Goal: Task Accomplishment & Management: Use online tool/utility

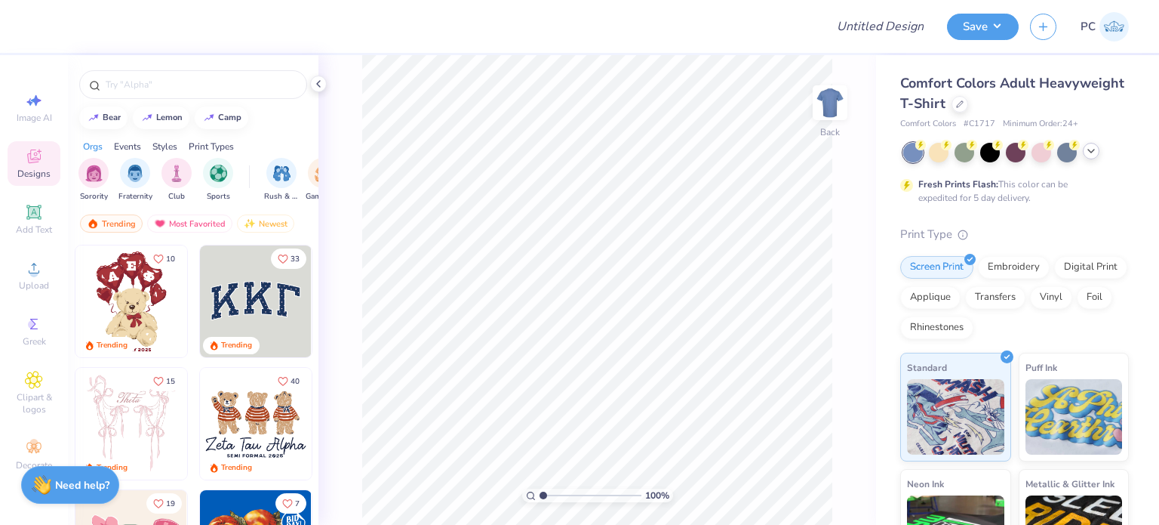
click at [1087, 155] on icon at bounding box center [1091, 151] width 12 height 12
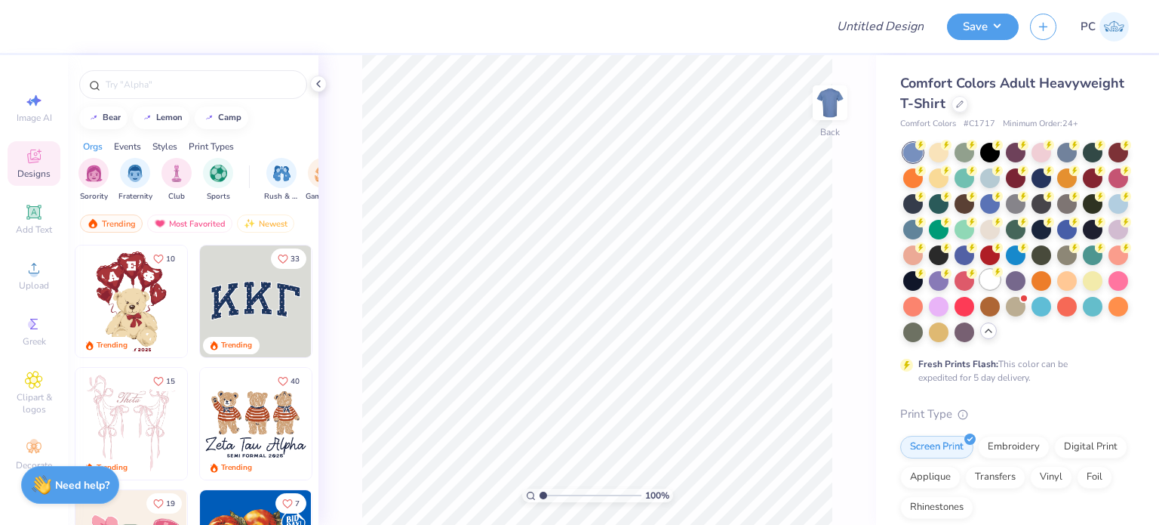
click at [981, 289] on div at bounding box center [991, 279] width 20 height 20
click at [26, 274] on icon at bounding box center [34, 268] width 18 height 18
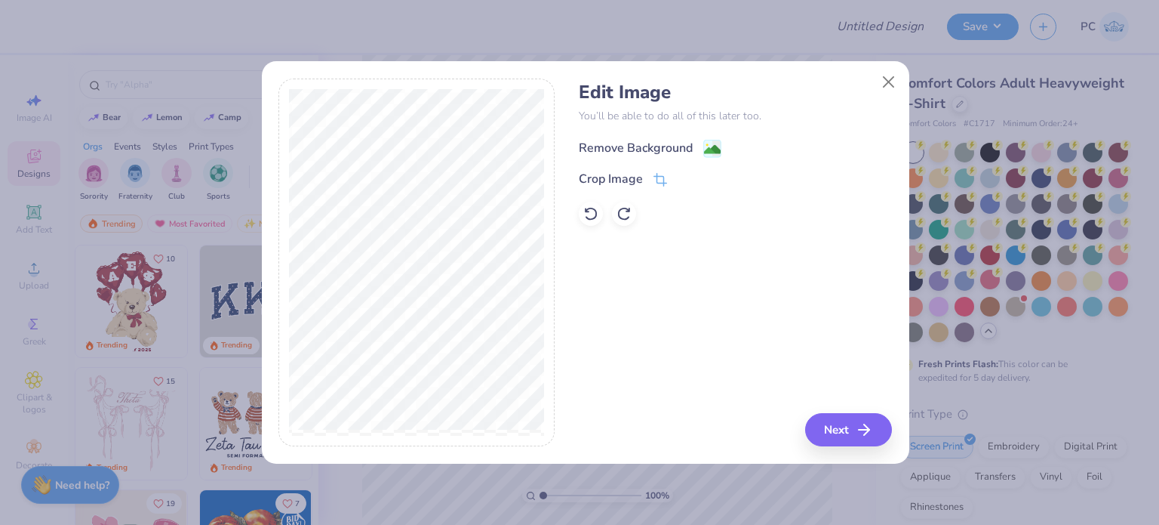
click at [713, 146] on image at bounding box center [712, 149] width 17 height 17
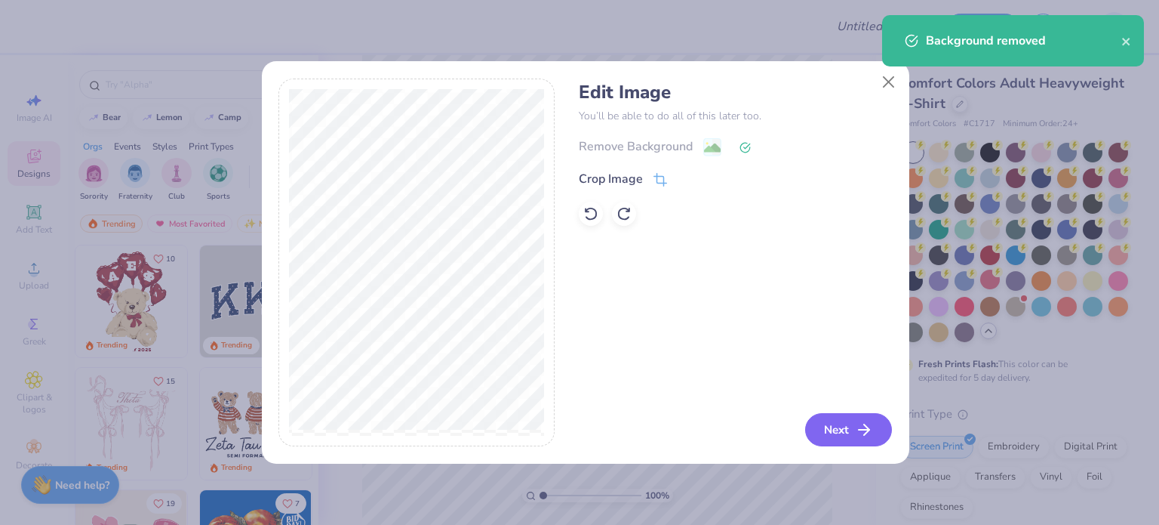
click at [844, 430] on button "Next" at bounding box center [848, 429] width 87 height 33
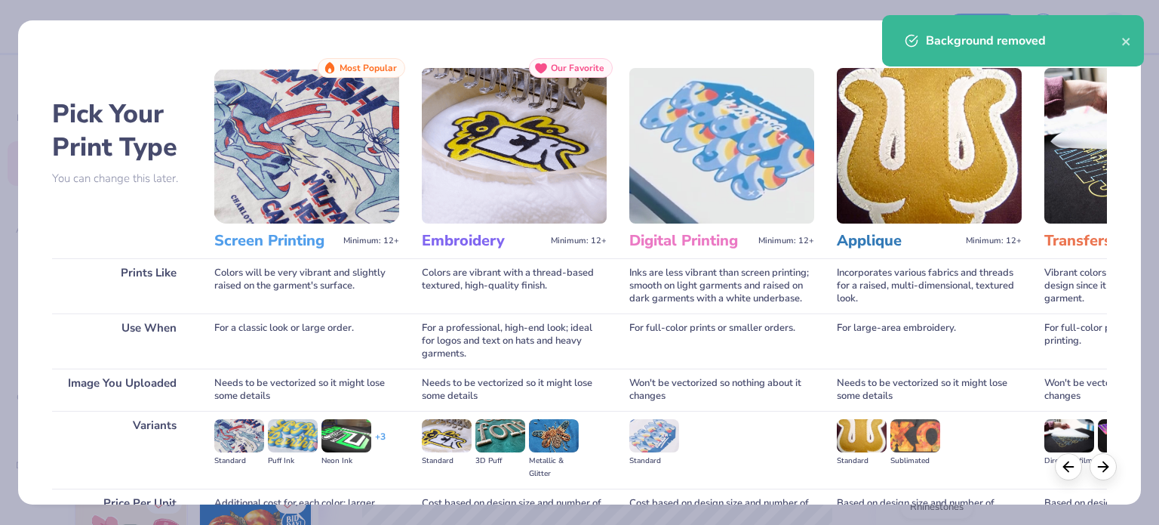
scroll to position [152, 0]
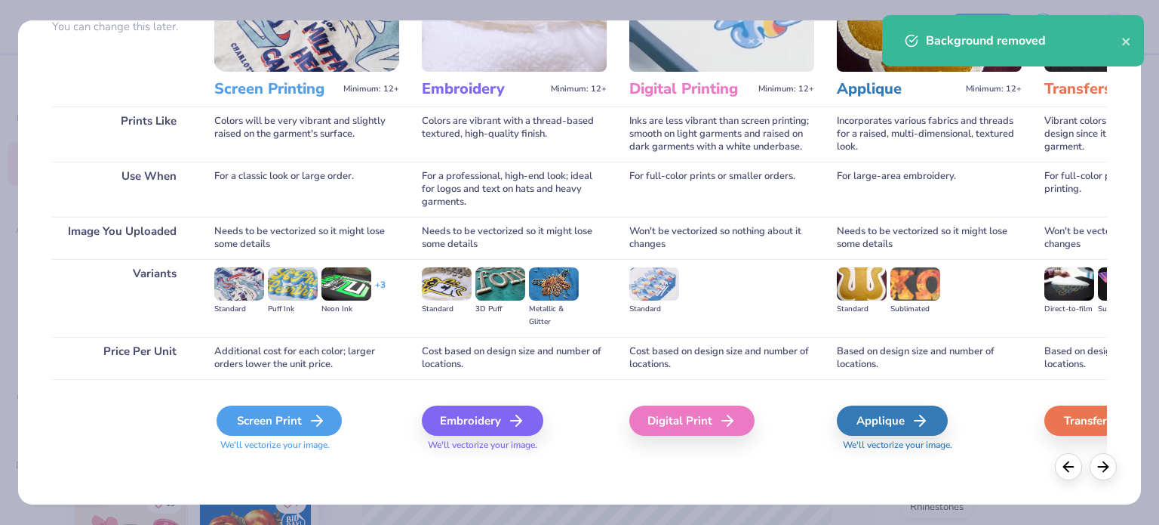
click at [279, 427] on div "Screen Print" at bounding box center [279, 420] width 125 height 30
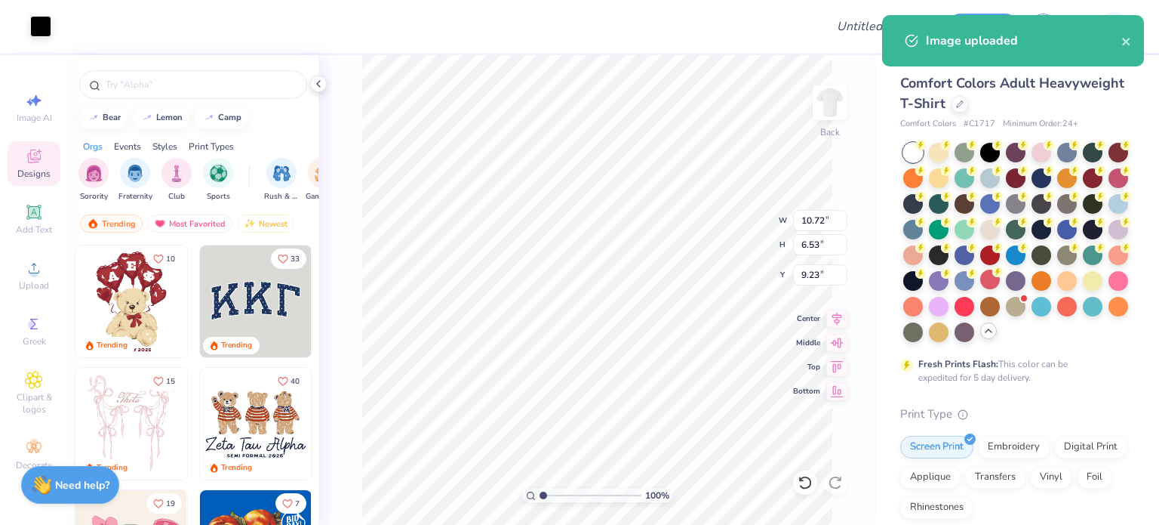
type input "3.00"
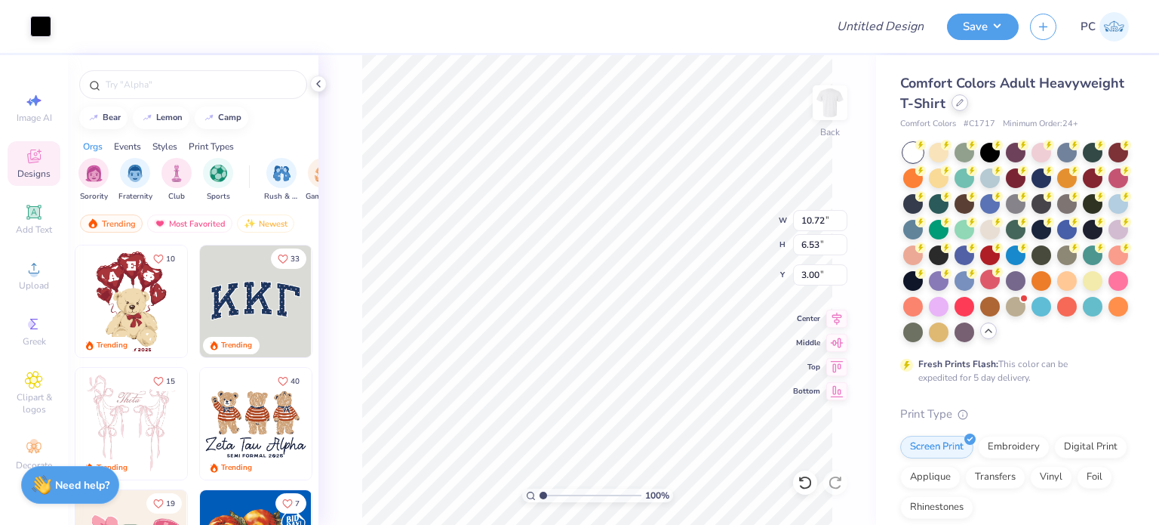
click at [963, 102] on icon at bounding box center [960, 103] width 6 height 6
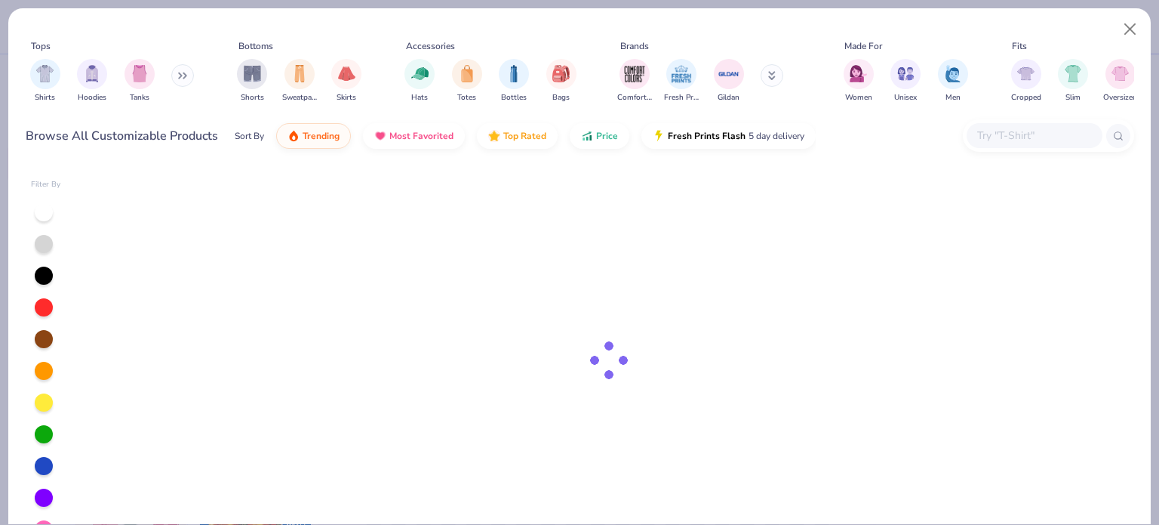
click at [1036, 132] on input "text" at bounding box center [1034, 135] width 116 height 17
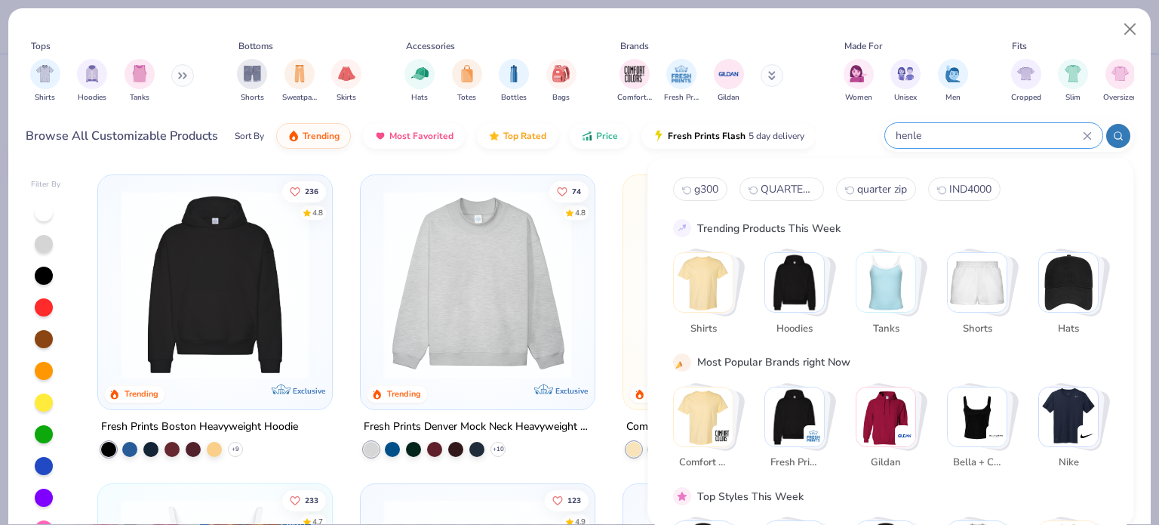
type input "henley"
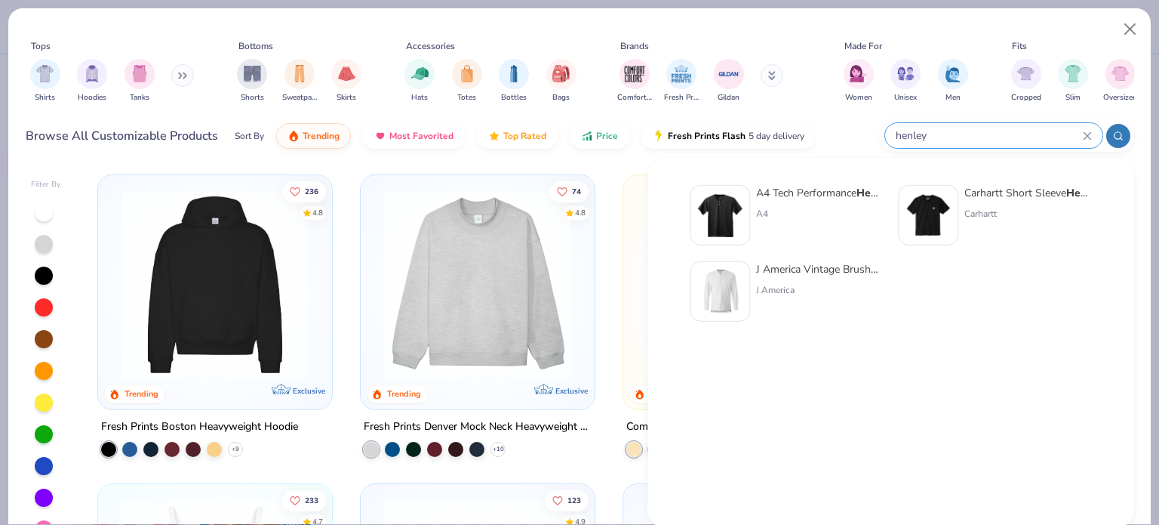
click at [1089, 129] on div "henley" at bounding box center [993, 135] width 217 height 25
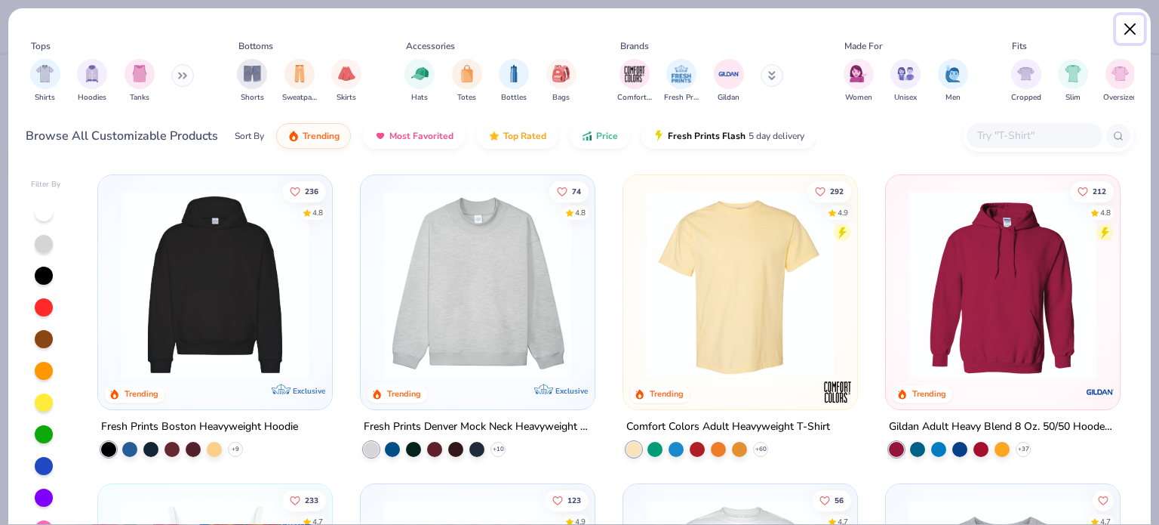
click at [1126, 38] on button "Close" at bounding box center [1130, 29] width 29 height 29
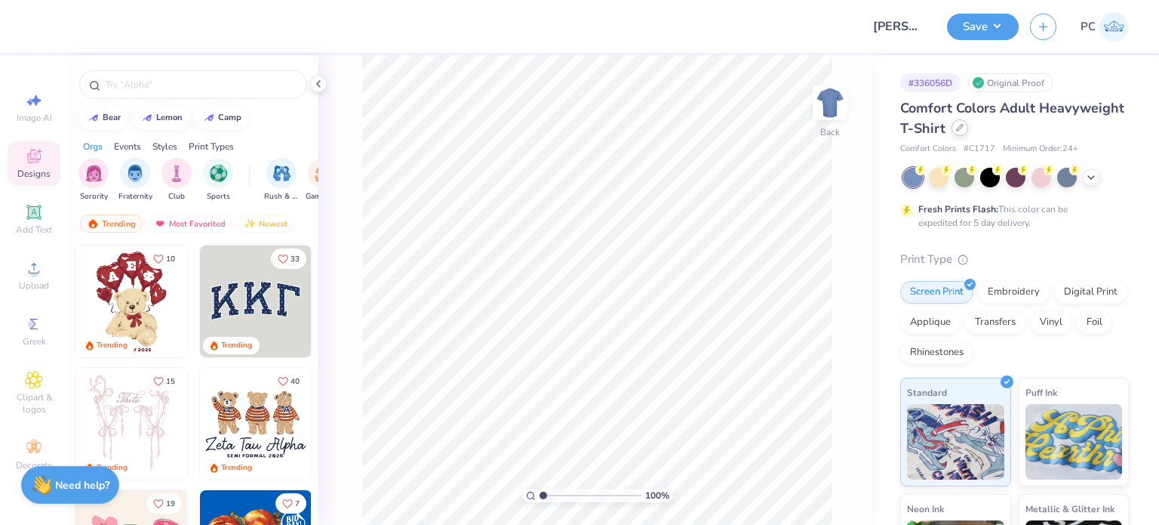
click at [968, 132] on div at bounding box center [960, 127] width 17 height 17
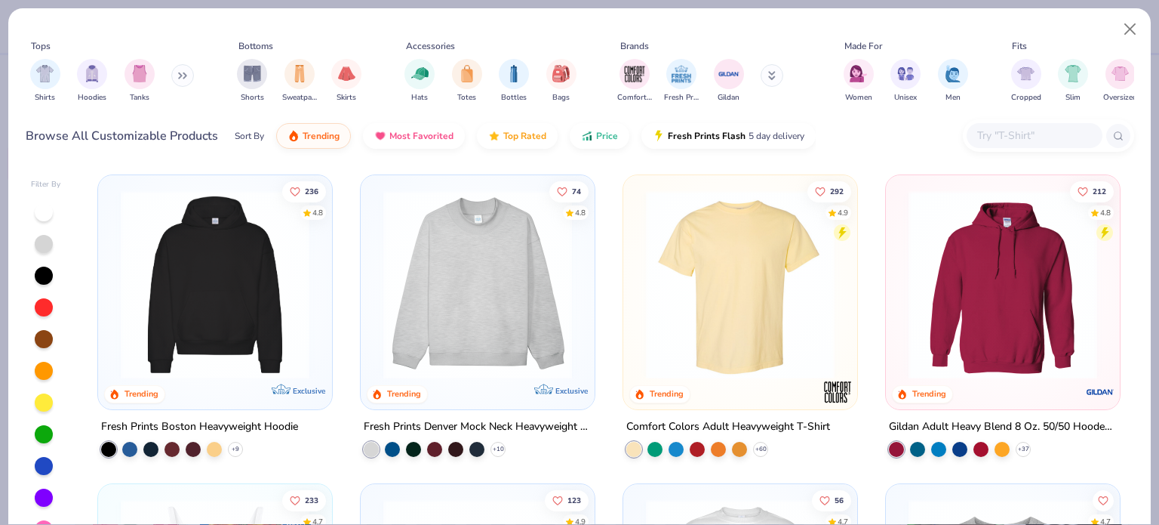
click at [998, 131] on input "text" at bounding box center [1034, 135] width 116 height 17
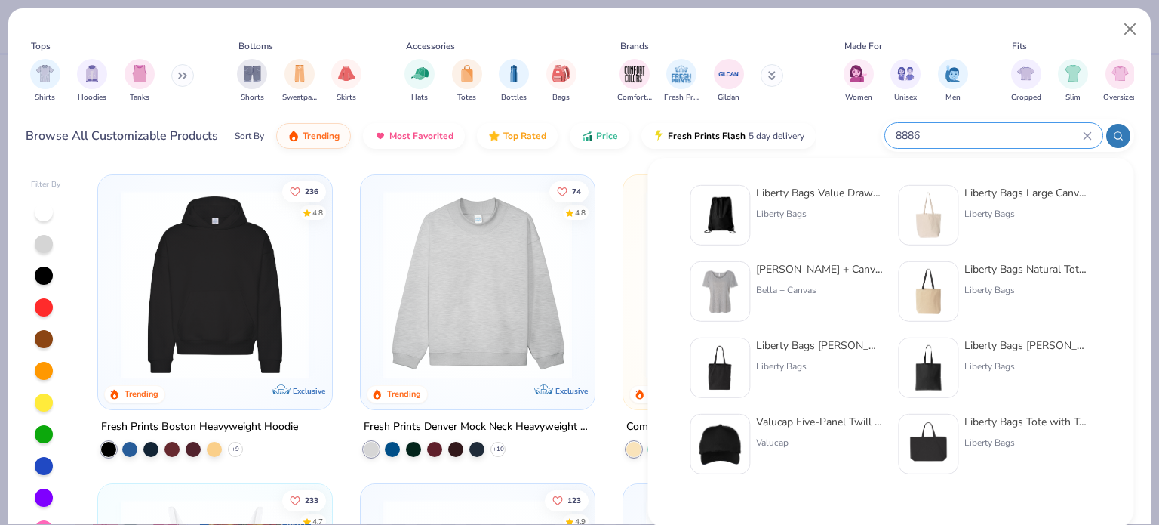
type input "8886"
drag, startPoint x: 959, startPoint y: 127, endPoint x: 864, endPoint y: 126, distance: 94.4
click at [864, 126] on div "Browse All Customizable Products Sort By Trending Most Favorited Top Rated Pric…" at bounding box center [580, 136] width 1109 height 42
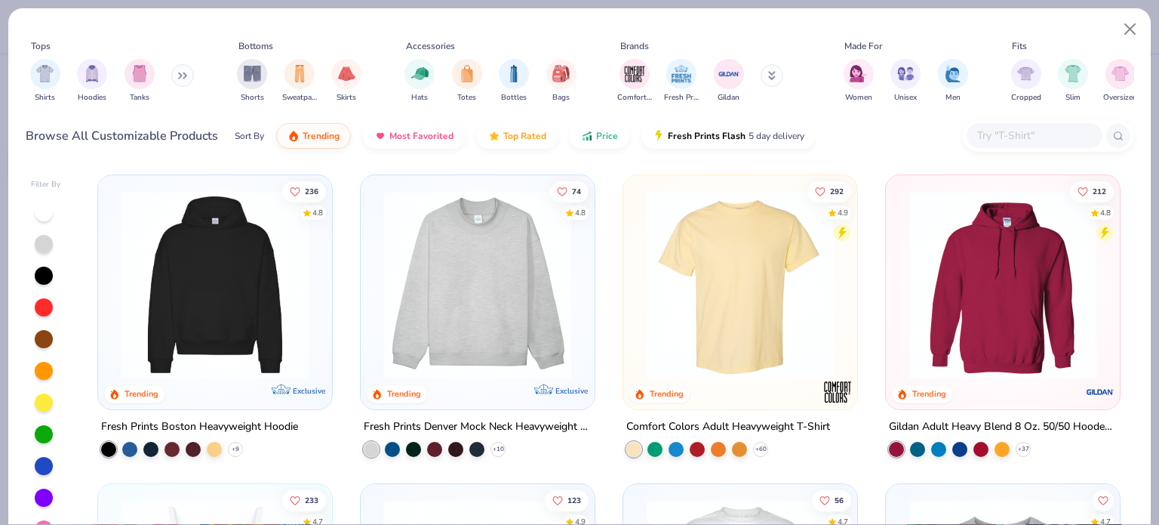
click at [1005, 128] on input "text" at bounding box center [1034, 135] width 116 height 17
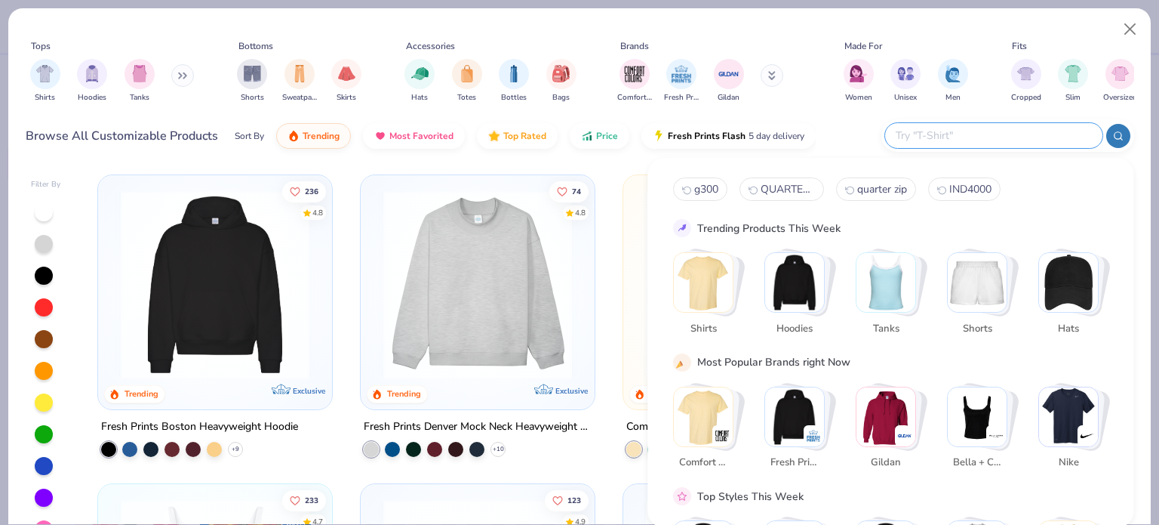
paste input "8866"
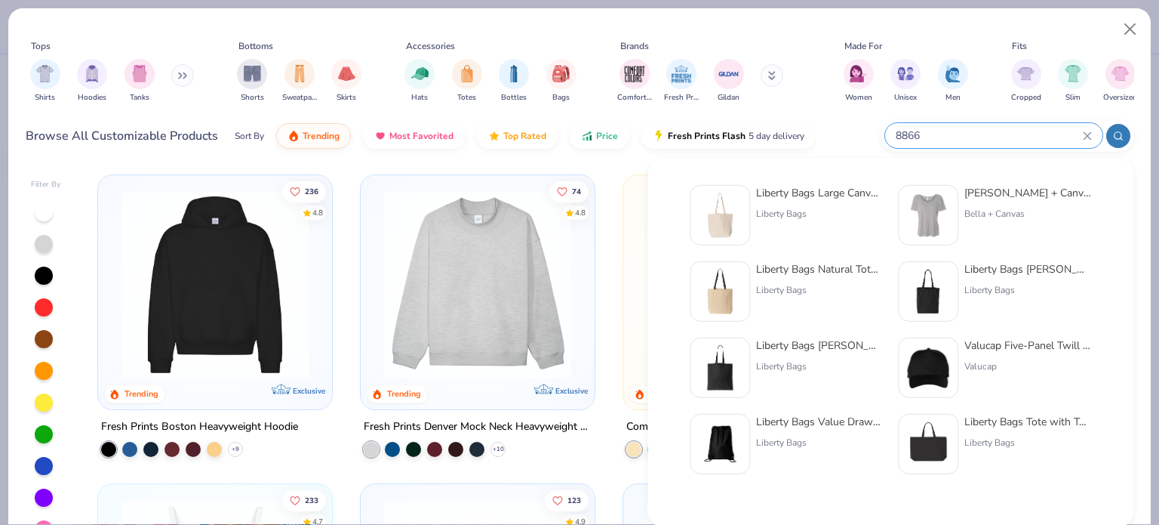
type input "8866"
click at [742, 217] on img at bounding box center [720, 215] width 47 height 47
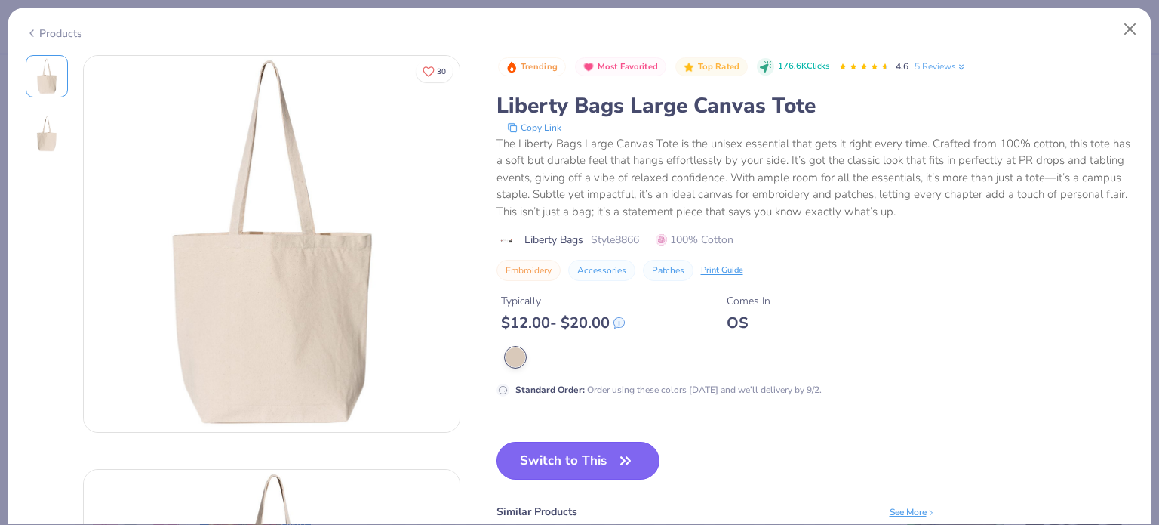
click at [572, 451] on button "Switch to This" at bounding box center [579, 461] width 164 height 38
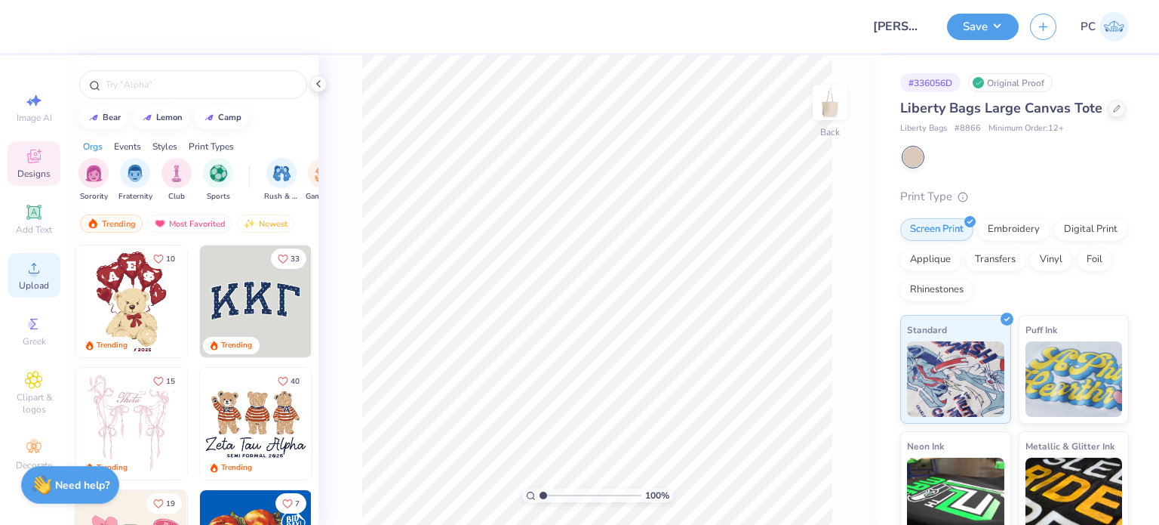
click at [32, 269] on circle at bounding box center [33, 273] width 8 height 8
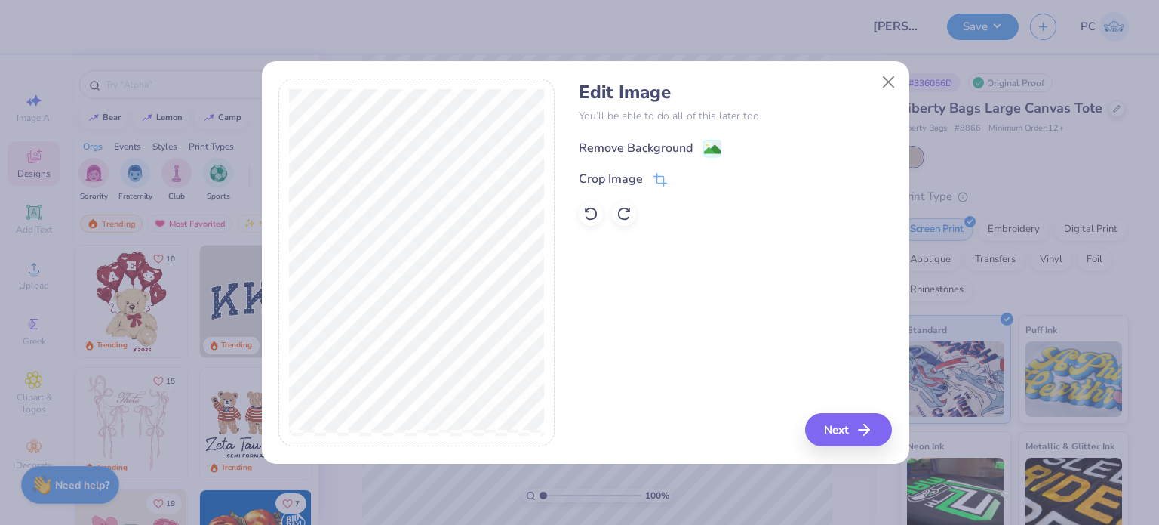
click at [710, 146] on image at bounding box center [712, 149] width 17 height 17
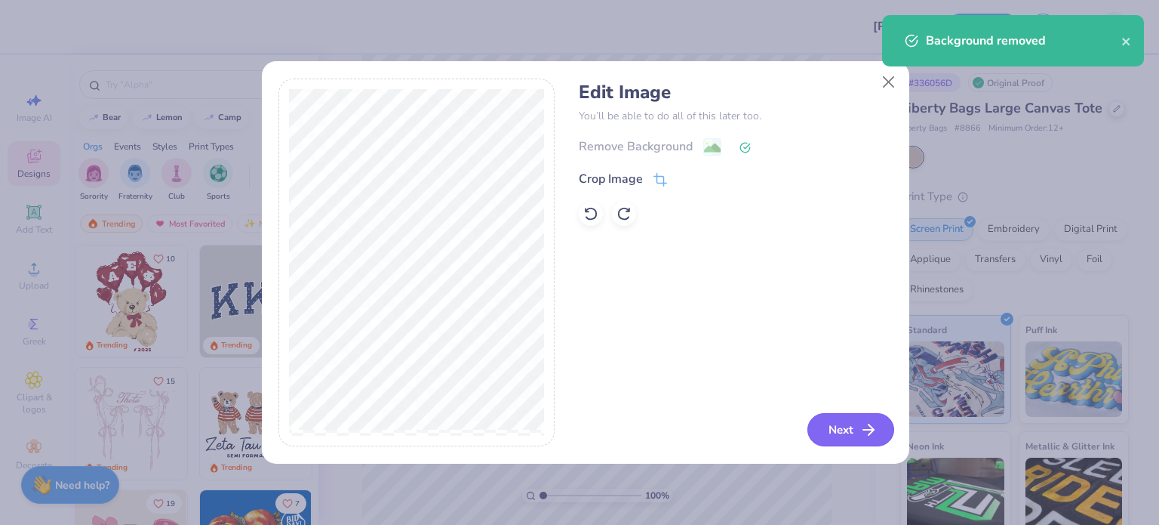
click at [836, 431] on button "Next" at bounding box center [851, 429] width 87 height 33
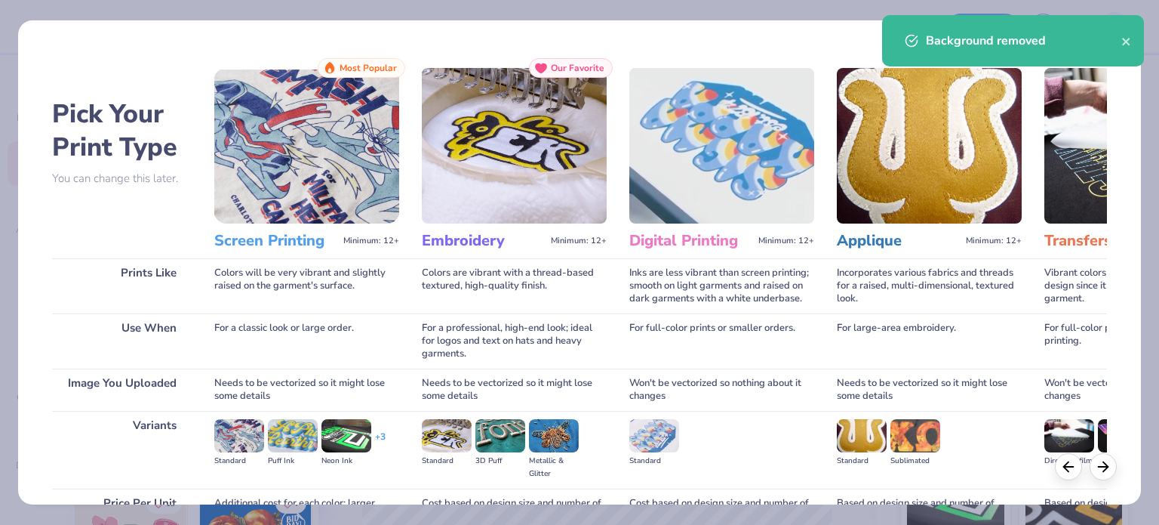
scroll to position [152, 0]
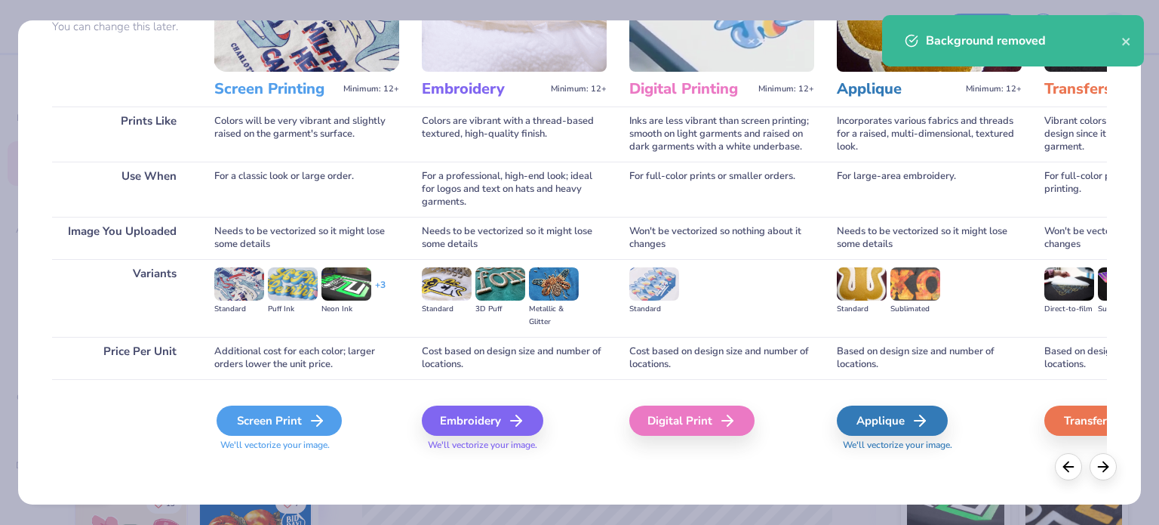
click at [277, 410] on div "Screen Print" at bounding box center [279, 420] width 125 height 30
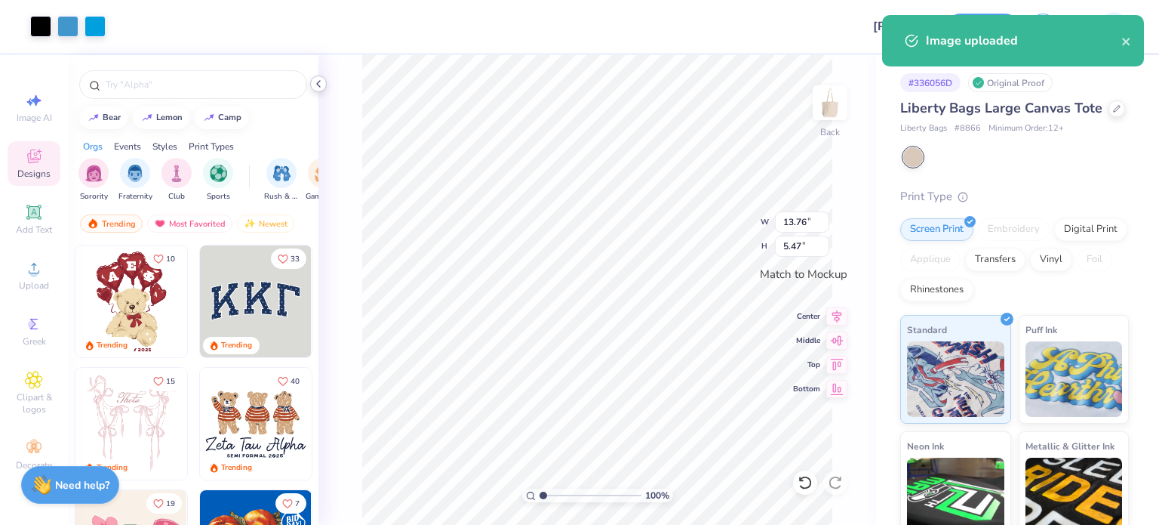
click at [321, 80] on icon at bounding box center [319, 84] width 12 height 12
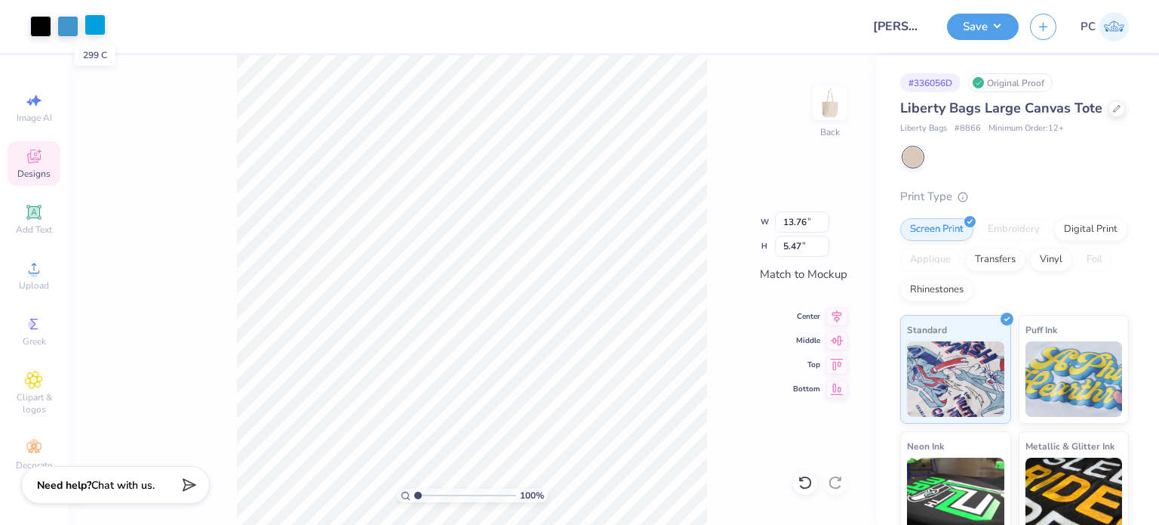
click at [100, 24] on div at bounding box center [95, 24] width 21 height 21
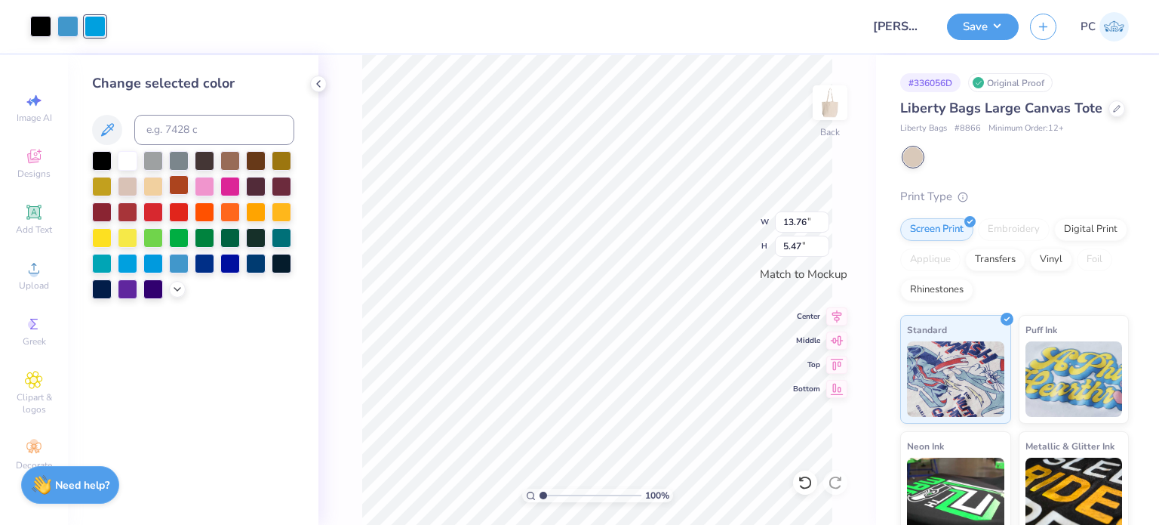
click at [176, 190] on div at bounding box center [179, 185] width 20 height 20
click at [172, 123] on input at bounding box center [214, 130] width 160 height 30
type input "7688"
click at [319, 89] on icon at bounding box center [319, 84] width 12 height 12
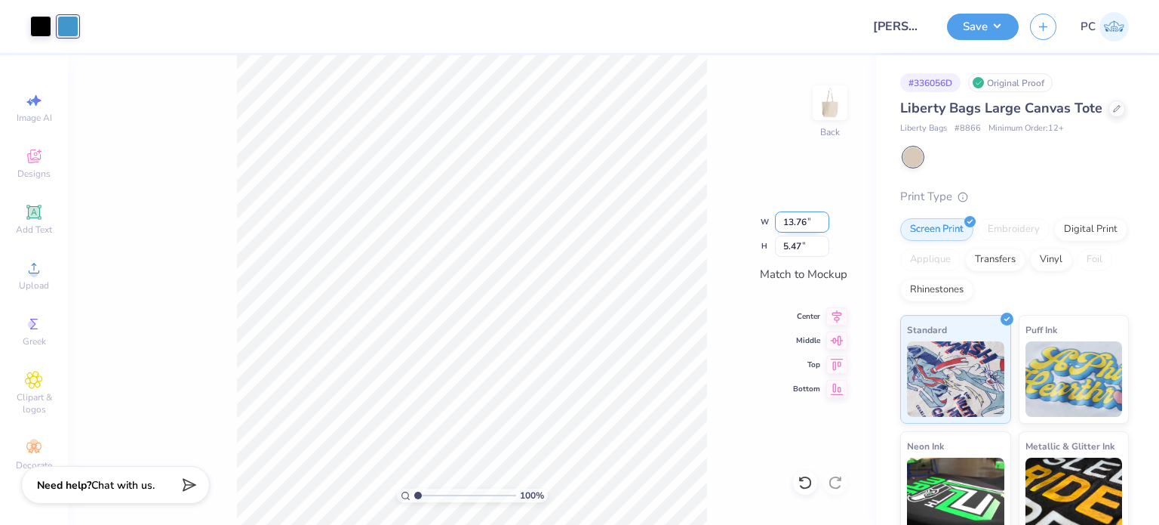
drag, startPoint x: 810, startPoint y: 217, endPoint x: 780, endPoint y: 217, distance: 30.2
click at [780, 217] on input "13.76" at bounding box center [802, 221] width 54 height 21
type input "12.50"
type input "4.97"
click at [839, 316] on icon at bounding box center [838, 314] width 10 height 13
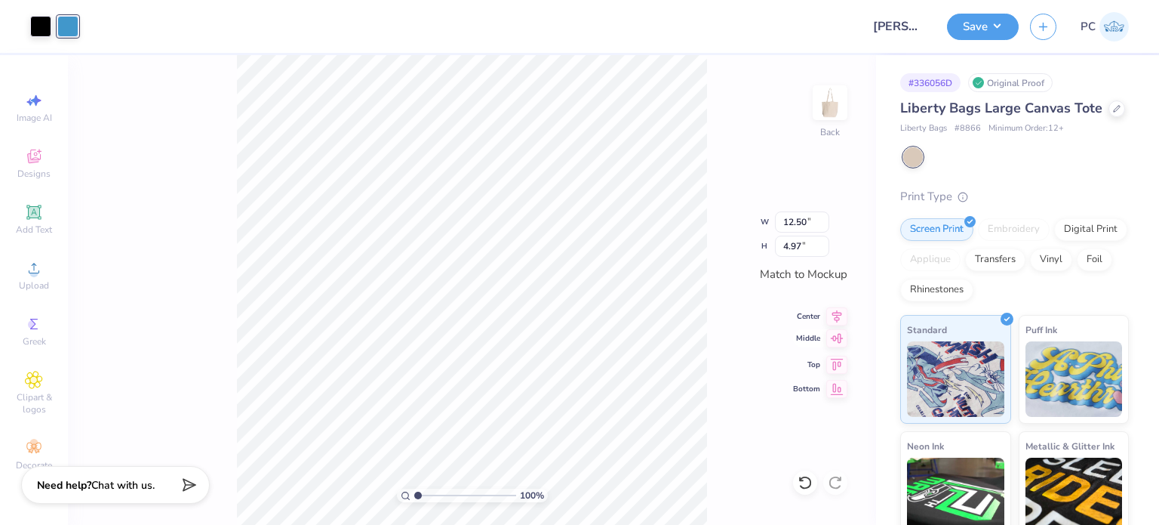
click at [839, 344] on icon at bounding box center [837, 338] width 21 height 18
click at [839, 337] on icon at bounding box center [837, 338] width 21 height 18
click at [841, 340] on icon at bounding box center [837, 338] width 13 height 10
click at [836, 365] on icon at bounding box center [837, 362] width 21 height 18
click at [838, 389] on icon at bounding box center [837, 386] width 21 height 18
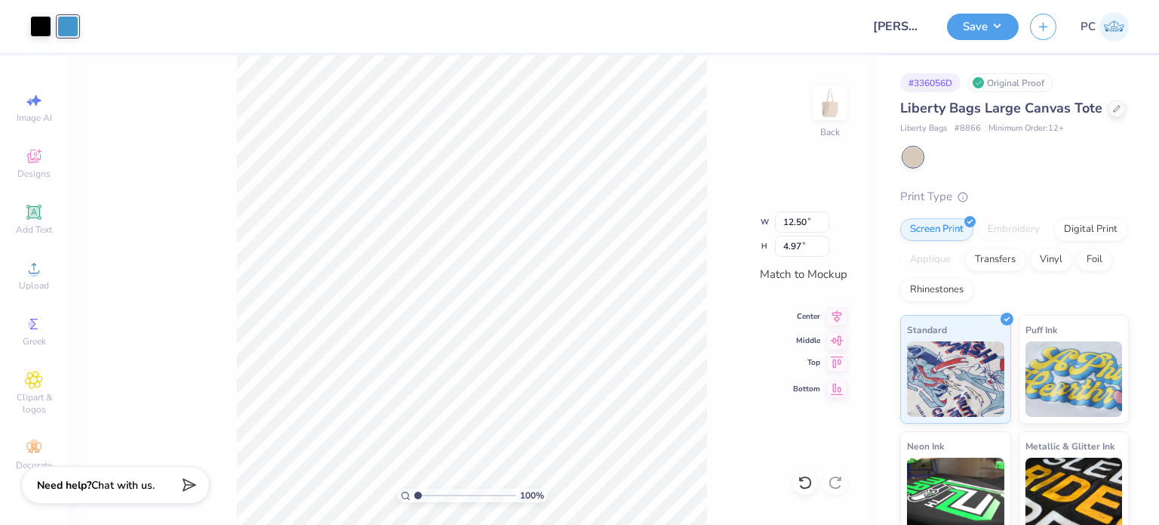
click at [839, 354] on icon at bounding box center [837, 362] width 21 height 18
click at [839, 341] on icon at bounding box center [837, 338] width 13 height 10
click at [839, 317] on icon at bounding box center [838, 314] width 10 height 13
click at [836, 337] on icon at bounding box center [837, 338] width 13 height 10
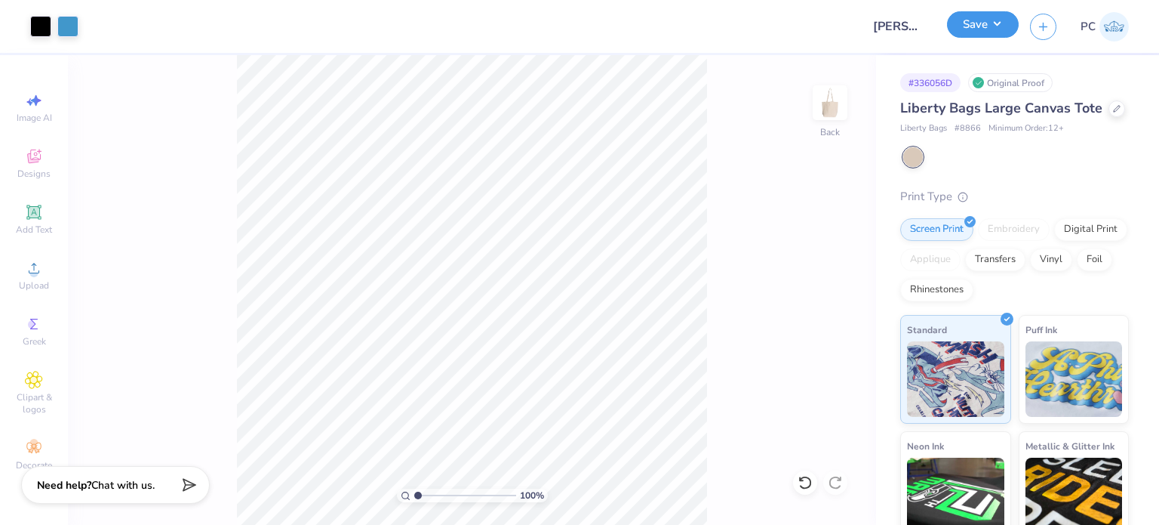
click at [981, 35] on button "Save" at bounding box center [983, 24] width 72 height 26
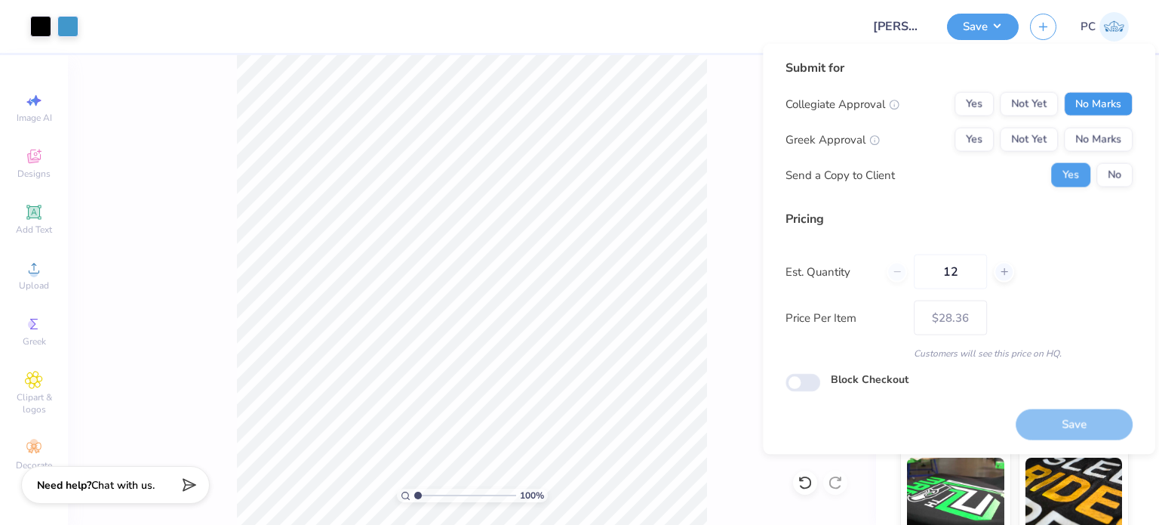
click at [1084, 103] on button "No Marks" at bounding box center [1098, 104] width 69 height 24
click at [1092, 137] on button "No Marks" at bounding box center [1098, 140] width 69 height 24
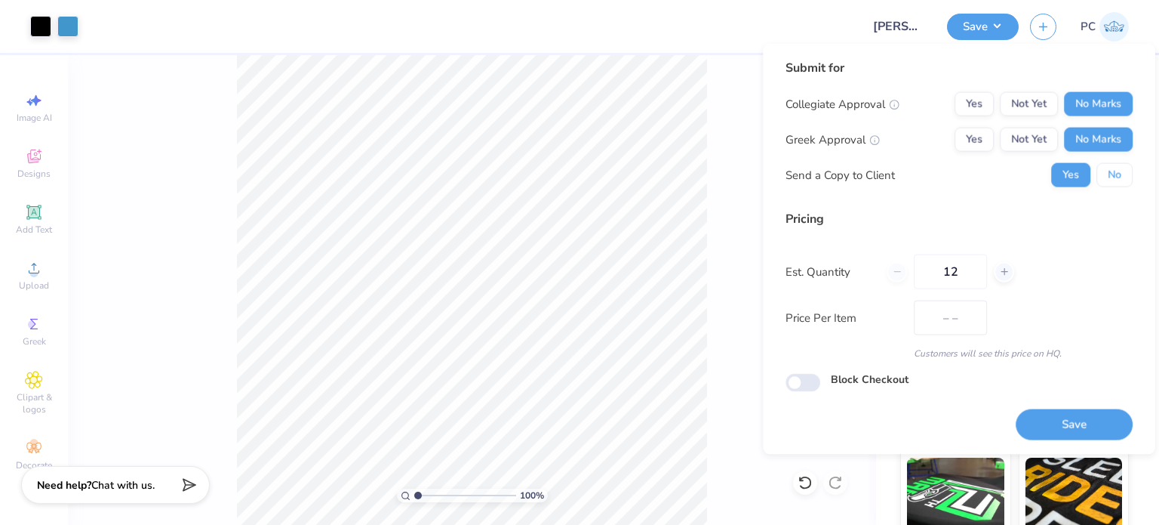
click at [1102, 168] on button "No" at bounding box center [1115, 175] width 36 height 24
click at [974, 98] on button "Yes" at bounding box center [974, 104] width 39 height 24
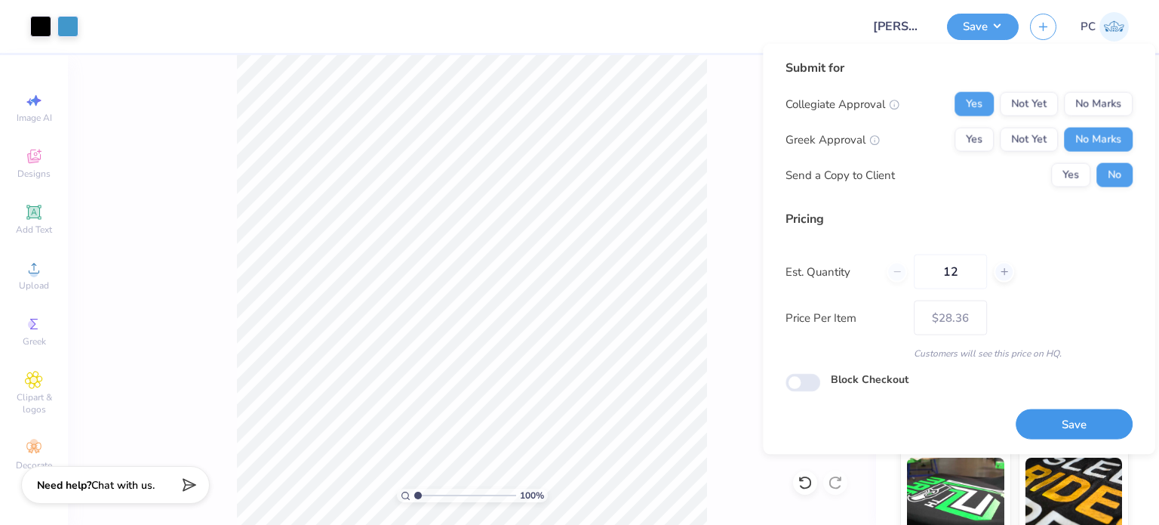
click at [1063, 425] on button "Save" at bounding box center [1074, 423] width 117 height 31
type input "– –"
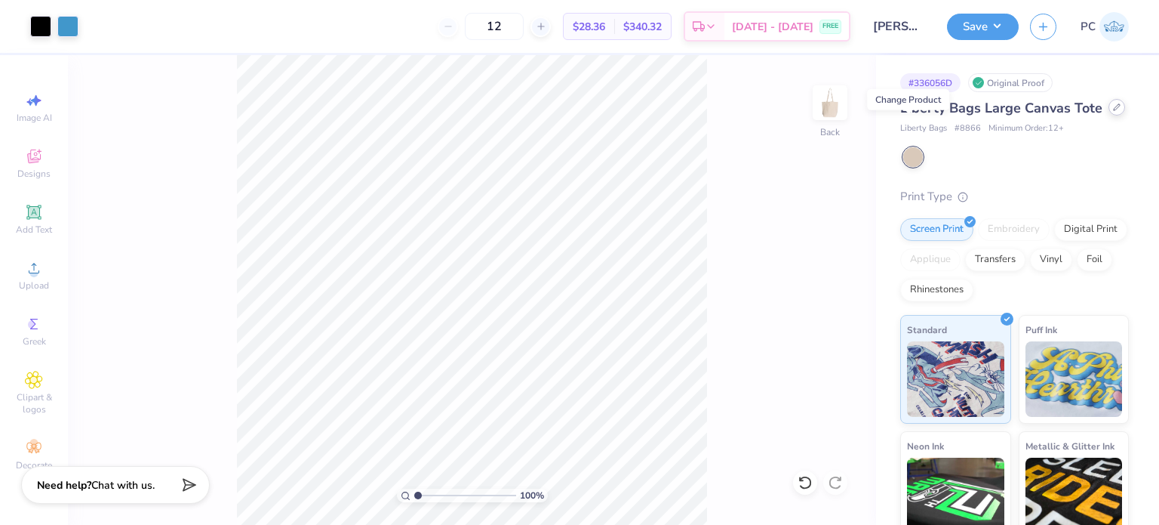
click at [1113, 111] on icon at bounding box center [1117, 107] width 8 height 8
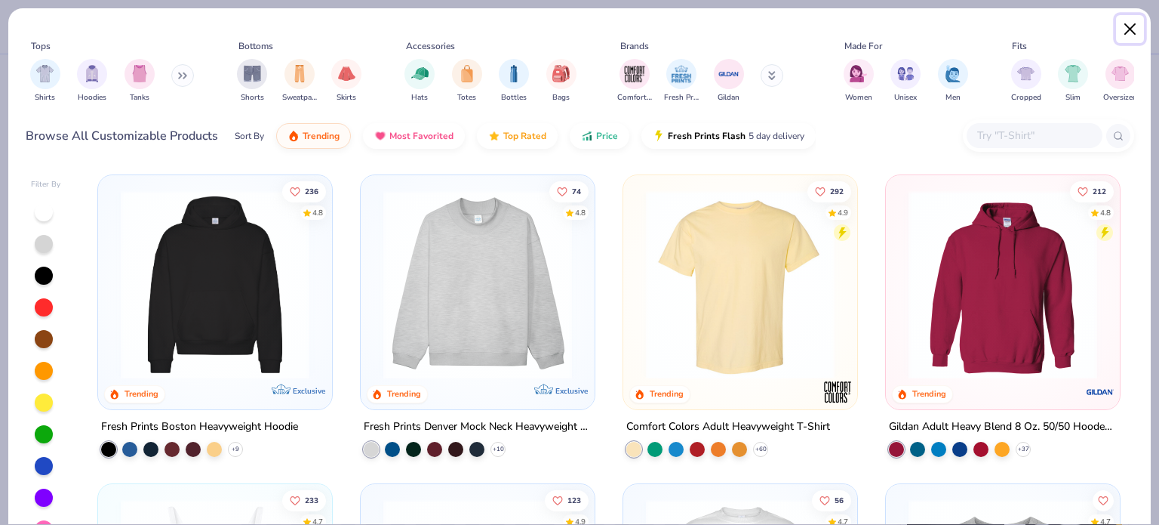
click at [1126, 28] on button "Close" at bounding box center [1130, 29] width 29 height 29
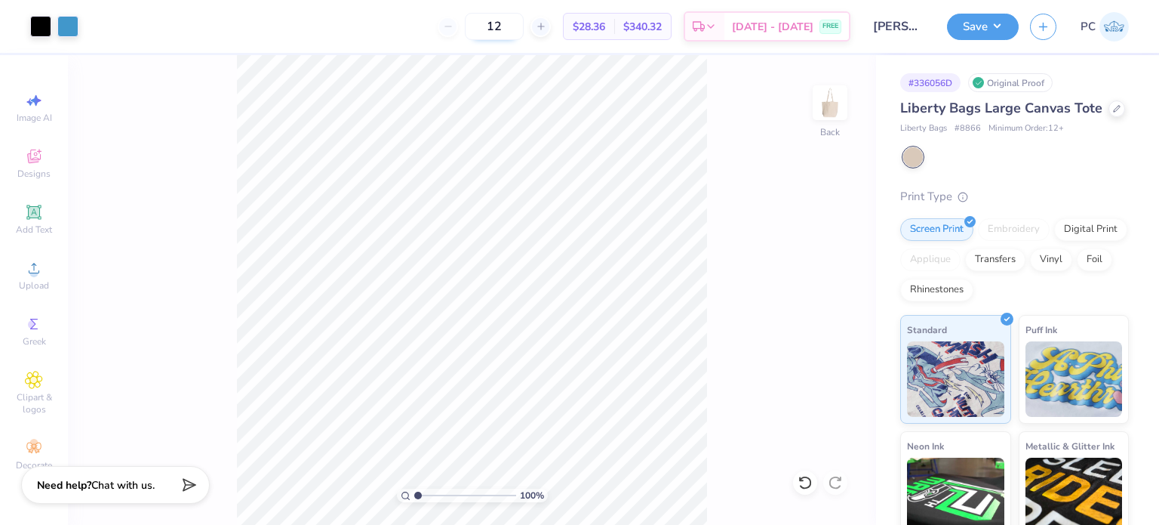
click at [494, 29] on input "12" at bounding box center [494, 26] width 59 height 27
drag, startPoint x: 516, startPoint y: 28, endPoint x: 488, endPoint y: 28, distance: 28.7
click at [488, 28] on input "12" at bounding box center [494, 26] width 59 height 27
drag, startPoint x: 514, startPoint y: 28, endPoint x: 490, endPoint y: 28, distance: 24.2
click at [490, 28] on input "50" at bounding box center [494, 26] width 59 height 27
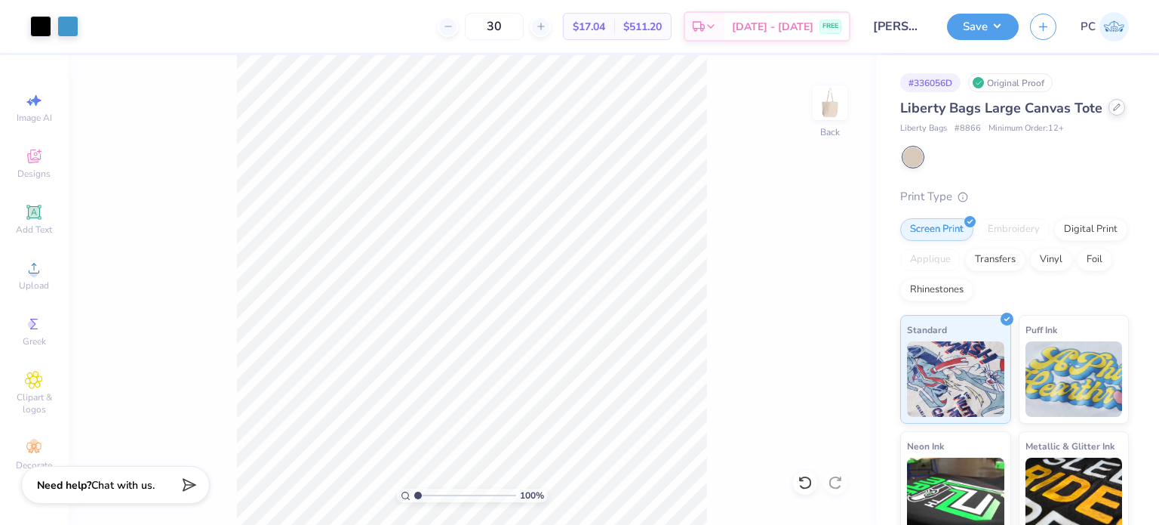
type input "30"
click at [1113, 111] on icon at bounding box center [1117, 107] width 8 height 8
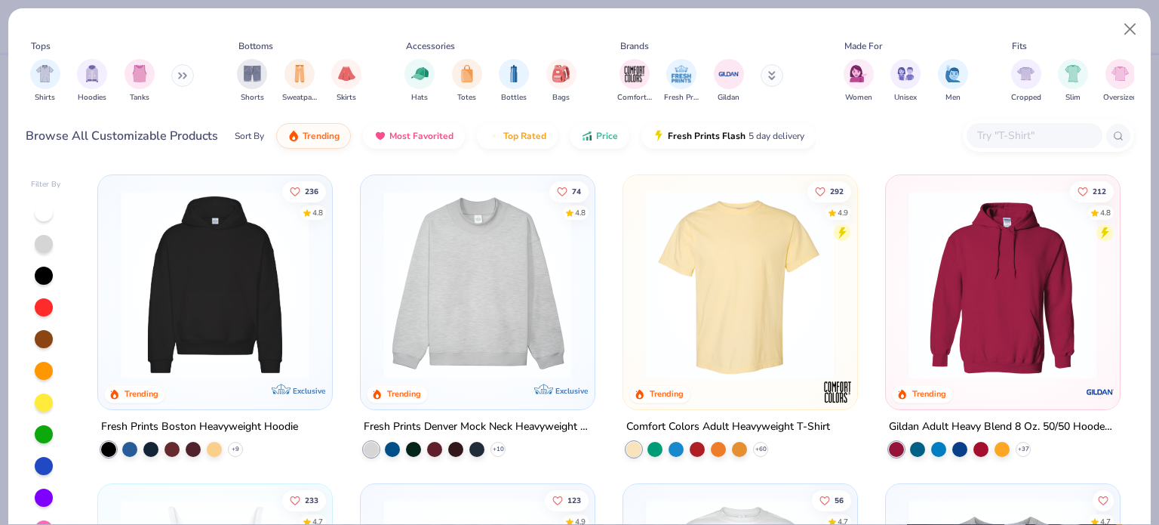
click at [1016, 122] on div at bounding box center [1048, 135] width 171 height 32
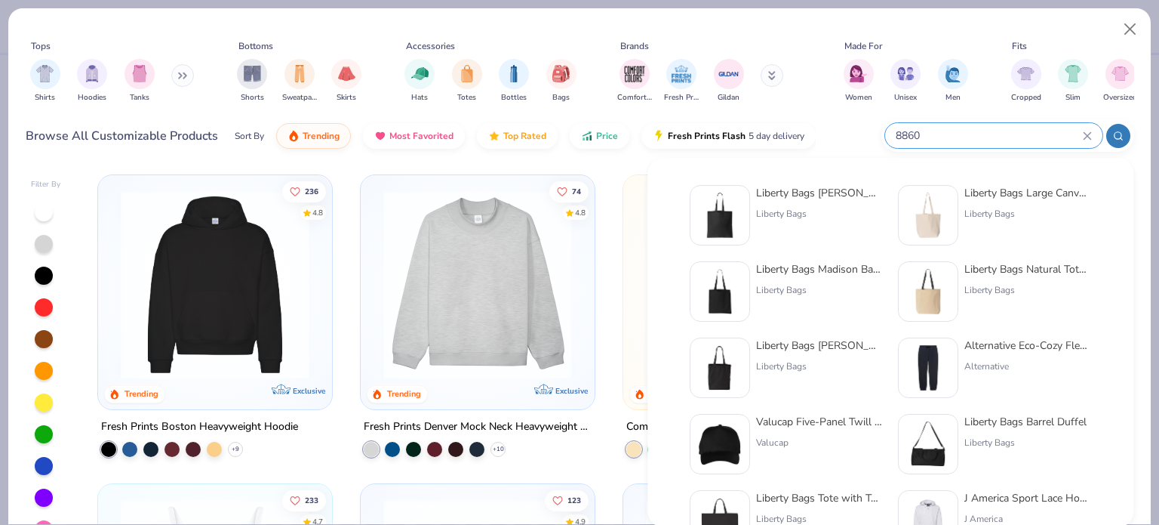
type input "8860"
click at [731, 210] on img at bounding box center [720, 215] width 47 height 47
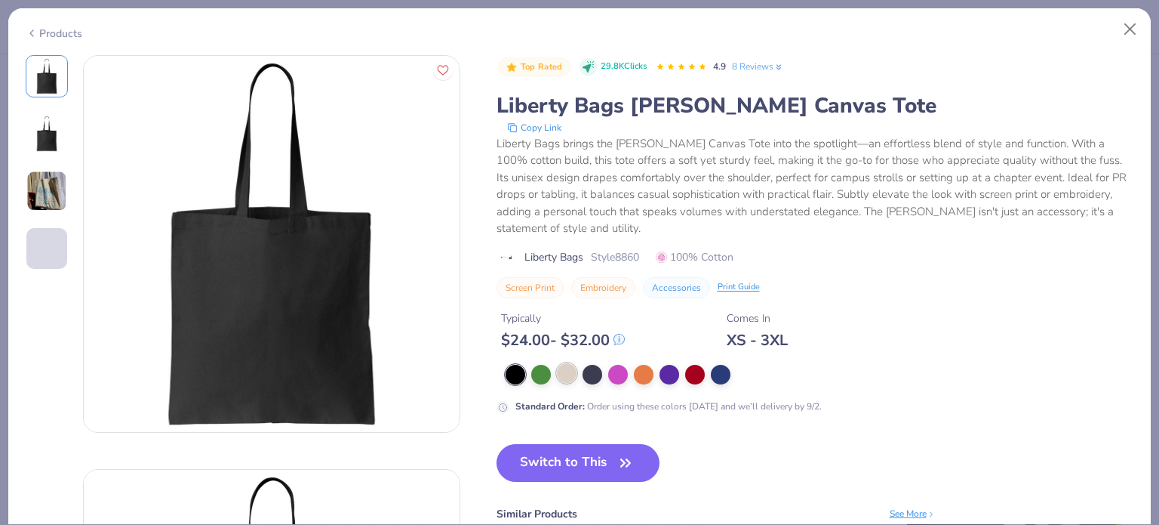
click at [565, 374] on div at bounding box center [567, 373] width 20 height 20
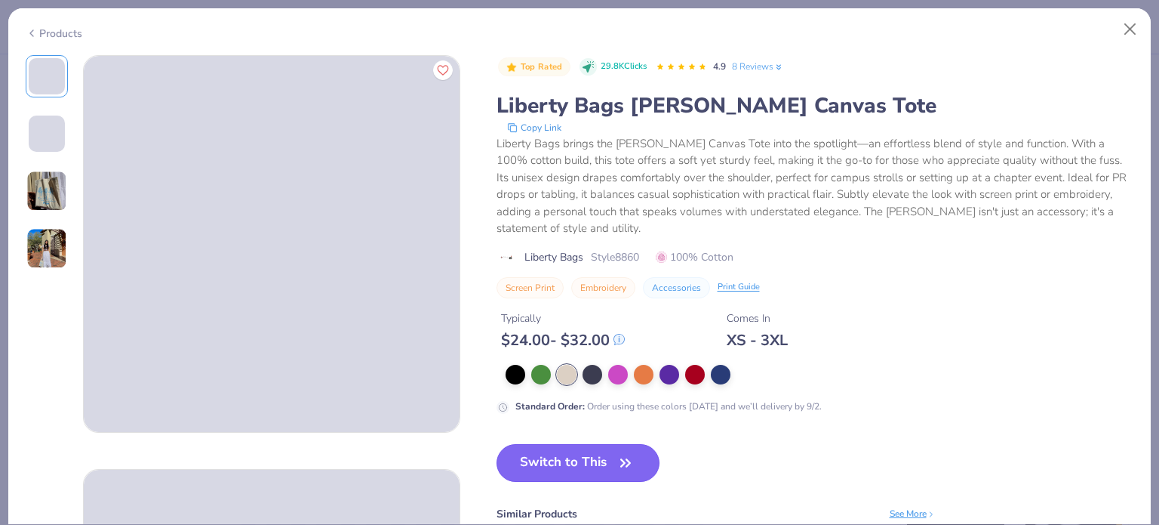
click at [577, 454] on button "Switch to This" at bounding box center [579, 463] width 164 height 38
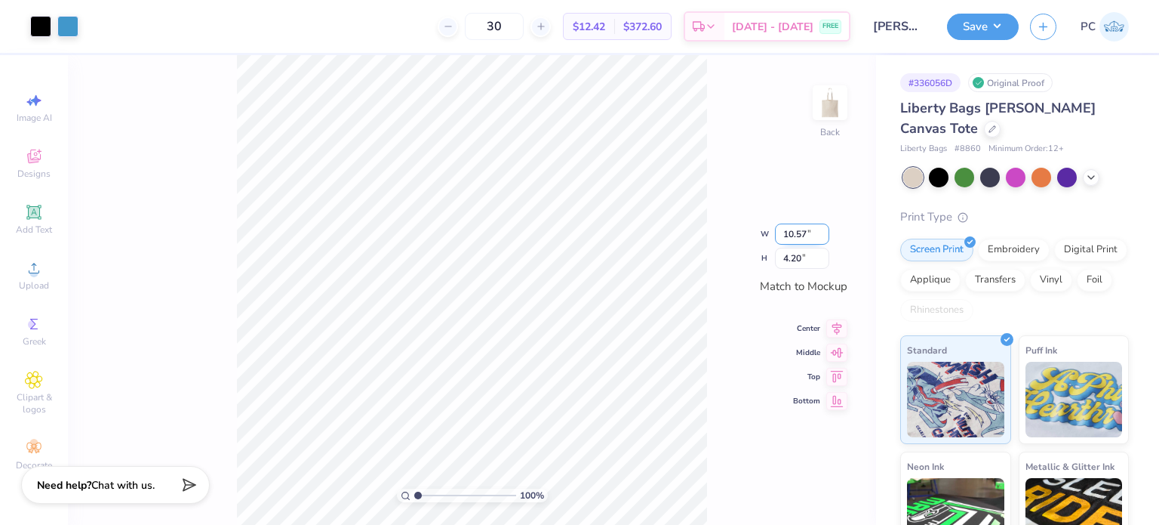
drag, startPoint x: 810, startPoint y: 229, endPoint x: 784, endPoint y: 227, distance: 25.8
click at [784, 227] on input "10.57" at bounding box center [802, 233] width 54 height 21
type input "10.00"
type input "3.97"
click at [831, 316] on icon at bounding box center [837, 314] width 21 height 18
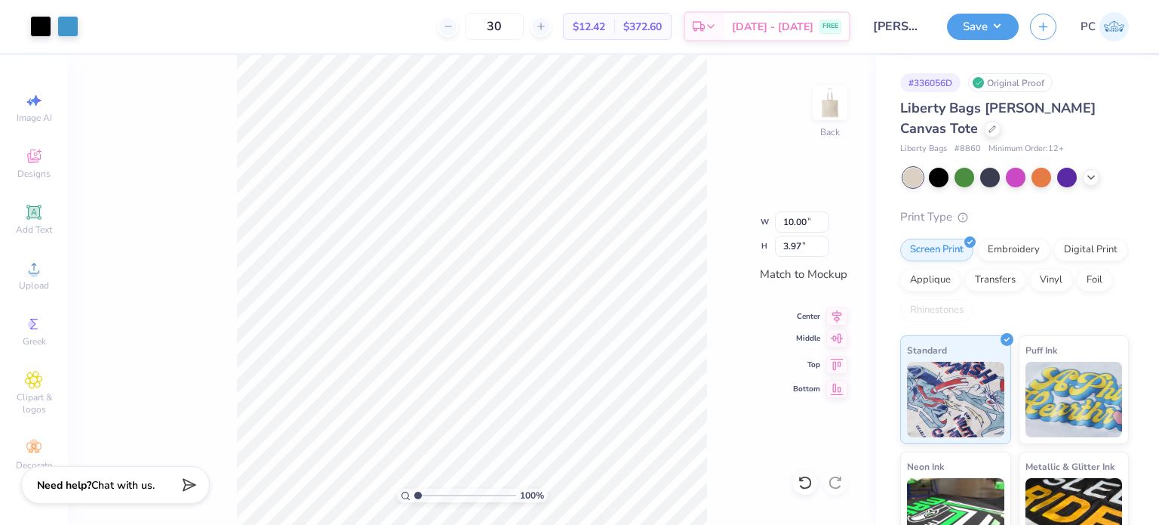
click at [837, 337] on icon at bounding box center [837, 338] width 21 height 18
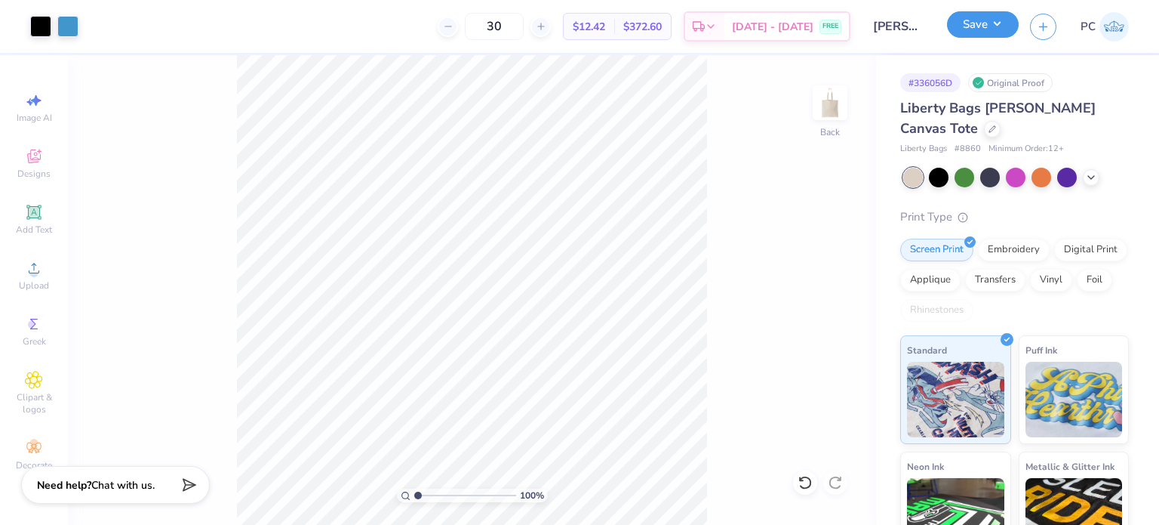
click at [997, 27] on button "Save" at bounding box center [983, 24] width 72 height 26
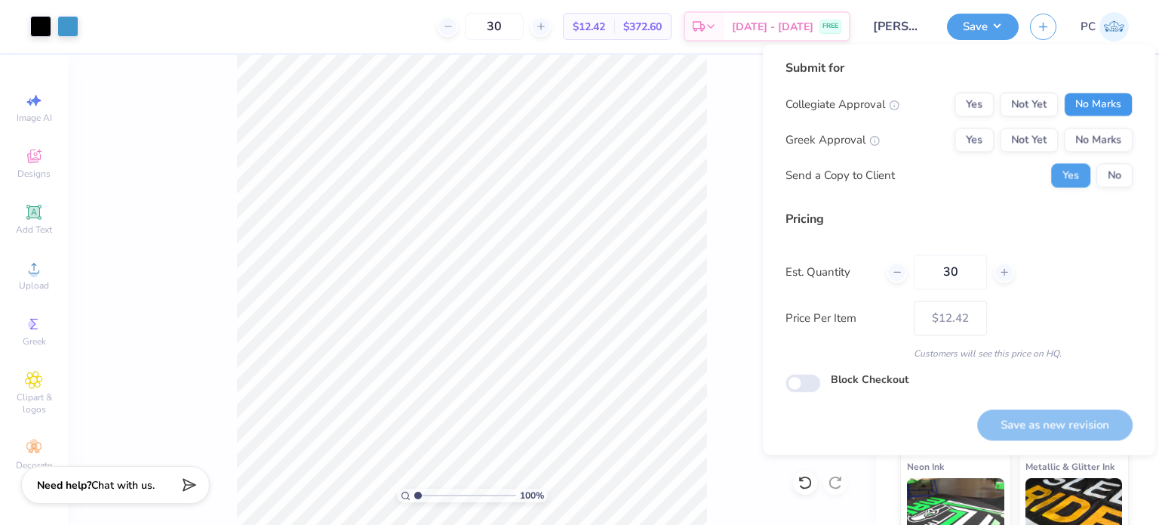
click at [1092, 98] on button "No Marks" at bounding box center [1098, 104] width 69 height 24
click at [1106, 137] on button "No Marks" at bounding box center [1098, 140] width 69 height 24
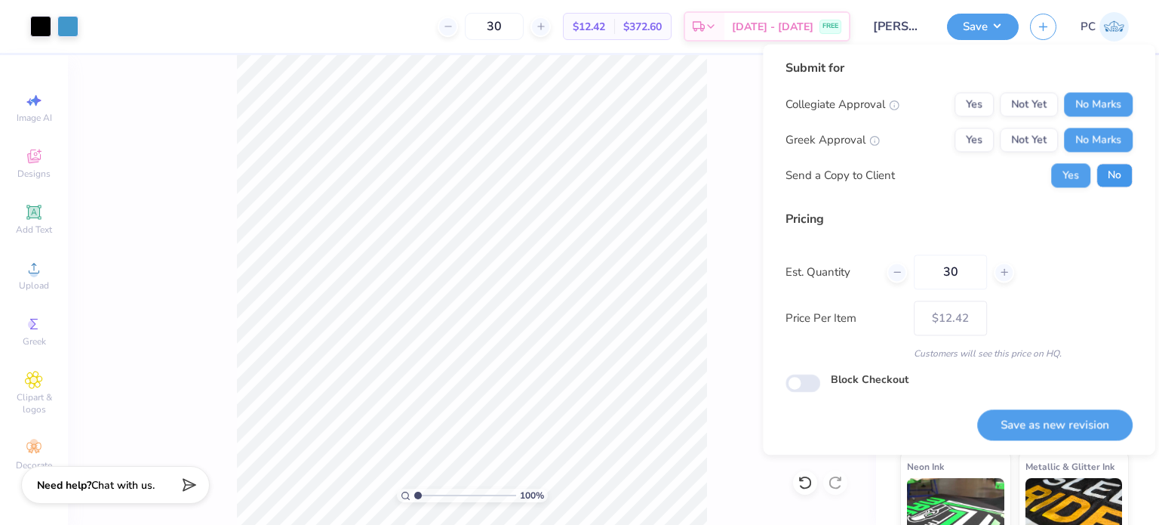
click at [1112, 178] on button "No" at bounding box center [1115, 175] width 36 height 24
click at [1048, 416] on button "Save as new revision" at bounding box center [1055, 424] width 155 height 31
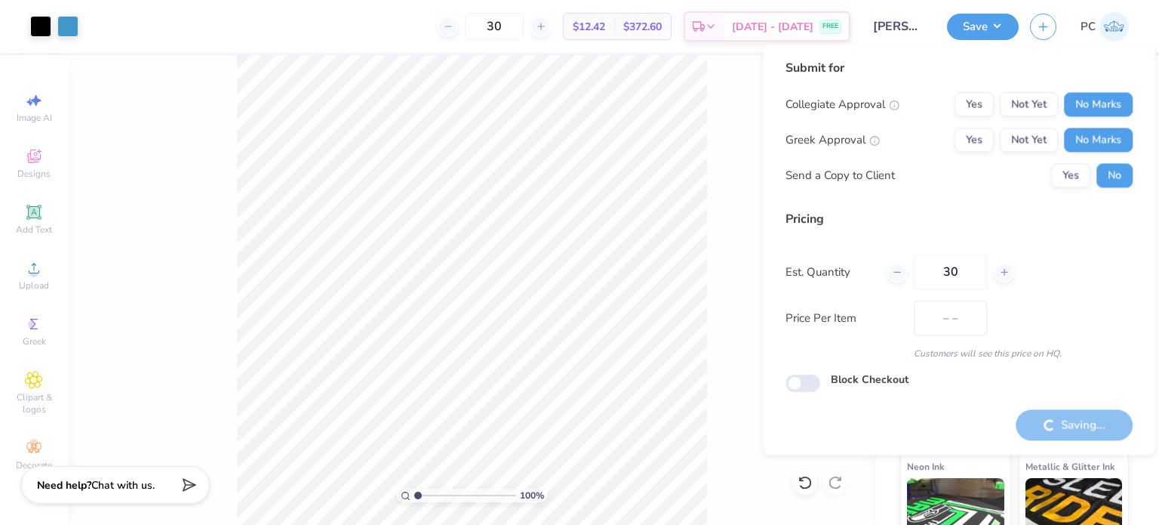
type input "$12.42"
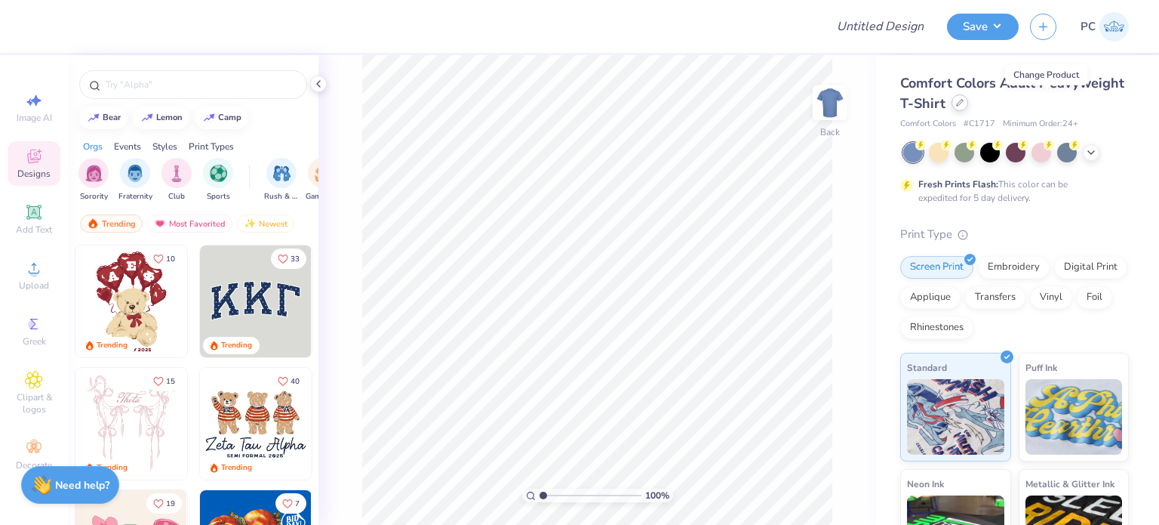
click at [964, 102] on icon at bounding box center [960, 103] width 8 height 8
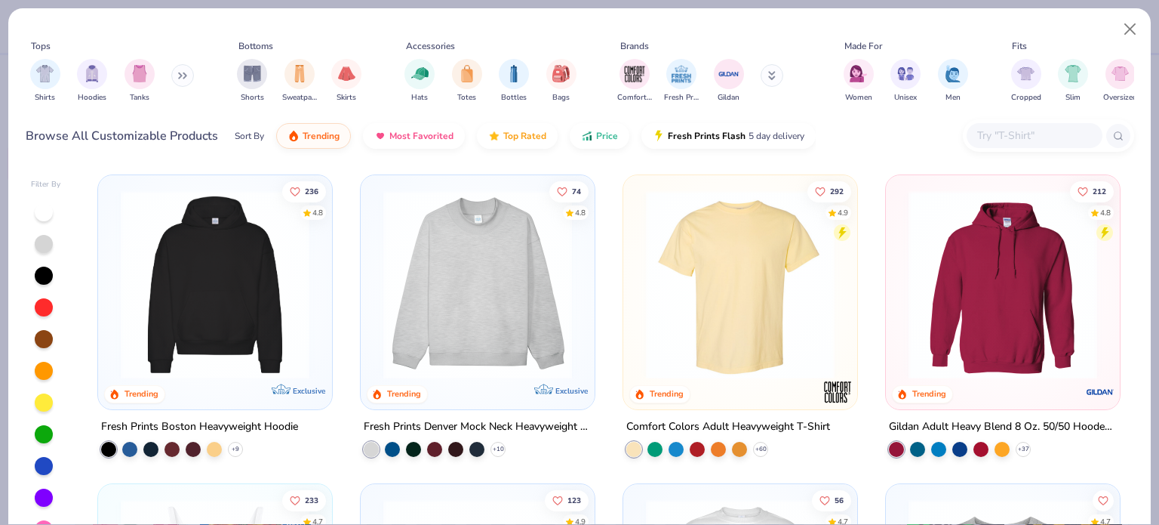
click at [1029, 130] on input "text" at bounding box center [1034, 135] width 116 height 17
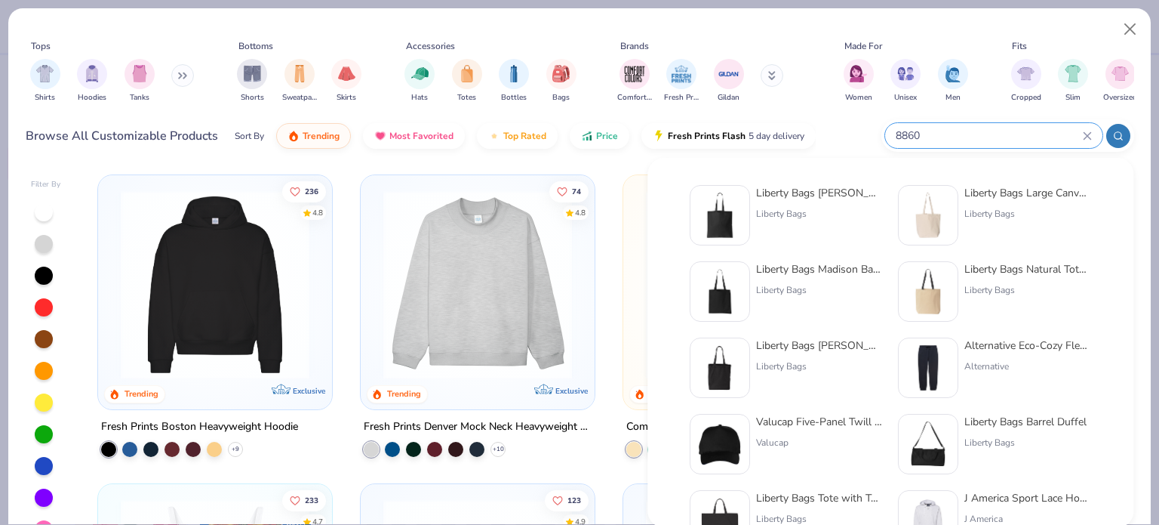
type input "8860"
click at [728, 211] on img at bounding box center [720, 215] width 47 height 47
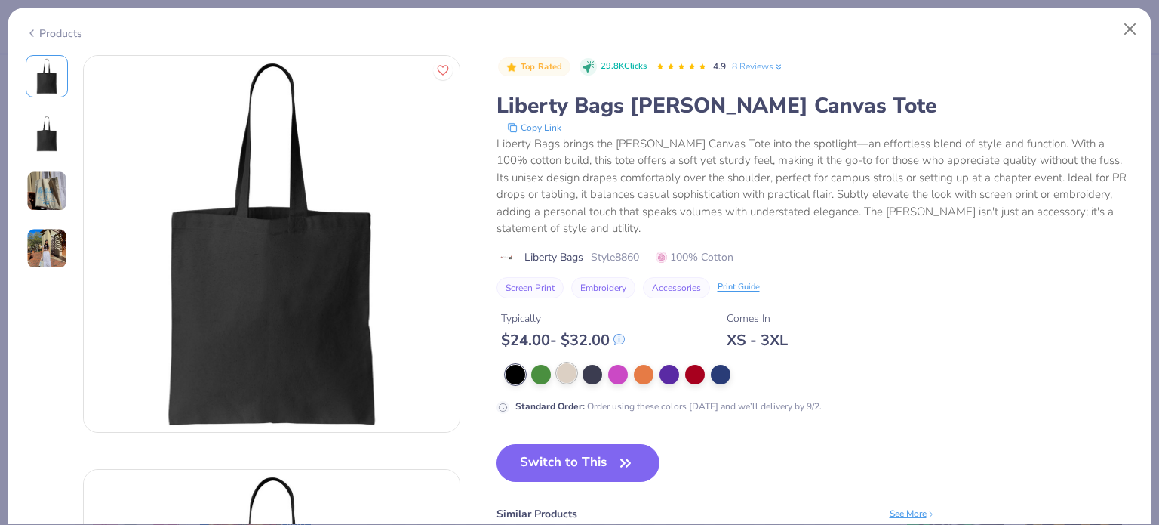
click at [568, 373] on div at bounding box center [567, 373] width 20 height 20
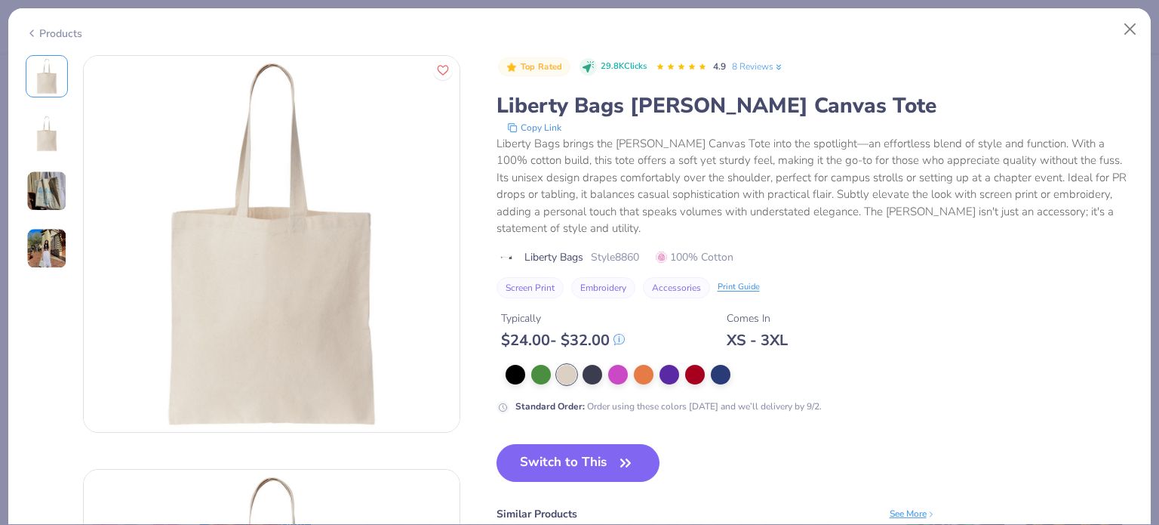
click at [588, 449] on button "Switch to This" at bounding box center [579, 463] width 164 height 38
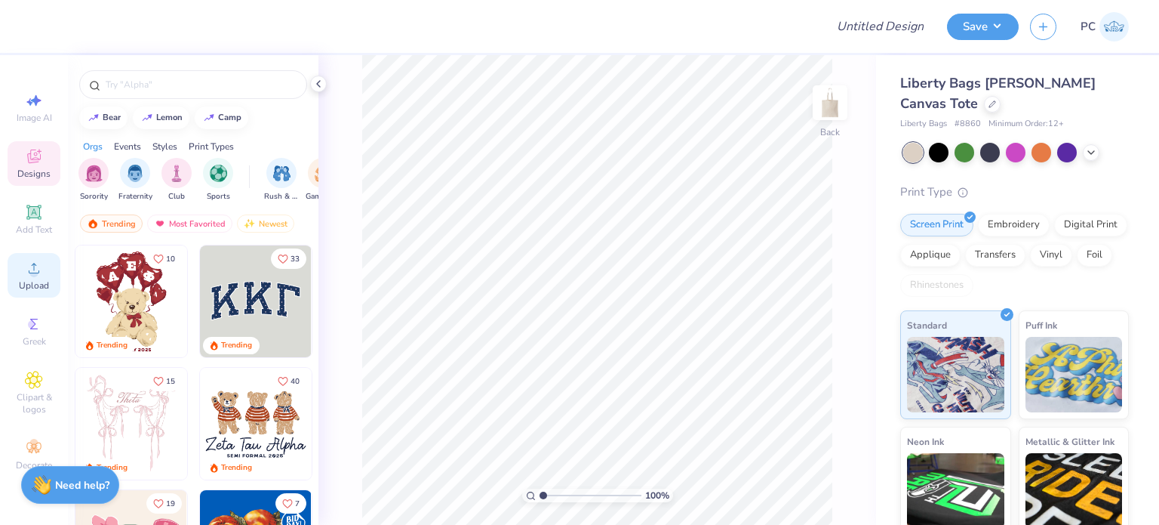
click at [30, 280] on span "Upload" at bounding box center [34, 285] width 30 height 12
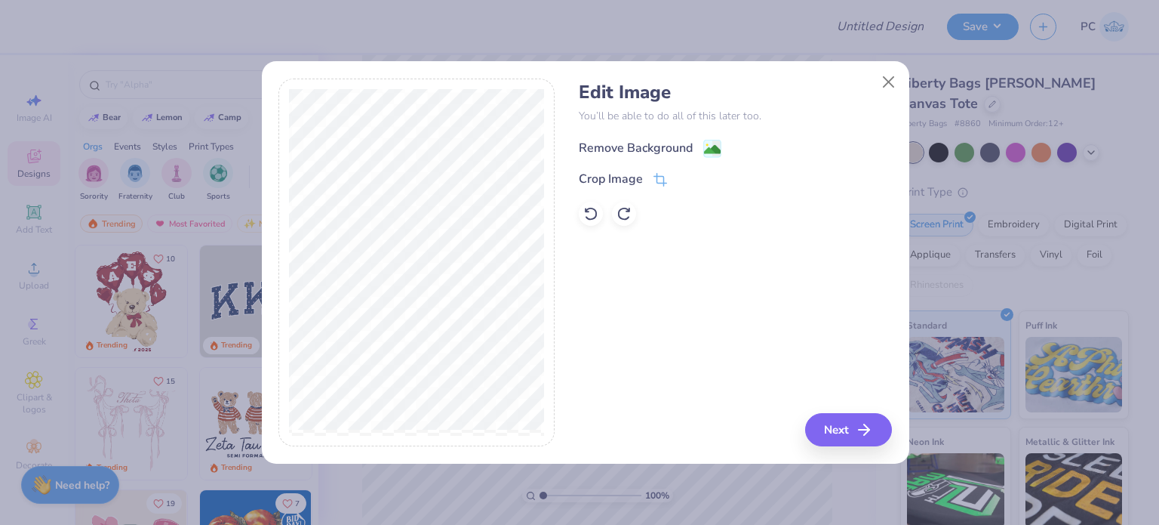
click at [713, 143] on image at bounding box center [712, 149] width 17 height 17
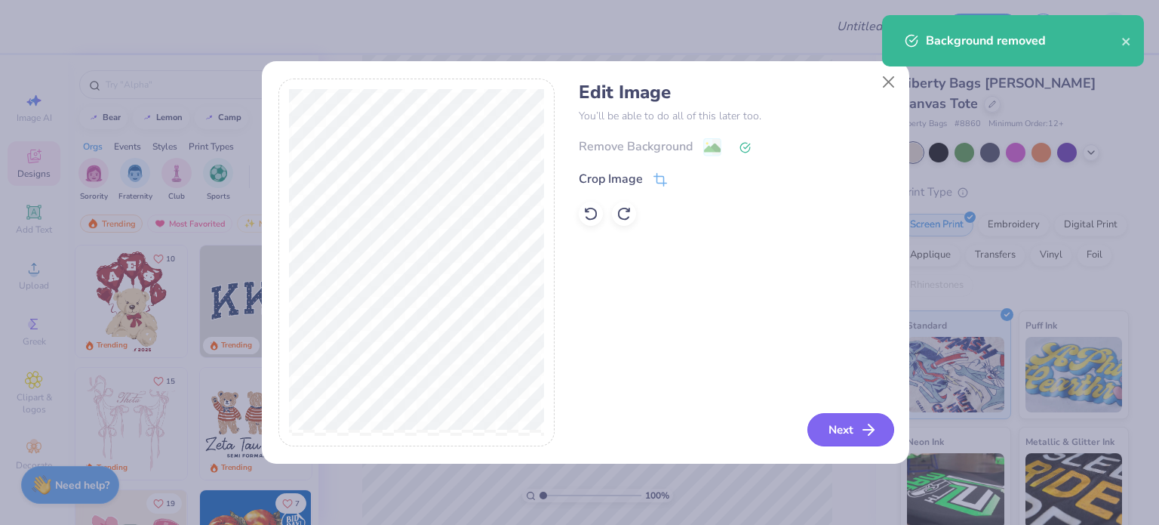
click at [832, 425] on button "Next" at bounding box center [851, 429] width 87 height 33
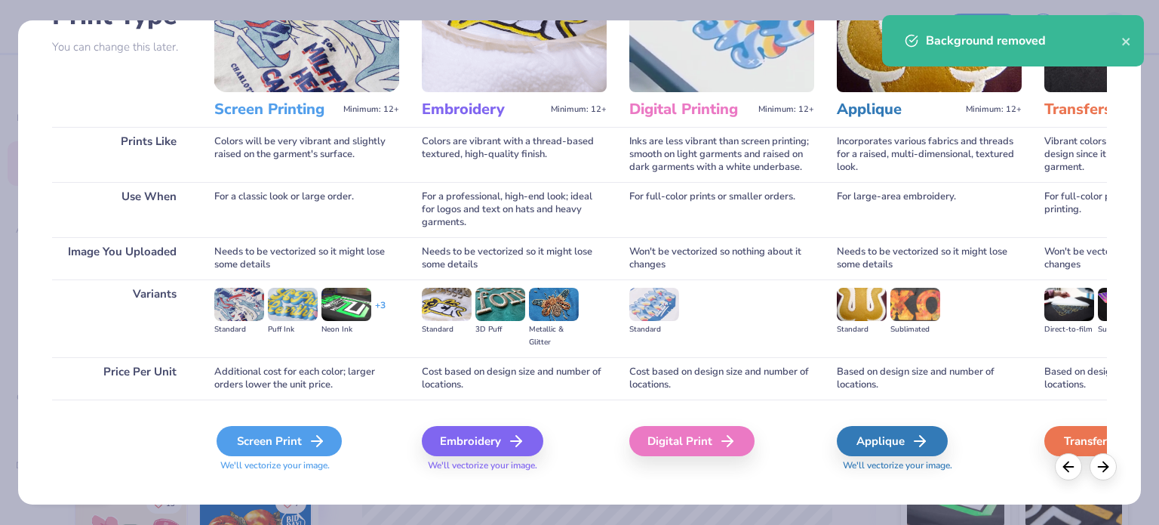
scroll to position [152, 0]
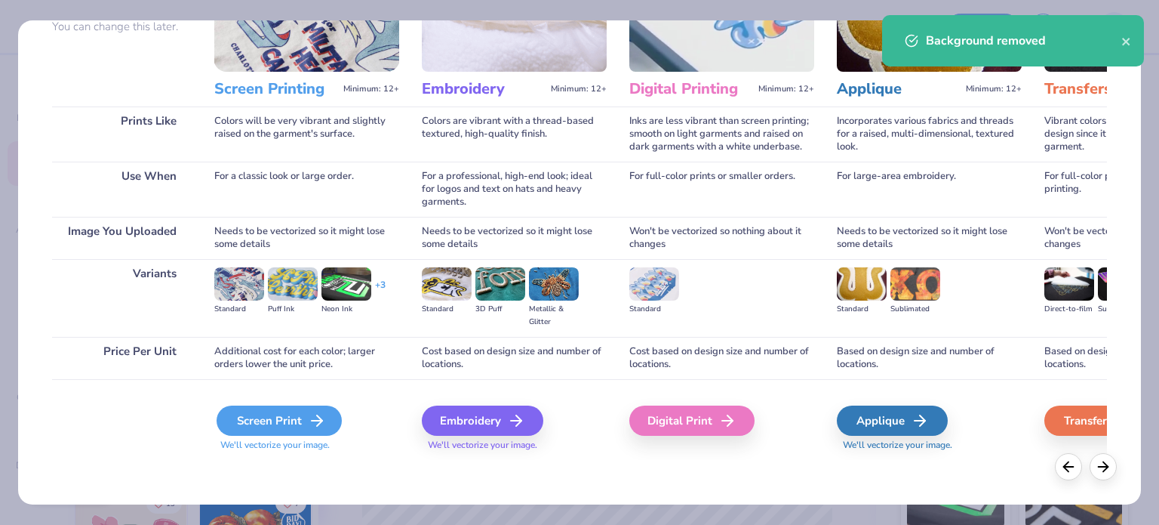
click at [303, 411] on div "Screen Print" at bounding box center [279, 420] width 125 height 30
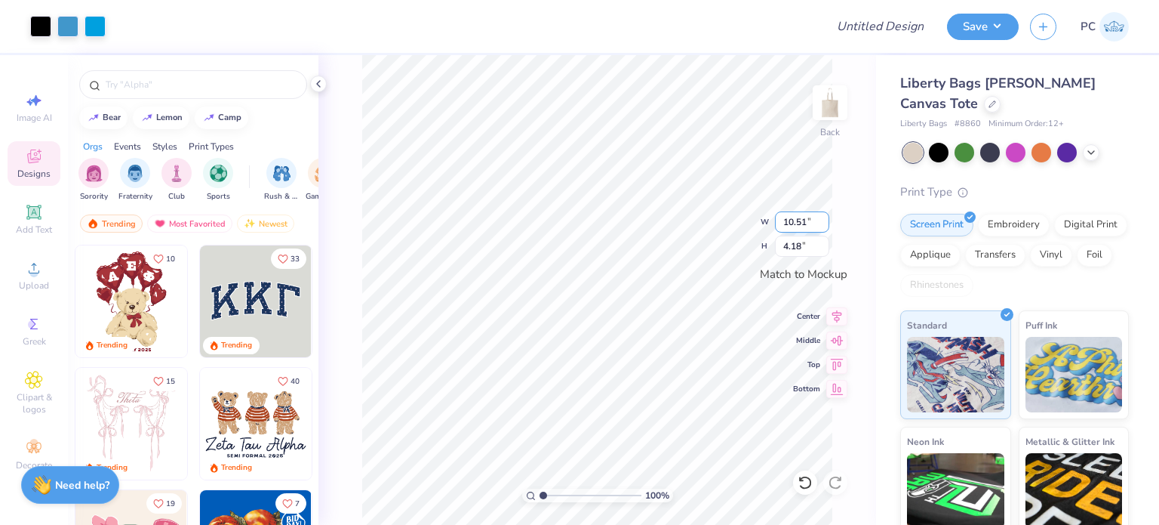
drag, startPoint x: 802, startPoint y: 222, endPoint x: 777, endPoint y: 220, distance: 24.2
click at [777, 220] on input "10.51" at bounding box center [802, 221] width 54 height 21
type input "10.00"
type input "3.97"
click at [838, 337] on icon at bounding box center [837, 338] width 13 height 10
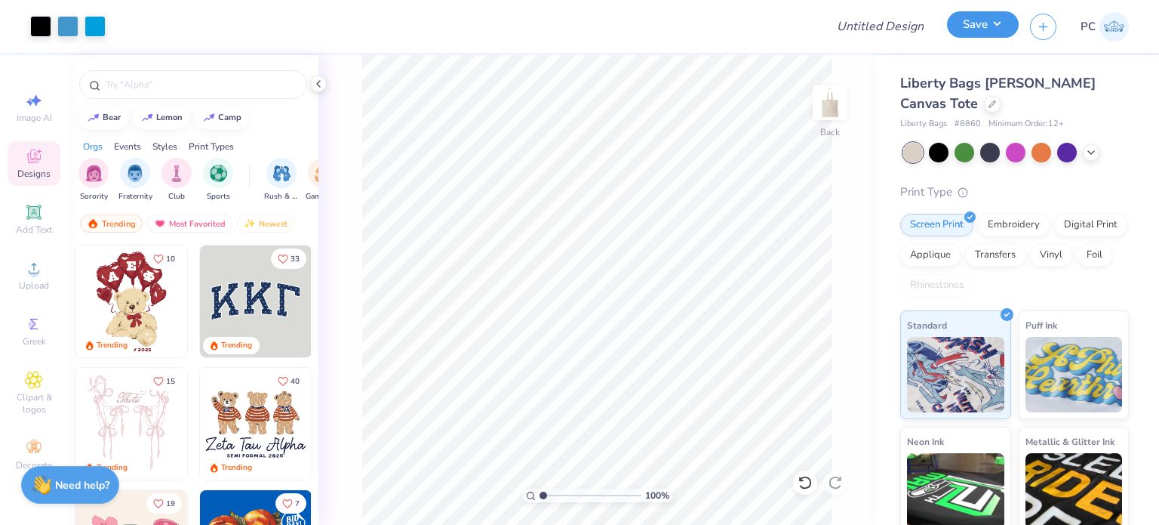
click at [986, 23] on button "Save" at bounding box center [983, 24] width 72 height 26
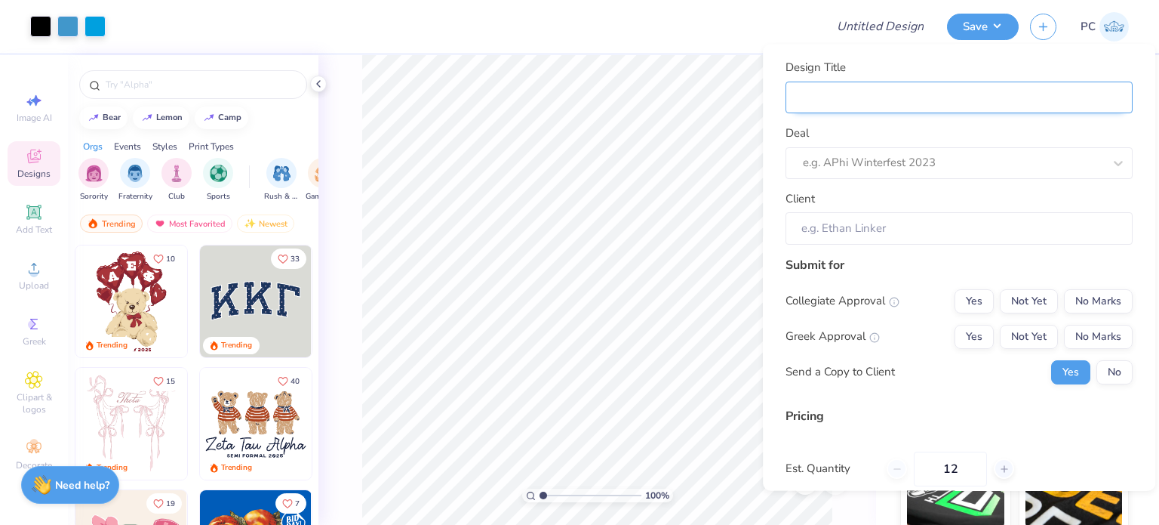
drag, startPoint x: 1041, startPoint y: 99, endPoint x: 1024, endPoint y: 97, distance: 17.5
click at [1041, 99] on input "Design Title" at bounding box center [959, 98] width 347 height 32
paste input "CCPS Tote bags"
type input "CCPS Tote bags"
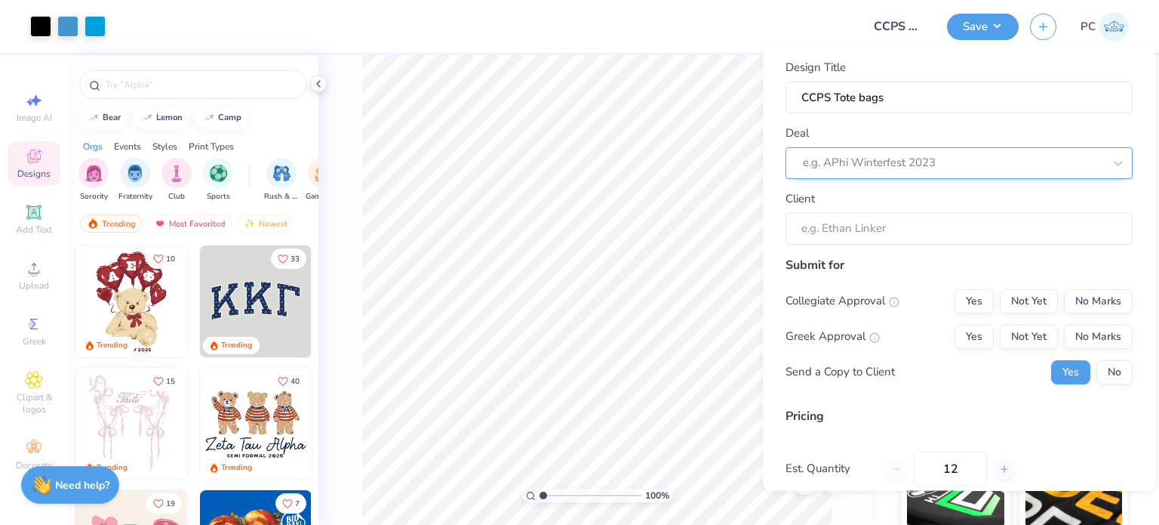
click at [885, 159] on div at bounding box center [953, 163] width 300 height 20
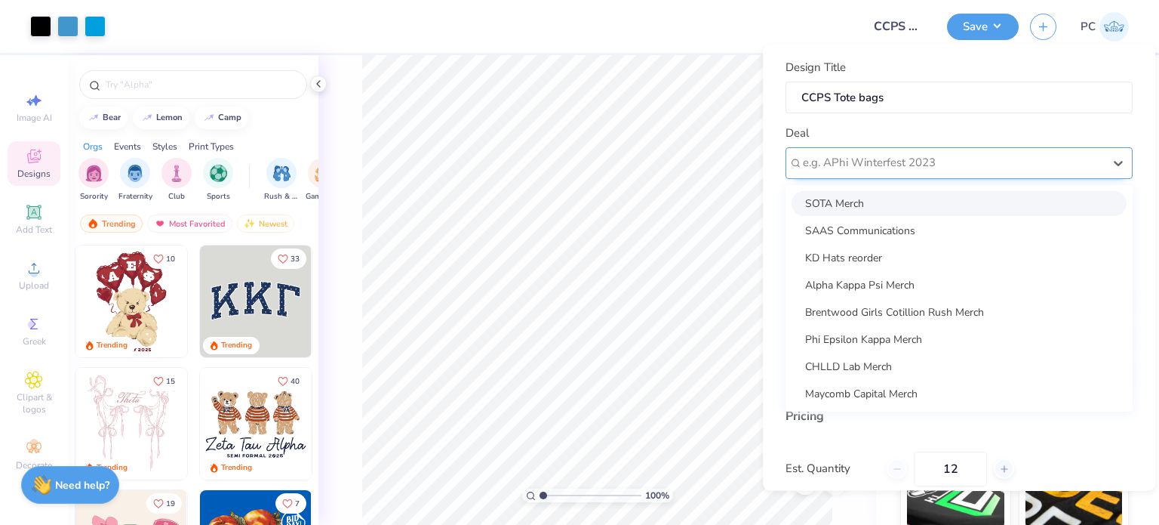
paste input "CCPS Tote bags"
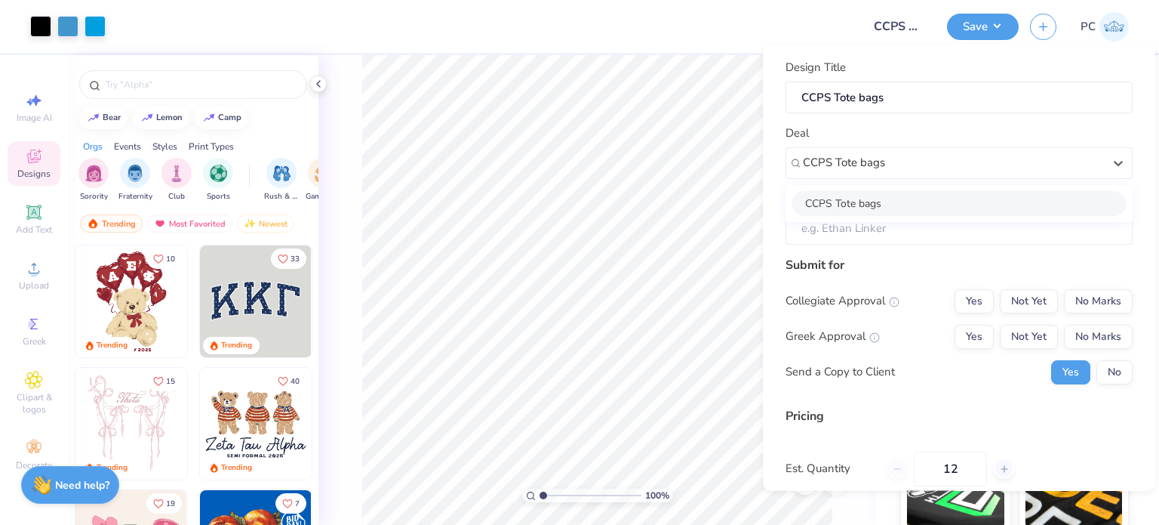
click at [947, 200] on div "CCPS Tote bags" at bounding box center [959, 203] width 335 height 25
type input "CCPS Tote bags"
type input "[PERSON_NAME]"
click at [1108, 319] on div "Collegiate Approval Yes Not Yet No Marks Greek Approval Yes Not Yet No Marks Se…" at bounding box center [959, 336] width 347 height 95
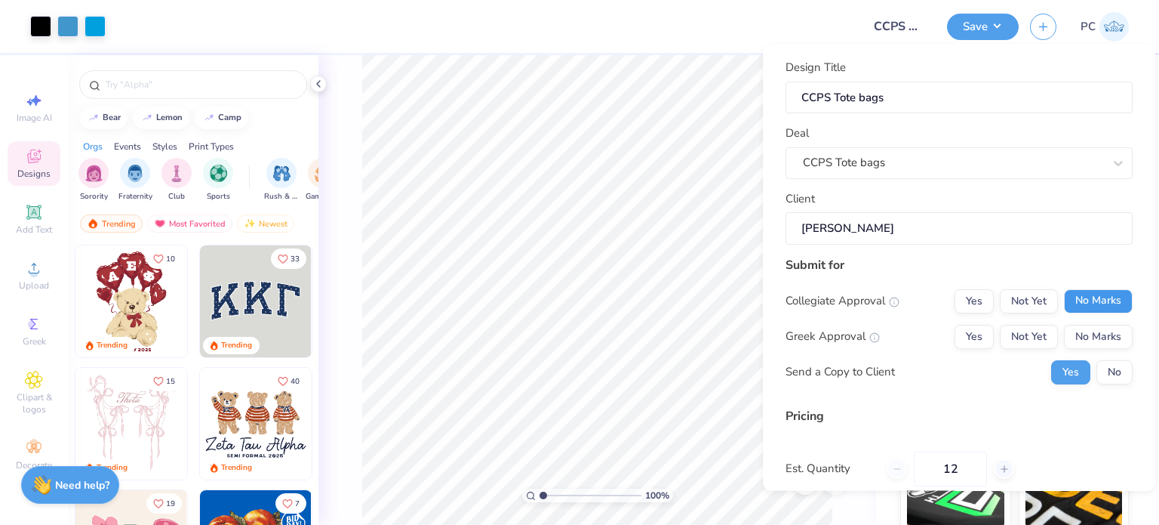
click at [1099, 309] on button "No Marks" at bounding box center [1098, 301] width 69 height 24
click at [1105, 329] on button "No Marks" at bounding box center [1098, 337] width 69 height 24
click at [1108, 376] on button "No" at bounding box center [1115, 372] width 36 height 24
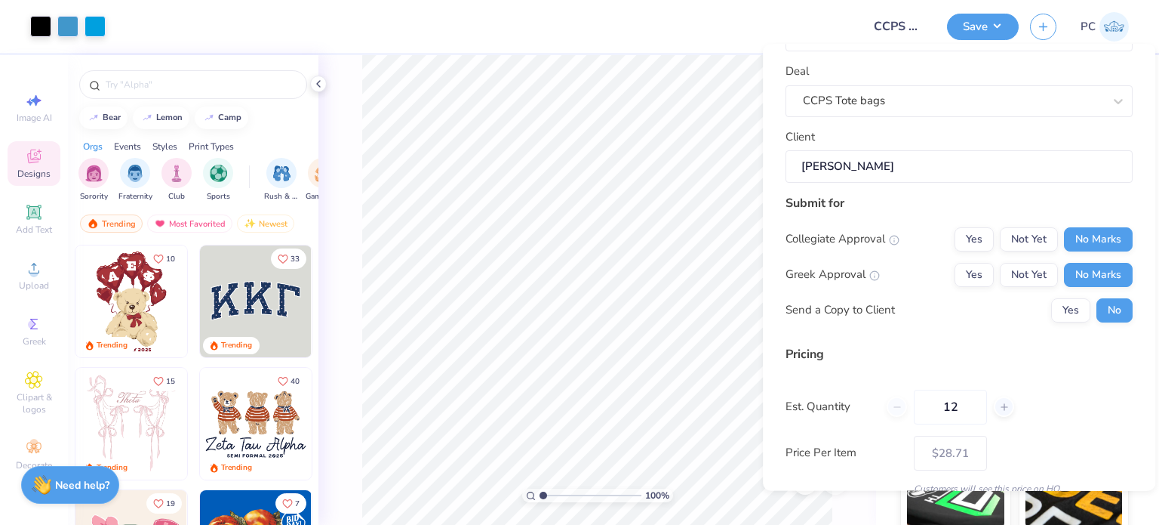
scroll to position [160, 0]
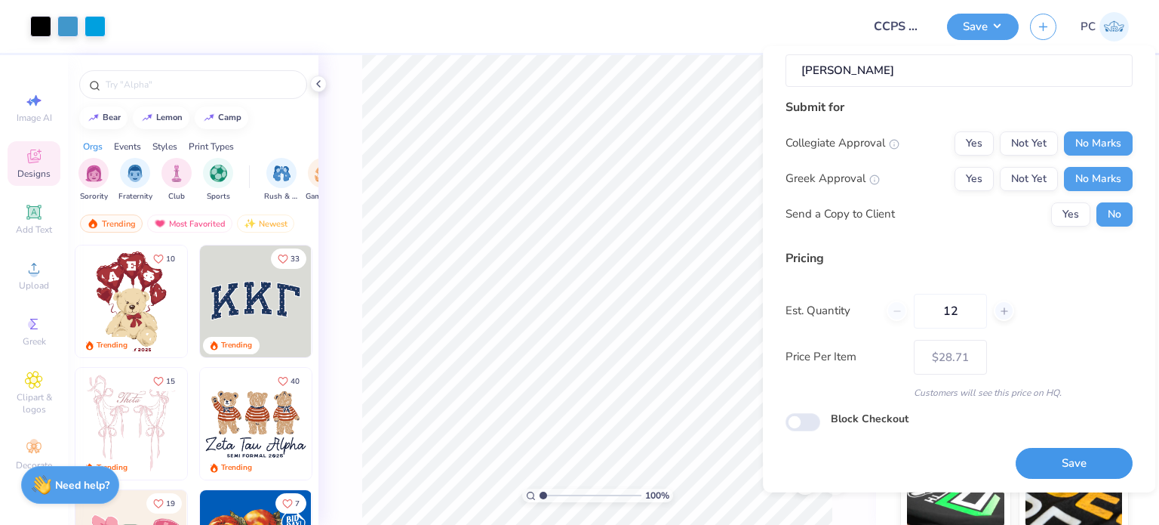
click at [1069, 472] on button "Save" at bounding box center [1074, 463] width 117 height 31
type input "$28.71"
click at [812, 417] on input "Block Checkout" at bounding box center [803, 422] width 35 height 18
checkbox input "true"
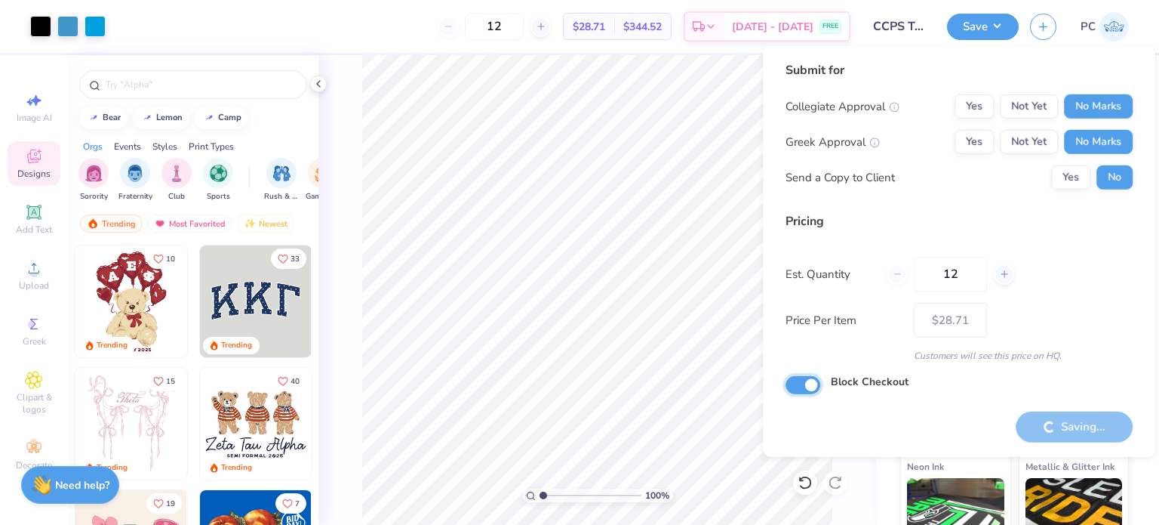
type input "– –"
checkbox input "false"
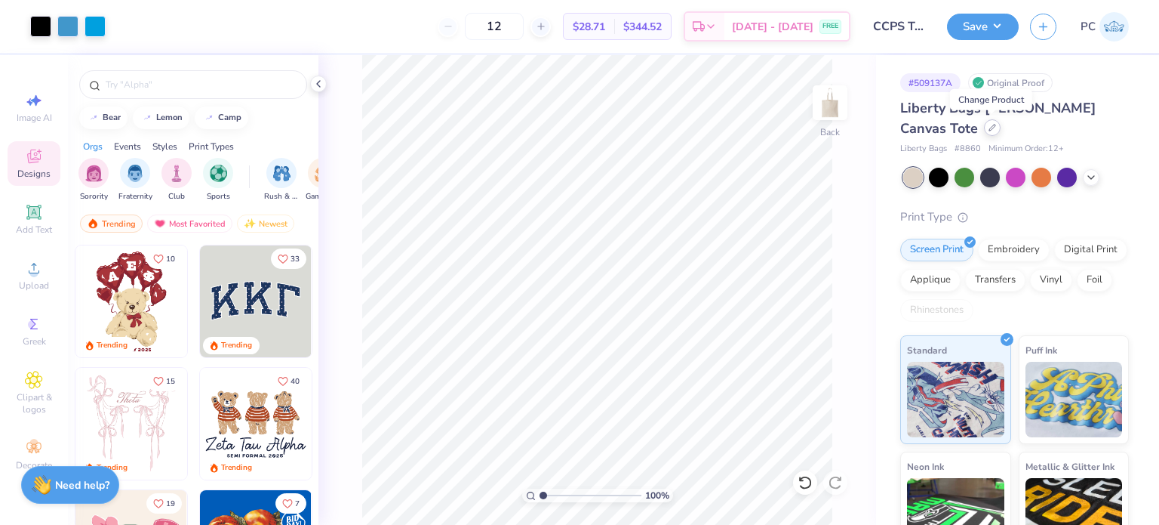
click at [993, 131] on icon at bounding box center [993, 128] width 8 height 8
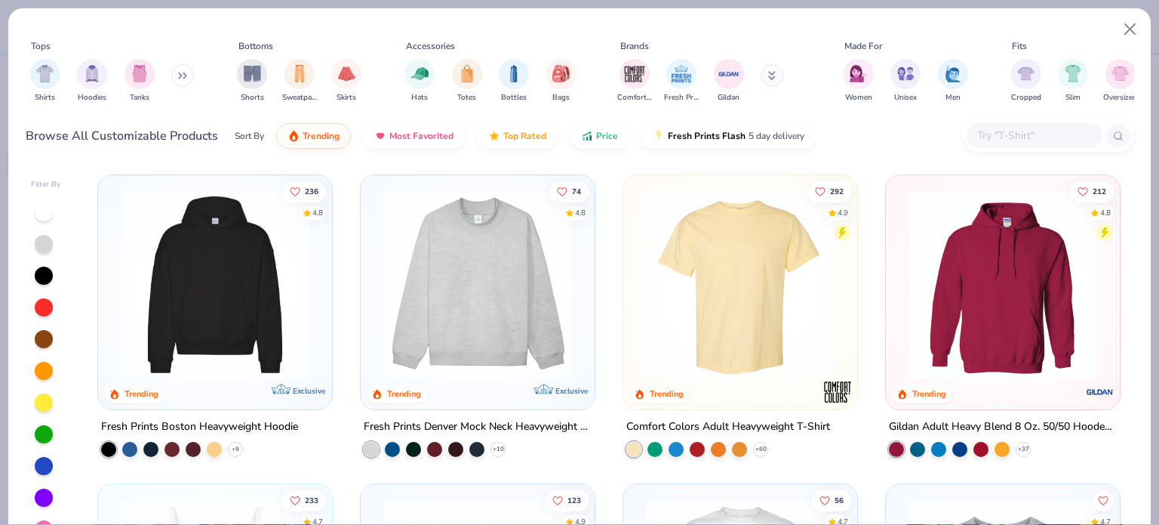
click at [1008, 139] on input "text" at bounding box center [1034, 135] width 116 height 17
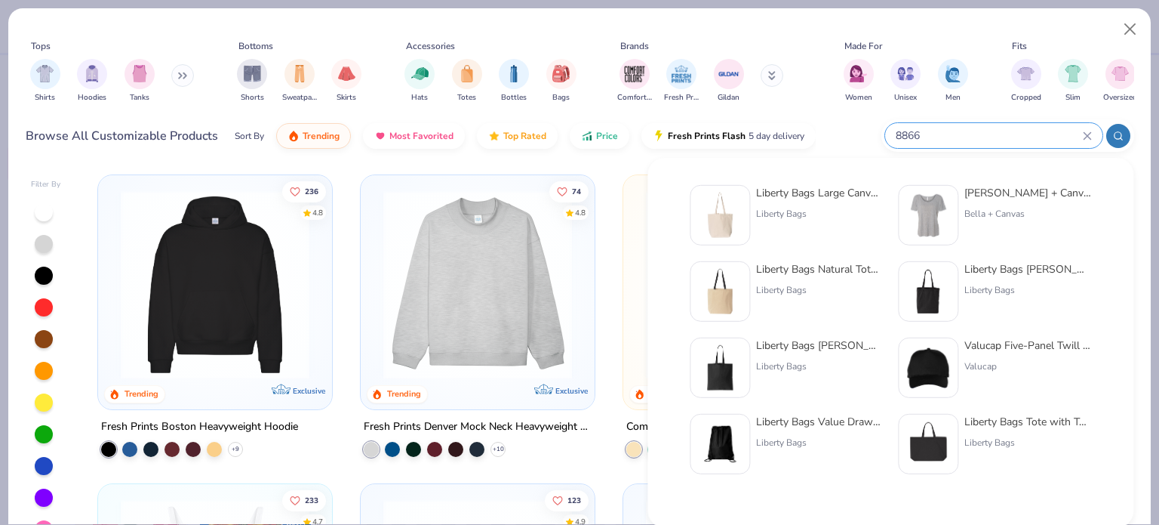
type input "8866"
click at [721, 210] on img at bounding box center [720, 215] width 47 height 47
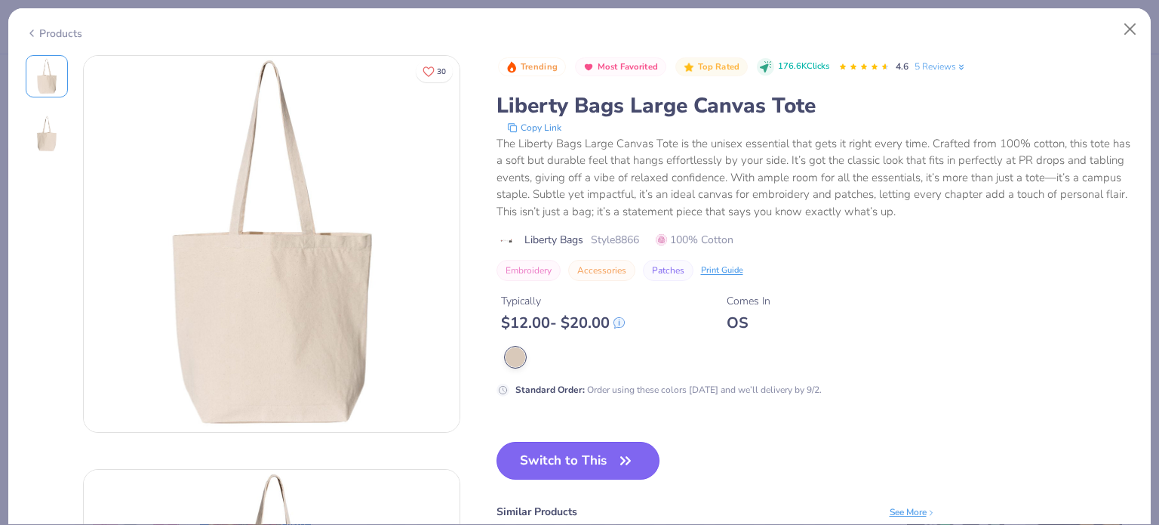
click at [602, 448] on button "Switch to This" at bounding box center [579, 461] width 164 height 38
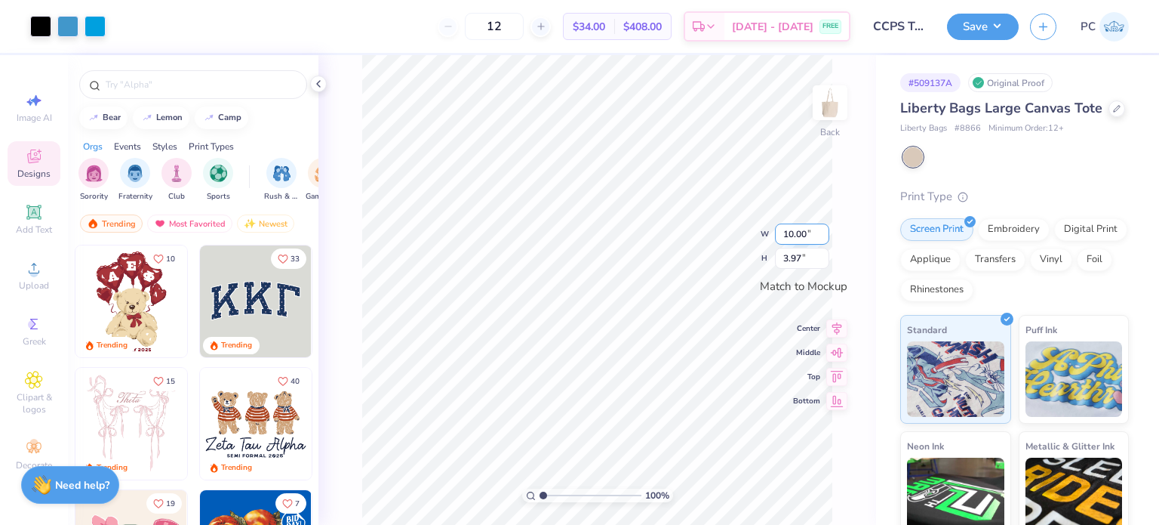
drag, startPoint x: 814, startPoint y: 238, endPoint x: 776, endPoint y: 235, distance: 37.9
click at [776, 235] on input "10.00" at bounding box center [802, 233] width 54 height 21
drag, startPoint x: 821, startPoint y: 233, endPoint x: 773, endPoint y: 236, distance: 48.4
click at [775, 236] on input "9.97" at bounding box center [802, 233] width 54 height 21
drag, startPoint x: 809, startPoint y: 236, endPoint x: 777, endPoint y: 232, distance: 32.0
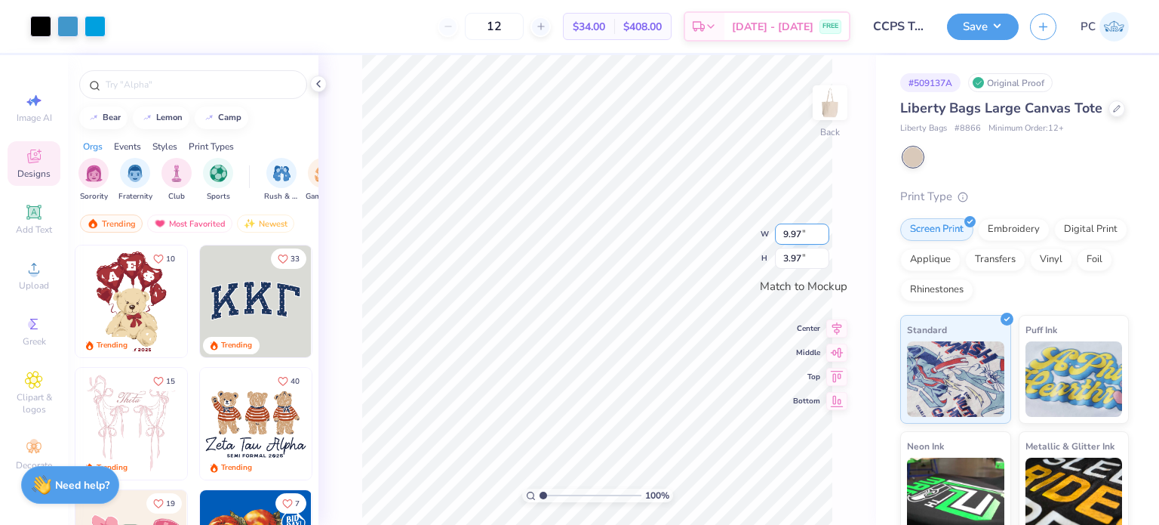
click at [777, 232] on input "9.97" at bounding box center [802, 233] width 54 height 21
type input "12.00"
type input "4.77"
click at [835, 335] on icon at bounding box center [837, 338] width 13 height 10
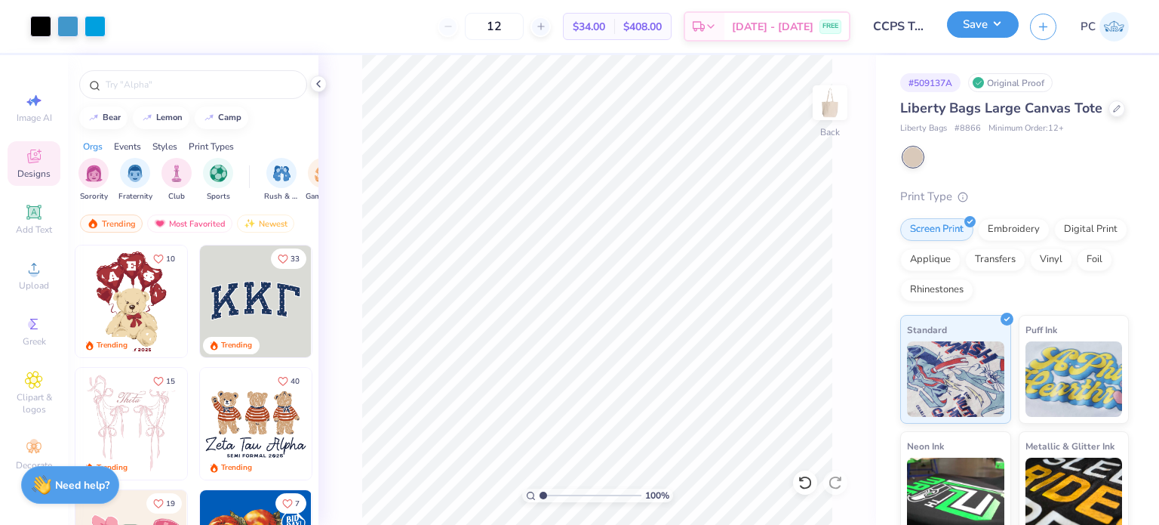
click at [979, 26] on button "Save" at bounding box center [983, 24] width 72 height 26
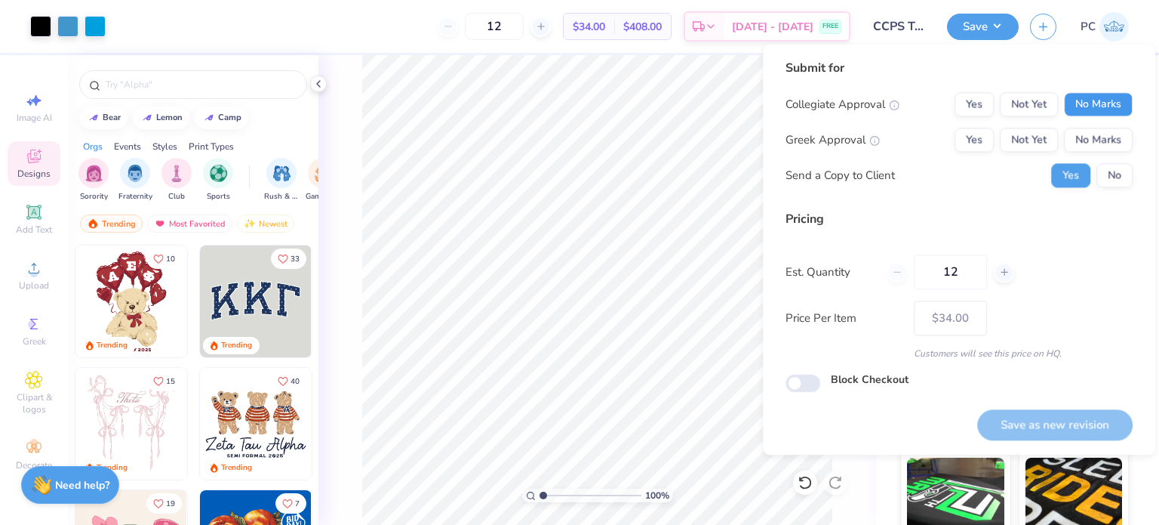
drag, startPoint x: 1081, startPoint y: 101, endPoint x: 1085, endPoint y: 122, distance: 20.7
click at [1081, 101] on button "No Marks" at bounding box center [1098, 104] width 69 height 24
click at [1088, 126] on div "Collegiate Approval Yes Not Yet No Marks Greek Approval Yes Not Yet No Marks Se…" at bounding box center [959, 139] width 347 height 95
click at [1098, 149] on button "No Marks" at bounding box center [1098, 140] width 69 height 24
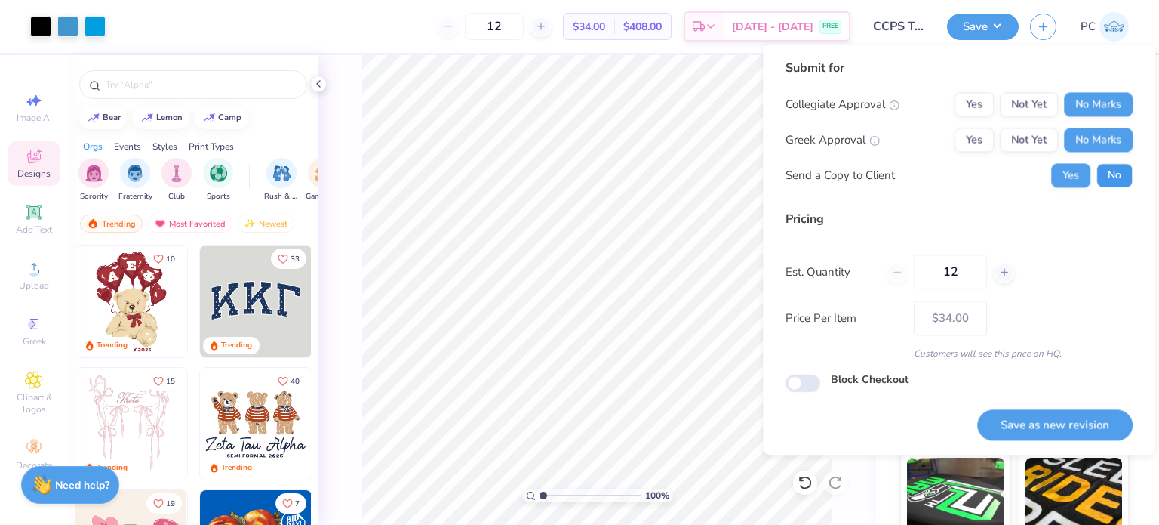
click at [1112, 181] on button "No" at bounding box center [1115, 175] width 36 height 24
click at [1059, 443] on div "Submit for Collegiate Approval Yes Not Yet No Marks Greek Approval Yes Not Yet …" at bounding box center [959, 249] width 393 height 411
click at [1047, 422] on button "Save as new revision" at bounding box center [1055, 424] width 155 height 31
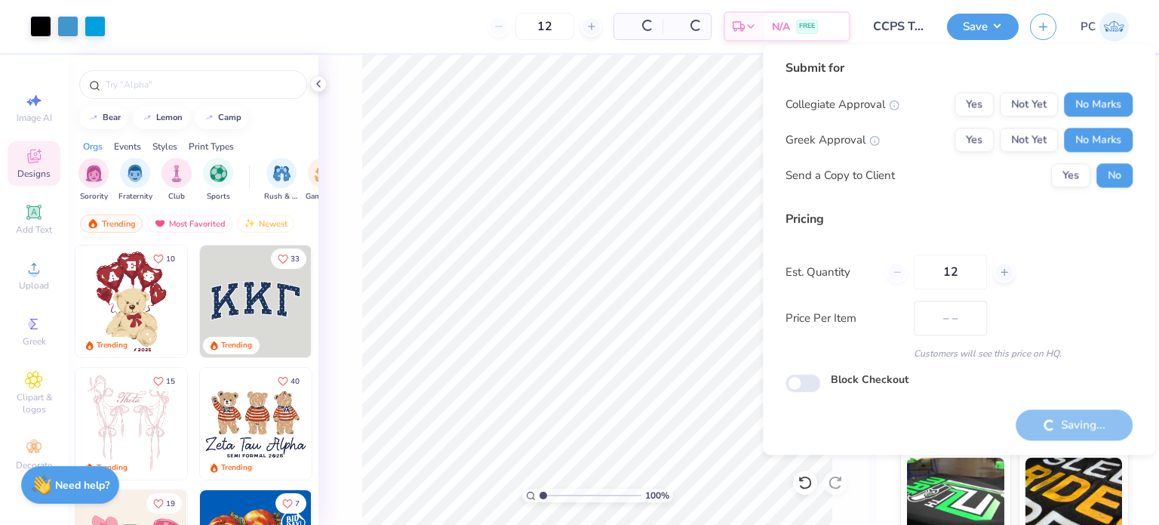
type input "$34.00"
click at [807, 386] on input "Block Checkout" at bounding box center [803, 383] width 35 height 18
checkbox input "false"
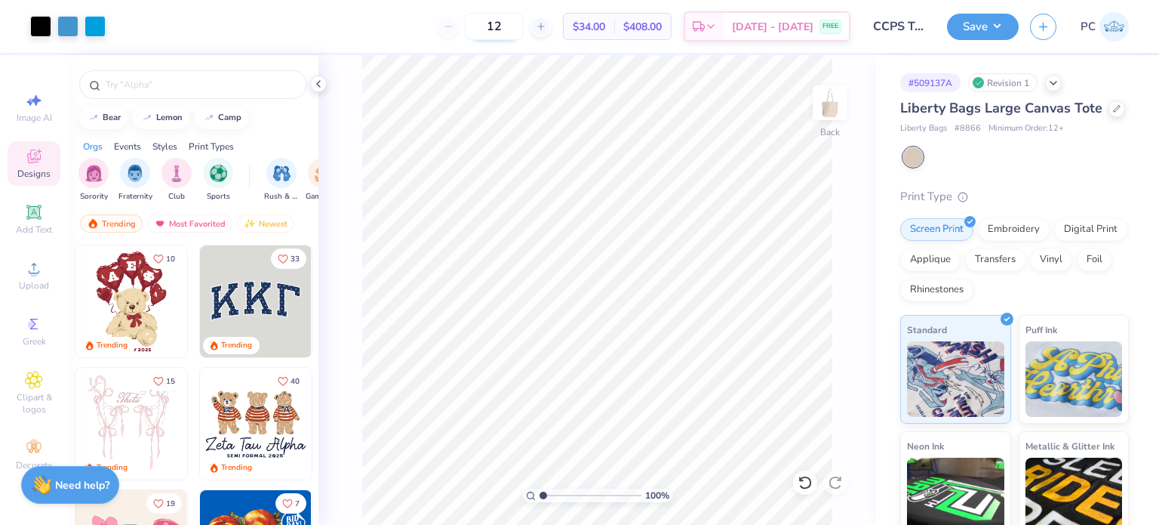
click at [494, 29] on input "12" at bounding box center [494, 26] width 59 height 27
drag, startPoint x: 494, startPoint y: 26, endPoint x: 483, endPoint y: 25, distance: 10.6
click at [483, 25] on input "30" at bounding box center [494, 26] width 59 height 27
type input "30"
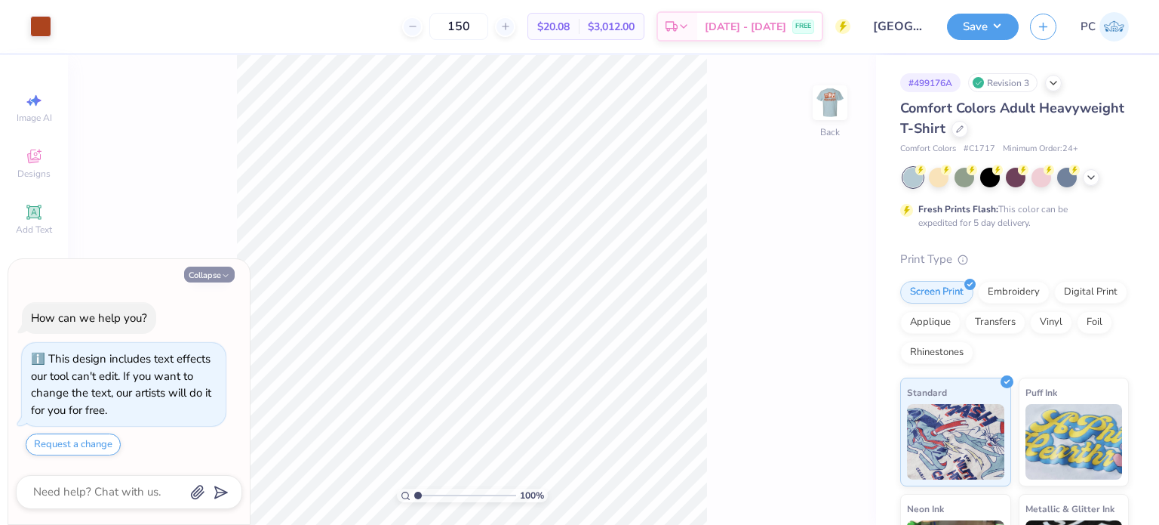
click at [198, 278] on button "Collapse" at bounding box center [209, 274] width 51 height 16
type textarea "x"
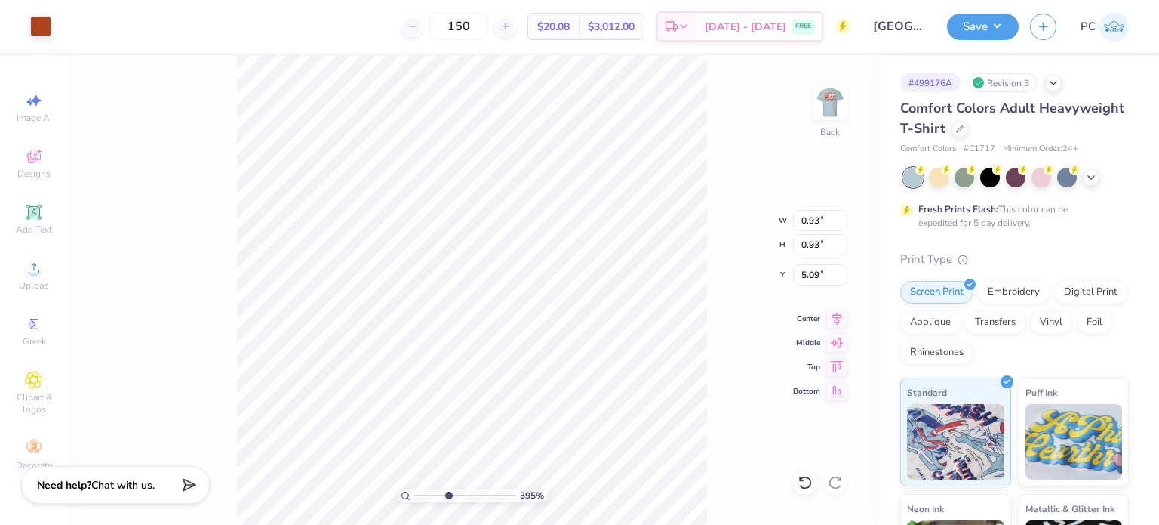
type input "3.9548193088945"
type input "0.73"
type input "0.96"
type input "5.08"
type input "3.9548193088945"
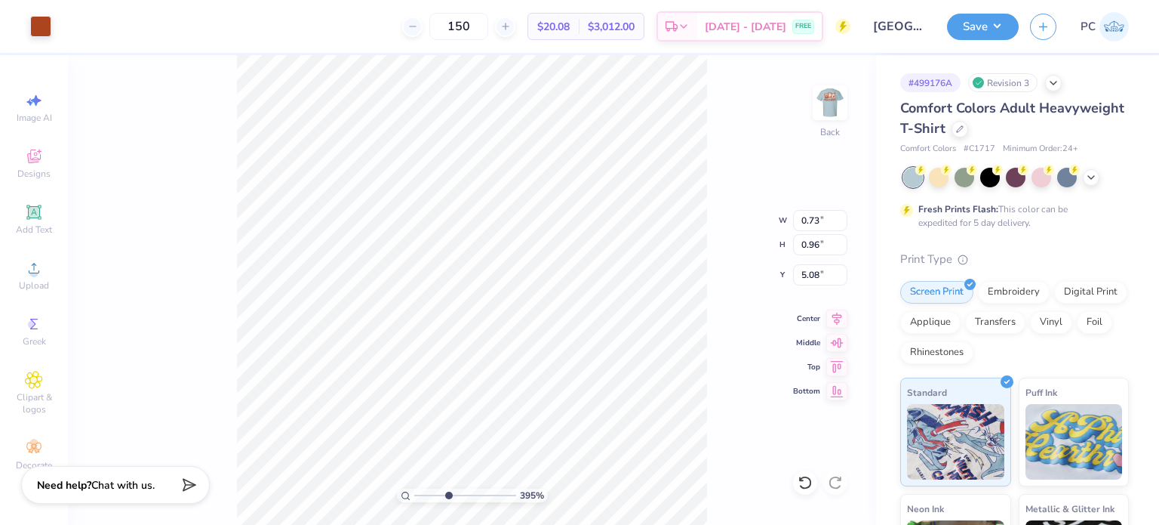
type input "0.93"
type input "5.09"
type input "3.9548193088945"
type input "4.34"
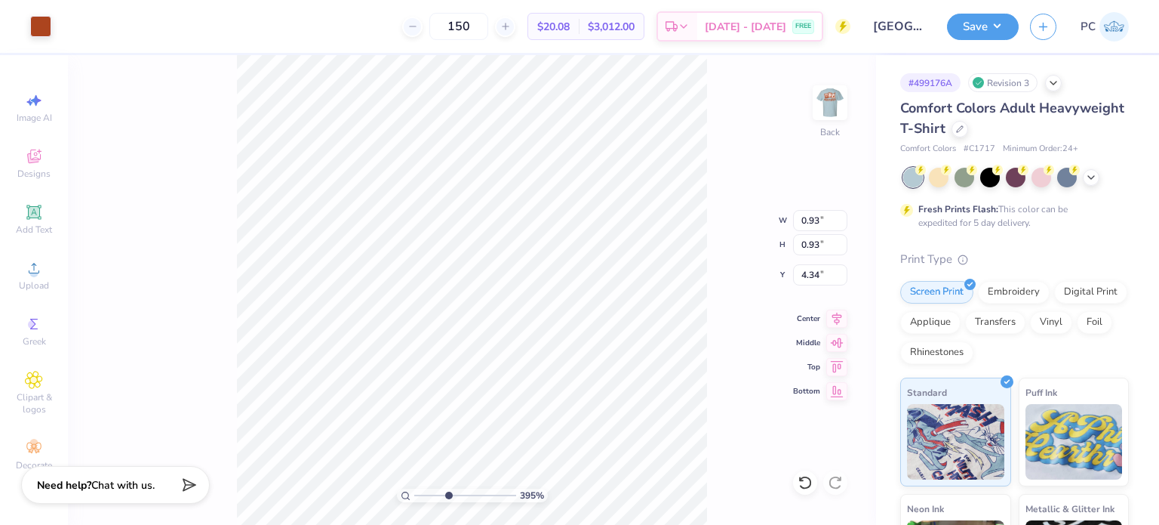
type input "3.9548193088945"
type input "0.73"
type input "0.96"
type input "5.08"
type input "3.9548193088945"
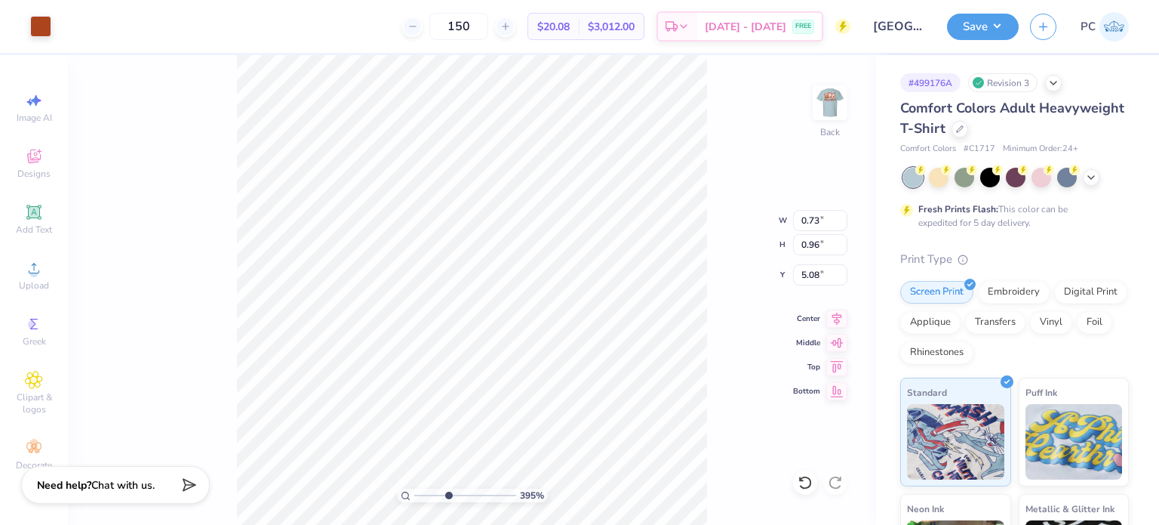
type input "5.07"
click at [805, 488] on icon at bounding box center [805, 483] width 13 height 14
type input "3.9548193088945"
type input "5.08"
type input "3.9548193088945"
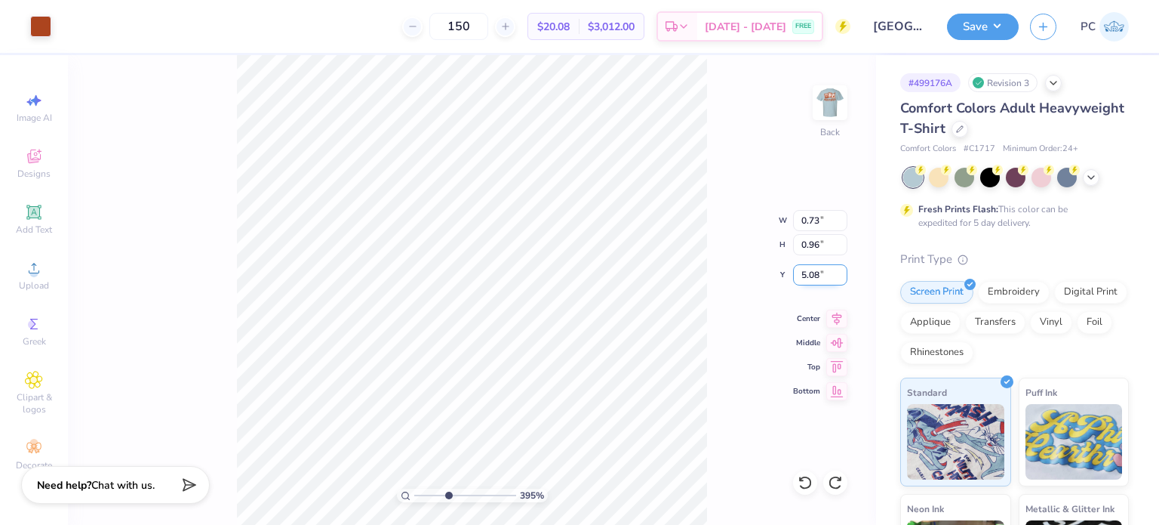
drag, startPoint x: 824, startPoint y: 267, endPoint x: 800, endPoint y: 268, distance: 23.4
click at [800, 268] on input "5.08" at bounding box center [820, 274] width 54 height 21
type input "4.34"
type input "3.9548193088945"
type input "0.83"
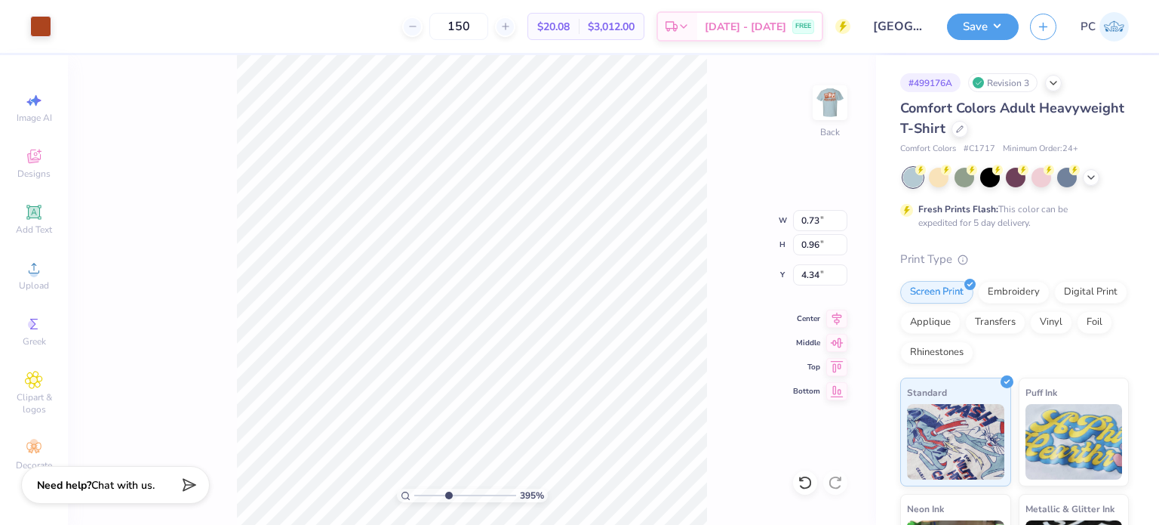
type input "0.93"
type input "5.09"
drag, startPoint x: 824, startPoint y: 276, endPoint x: 784, endPoint y: 276, distance: 40.8
click at [784, 276] on div "395 % Back W 0.83 0.83 " H 0.93 0.93 " Y 5.09 5.09 " Center Middle Top Bottom" at bounding box center [472, 290] width 808 height 470
type input "3.9548193088945"
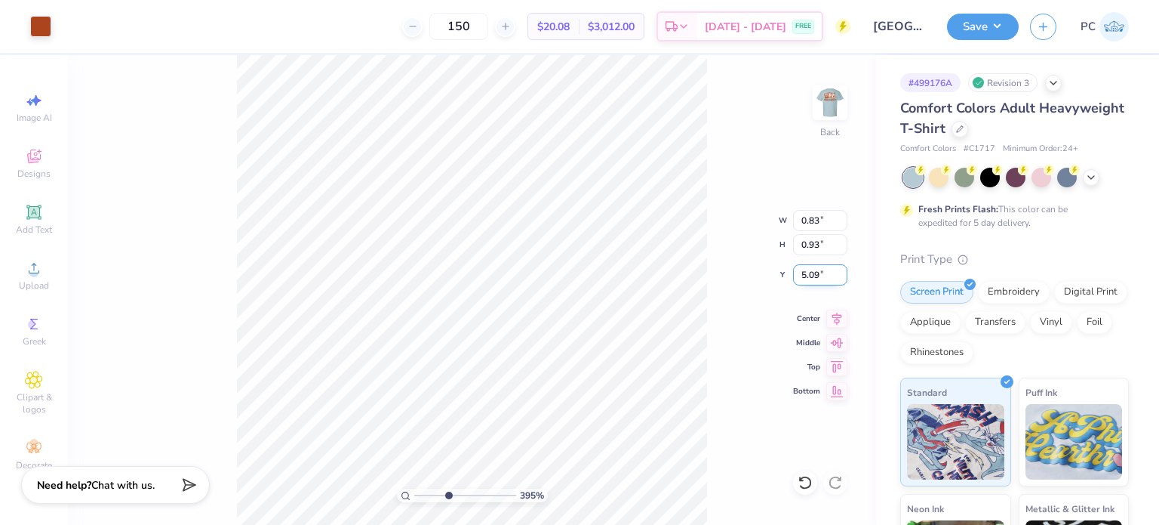
drag, startPoint x: 827, startPoint y: 272, endPoint x: 802, endPoint y: 272, distance: 24.2
click at [802, 272] on input "5.09" at bounding box center [820, 274] width 54 height 21
type input "4.34"
type input "3.9548193088945"
type input "5.49"
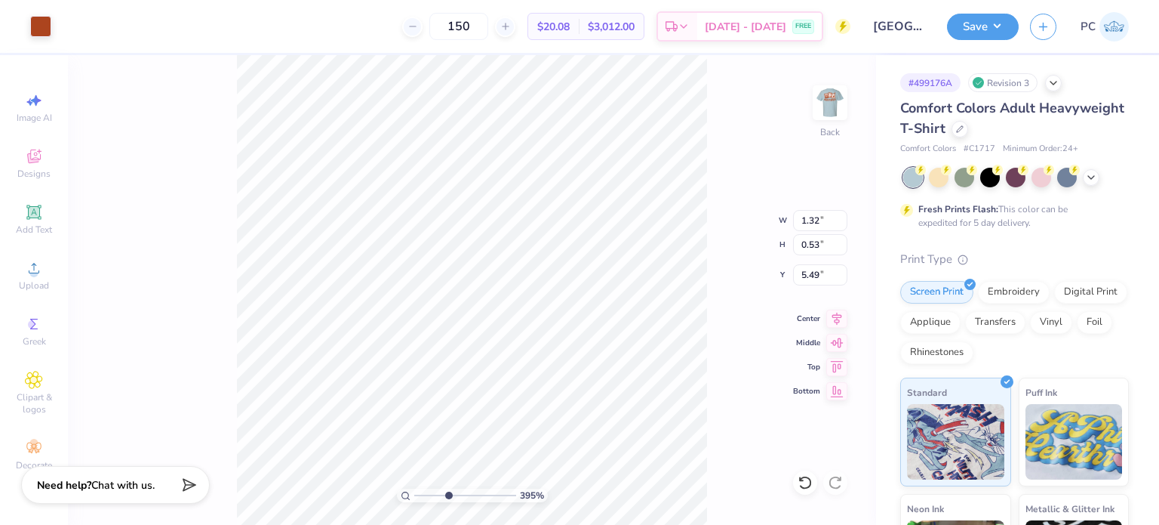
type input "3.9548193088945"
type input "1.92"
type input "0.77"
type input "3.9548193088945"
type input "5.27"
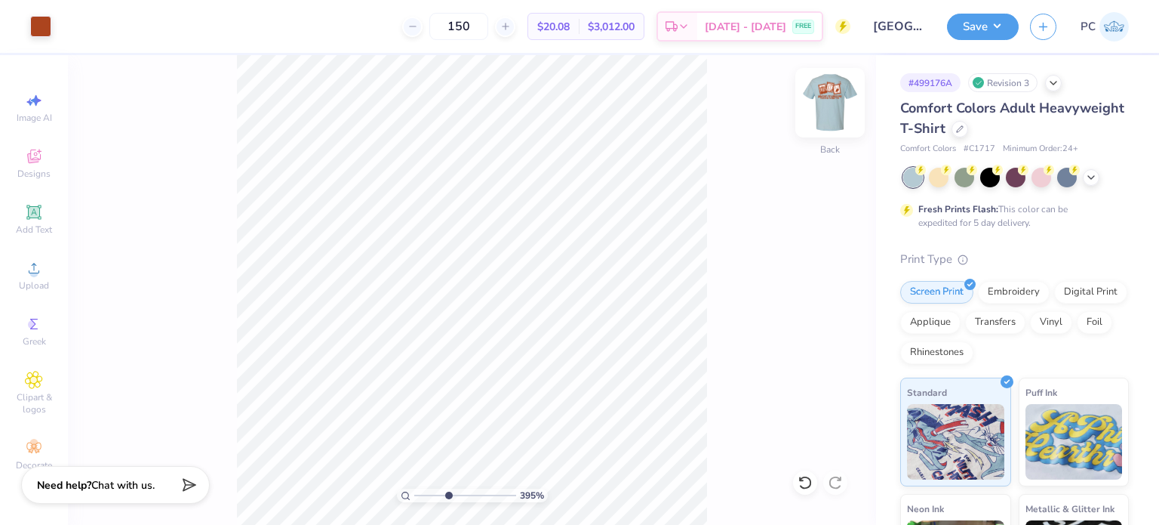
click at [841, 113] on img at bounding box center [830, 102] width 60 height 60
click at [823, 119] on img at bounding box center [830, 102] width 60 height 60
click at [37, 166] on div "Designs" at bounding box center [34, 163] width 53 height 45
type input "4.27751460025986"
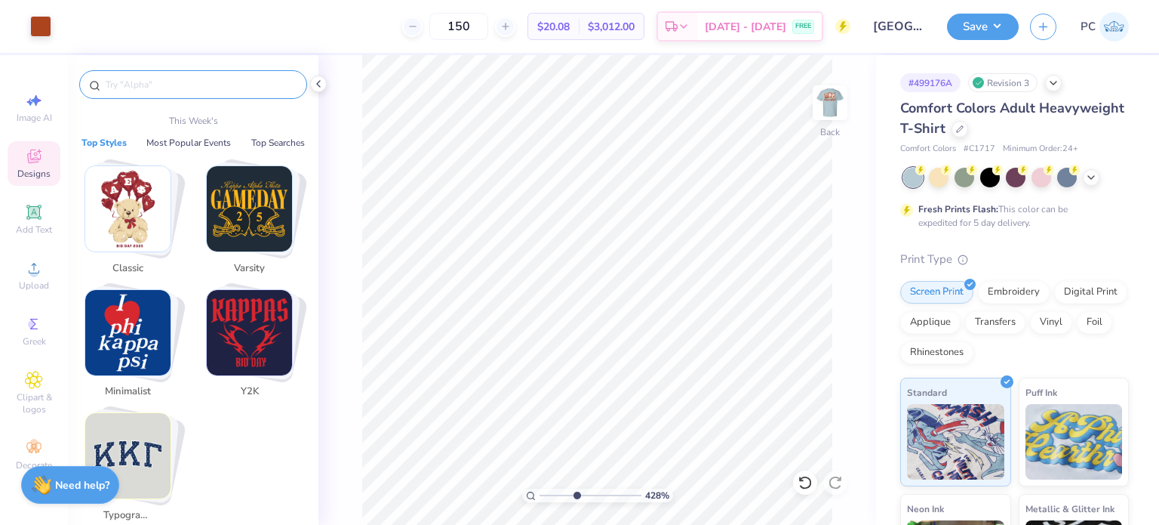
click at [127, 88] on input "text" at bounding box center [200, 84] width 193 height 15
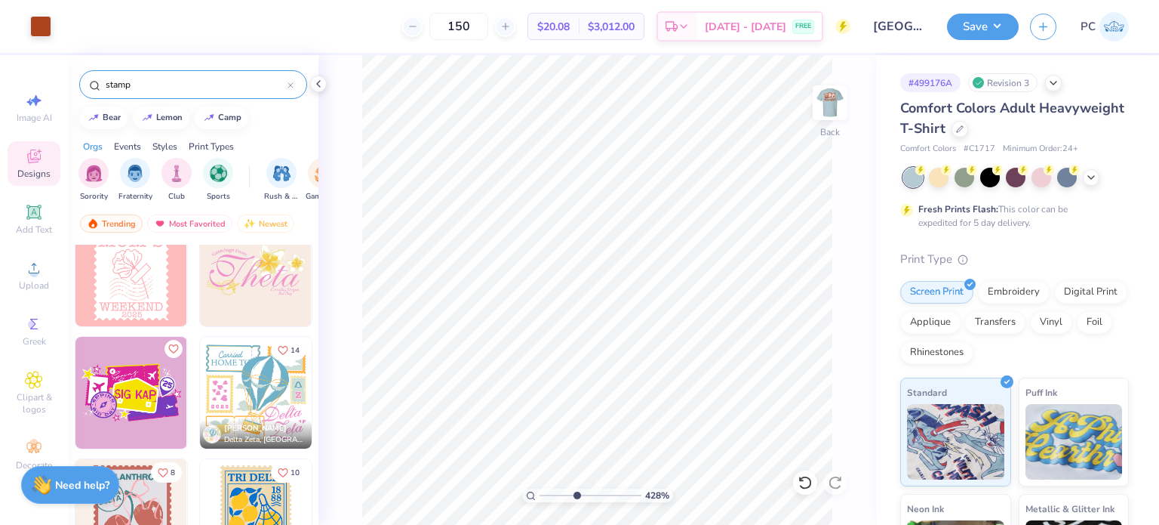
scroll to position [1208, 0]
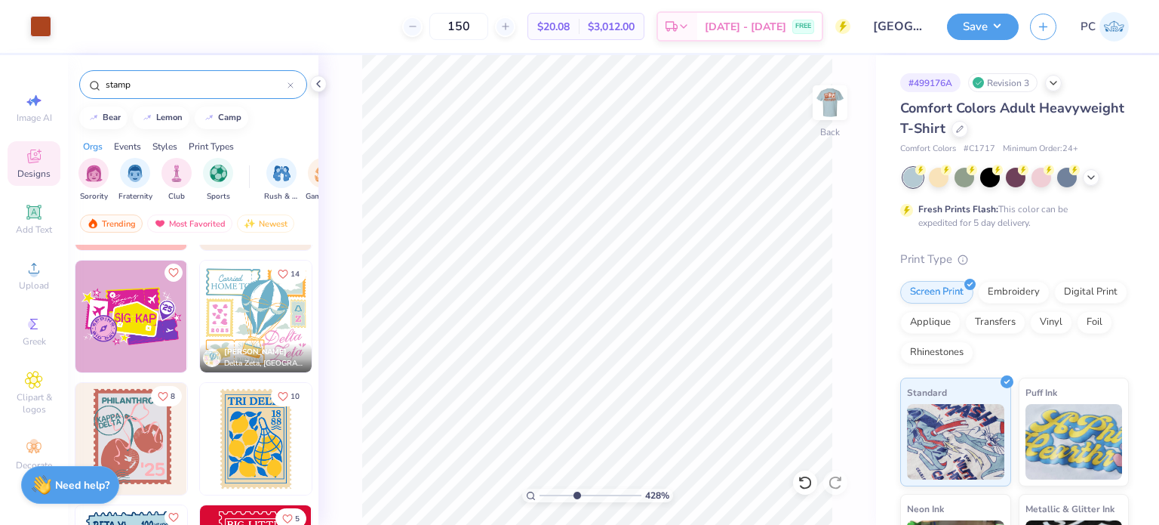
type input "stamp"
click at [112, 323] on img at bounding box center [131, 316] width 112 height 112
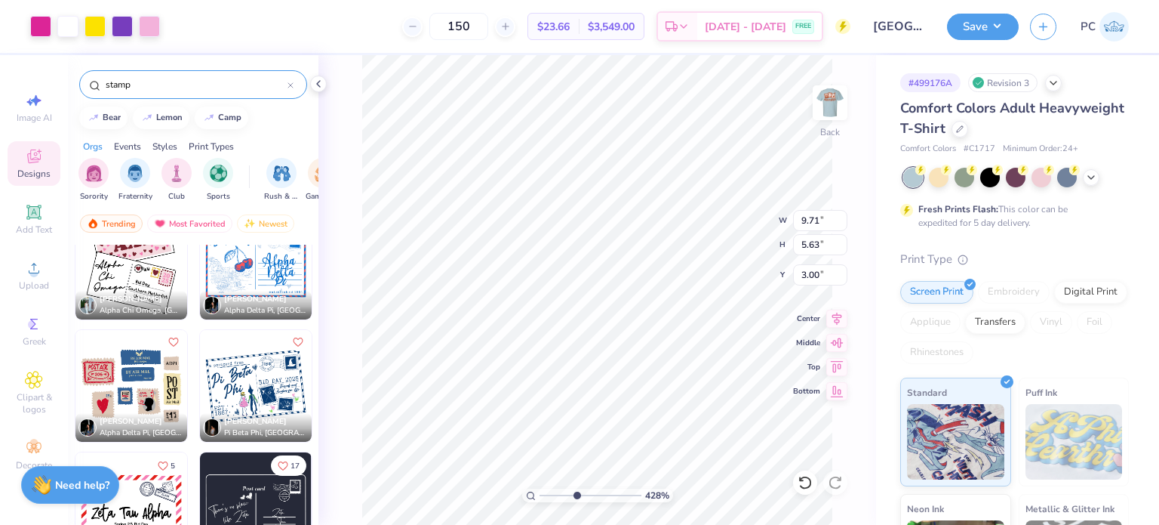
scroll to position [3321, 0]
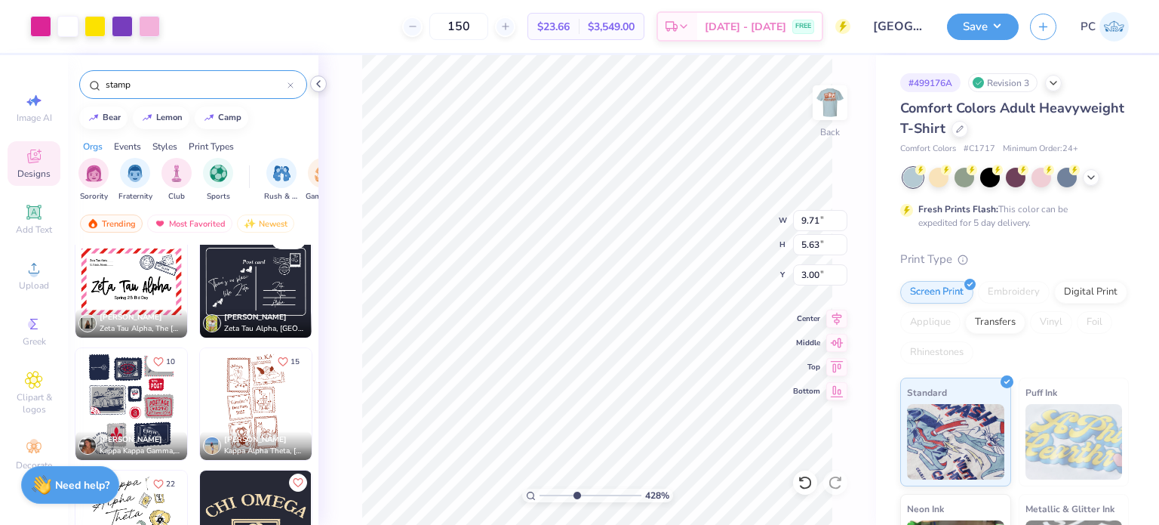
click at [316, 87] on icon at bounding box center [319, 84] width 12 height 12
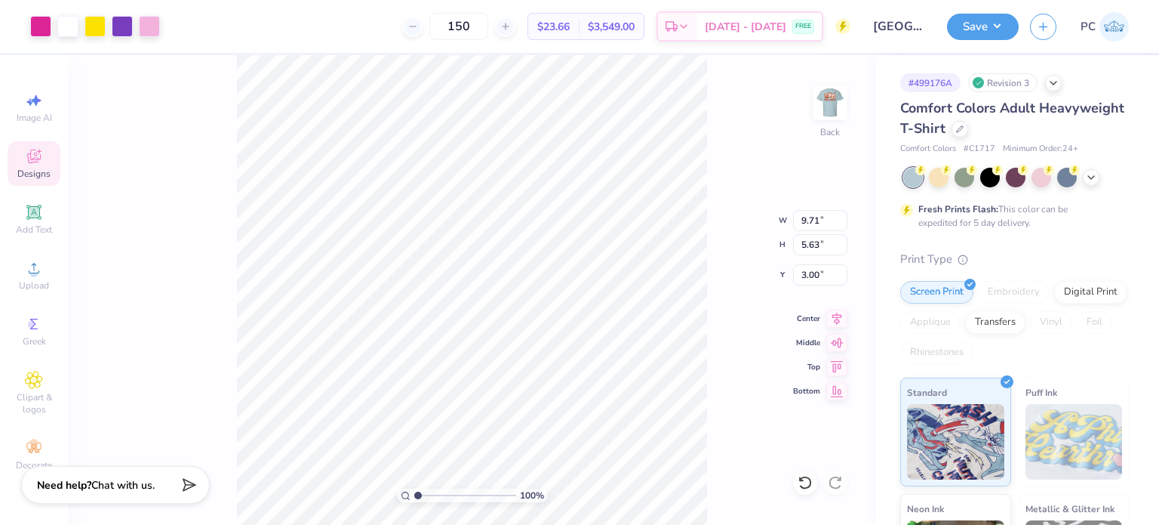
drag, startPoint x: 450, startPoint y: 494, endPoint x: 411, endPoint y: 491, distance: 38.6
type input "1"
click at [414, 491] on input "range" at bounding box center [465, 495] width 102 height 14
type input "11.52"
drag, startPoint x: 420, startPoint y: 494, endPoint x: 429, endPoint y: 494, distance: 9.1
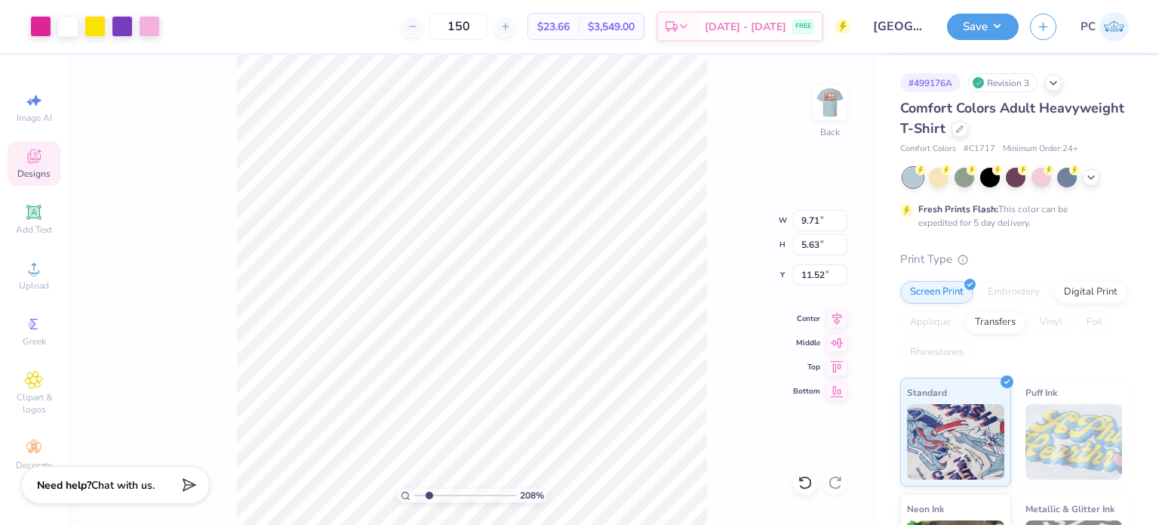
click at [429, 494] on input "range" at bounding box center [465, 495] width 102 height 14
click at [503, 386] on li "Ungroup" at bounding box center [533, 390] width 119 height 29
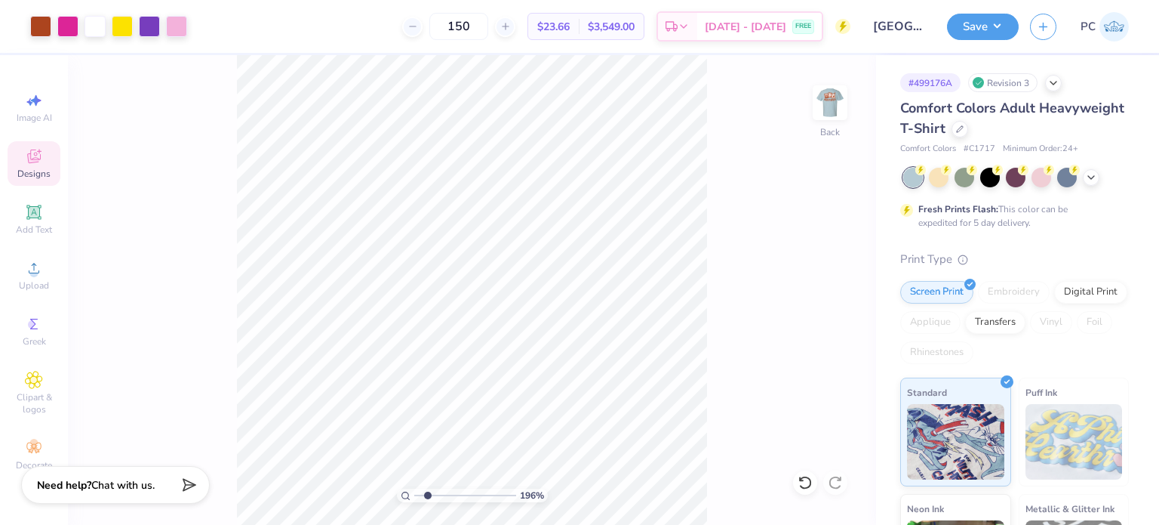
type input "1.96"
click at [427, 494] on input "range" at bounding box center [465, 495] width 102 height 14
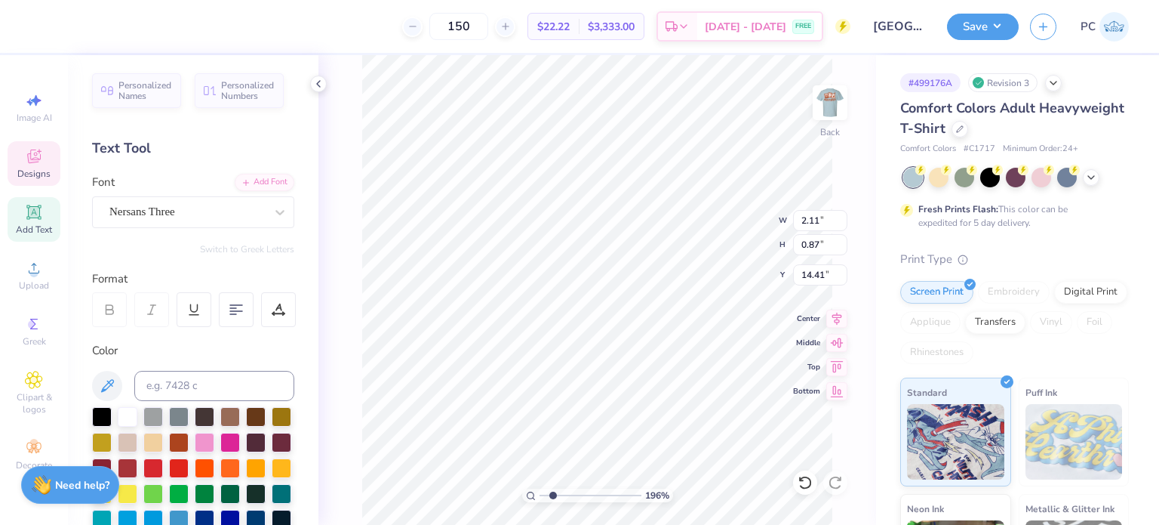
scroll to position [12, 5]
type textarea "ASSOCIATIVE"
type input "1.88"
type input "0.76"
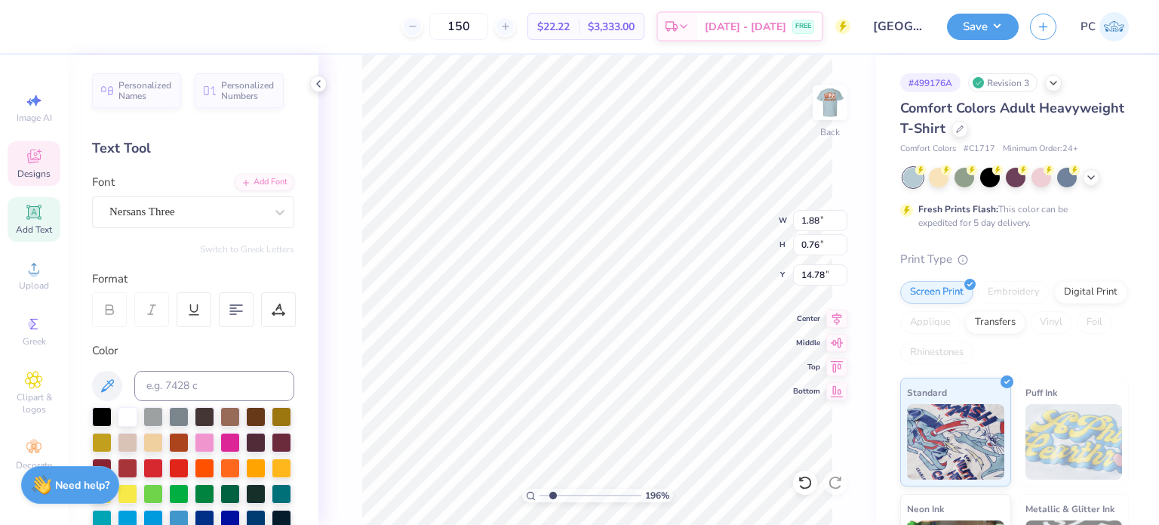
type input "14.78"
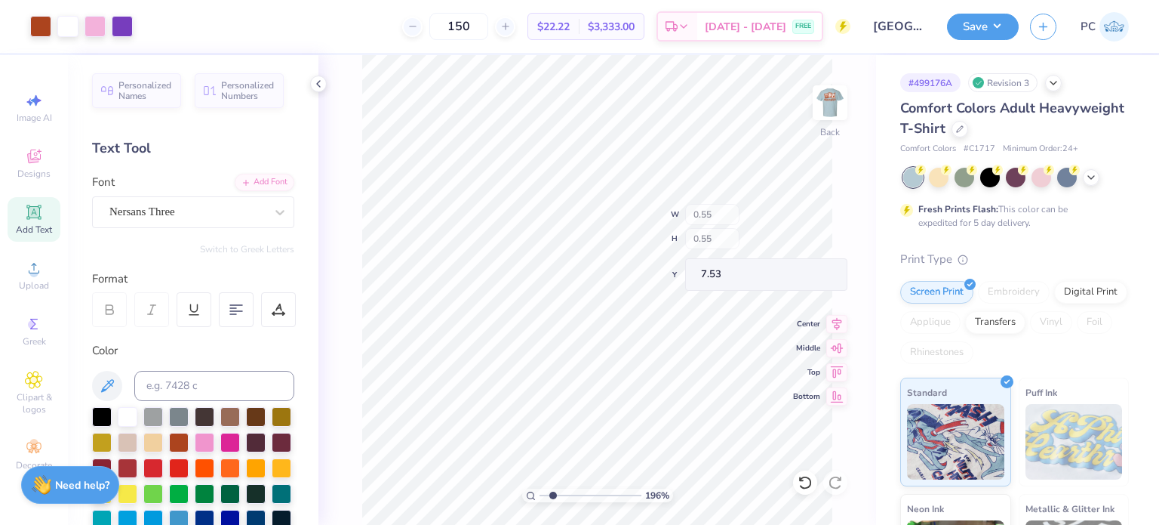
type input "7.53"
type input "7.24"
type input "6.06"
type input "9.89"
type input "2.35"
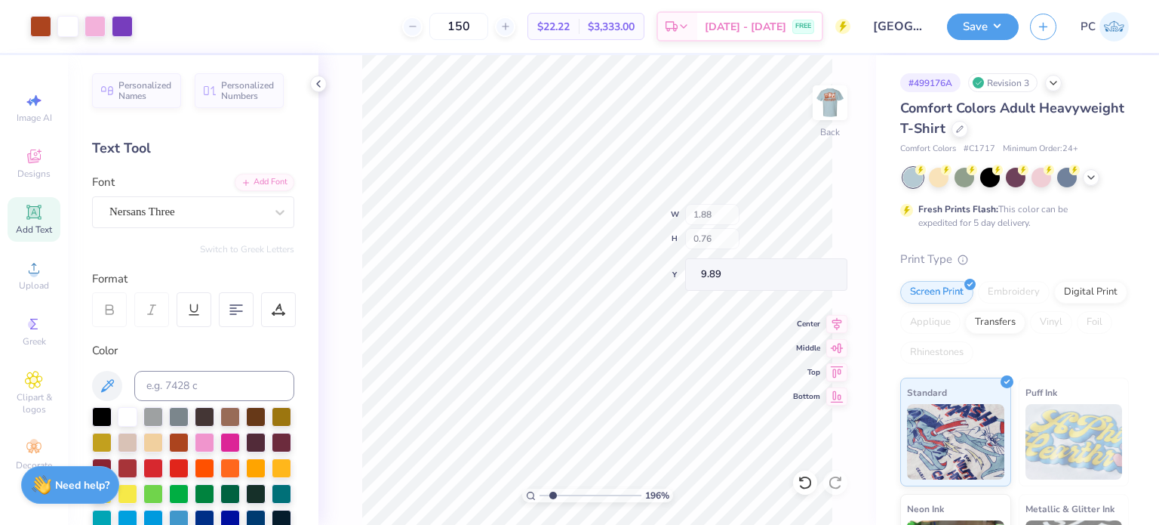
type input "2.35"
type input "14.32"
type input "5.31"
type input "11.36"
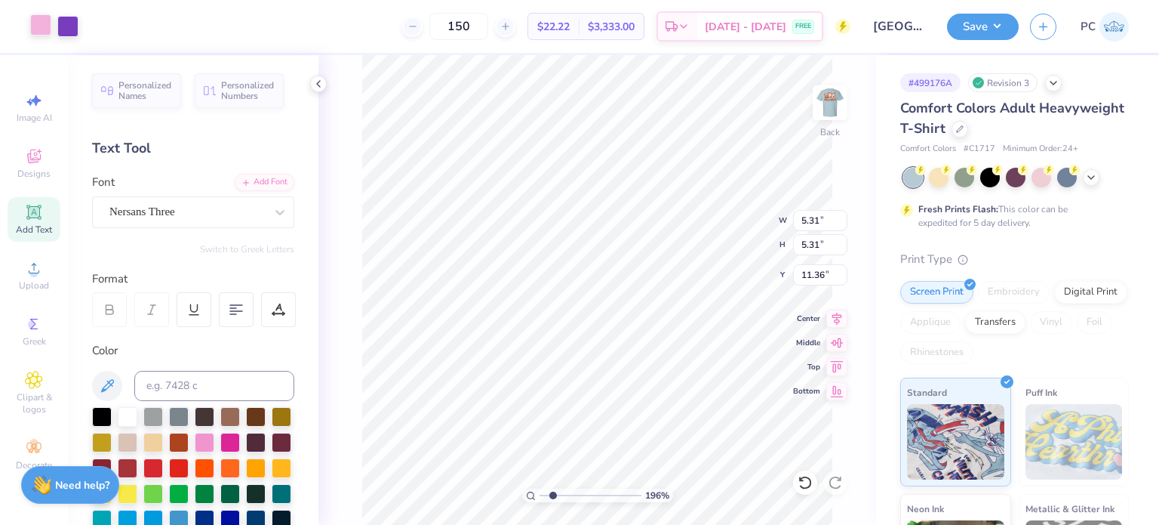
click at [42, 25] on div at bounding box center [40, 24] width 21 height 21
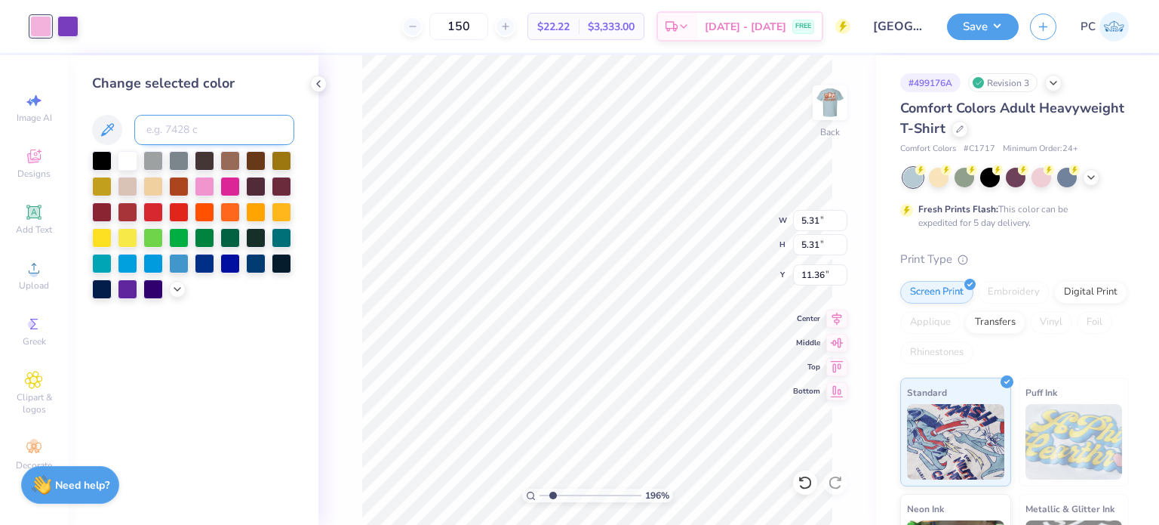
click at [182, 132] on input at bounding box center [214, 130] width 160 height 30
type input "1675"
click at [64, 25] on div at bounding box center [67, 24] width 21 height 21
click at [123, 163] on div at bounding box center [128, 159] width 20 height 20
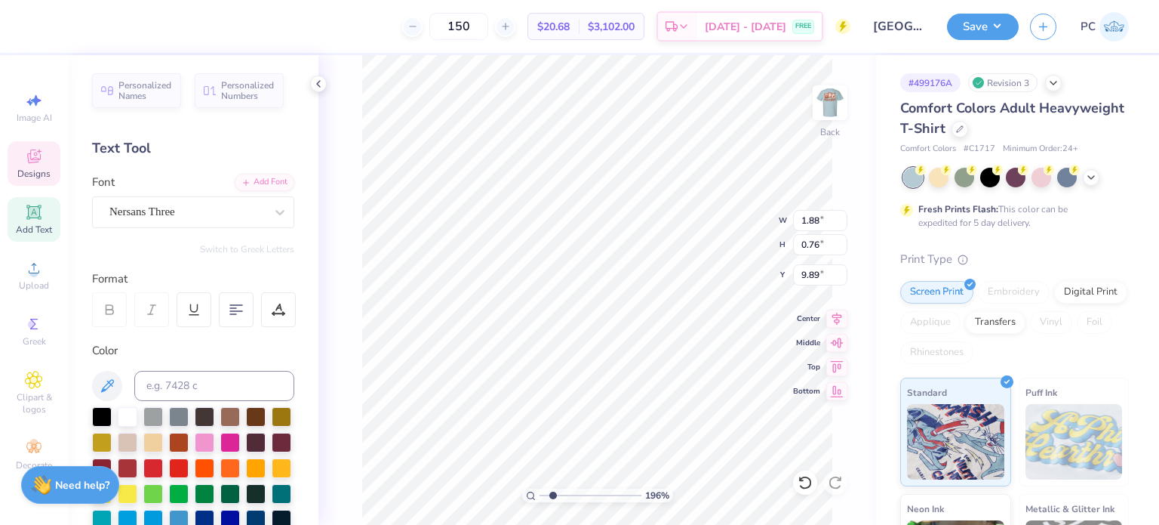
type input "12.12"
type input "3.73"
type input "1.51"
type input "11.75"
type input "4.09"
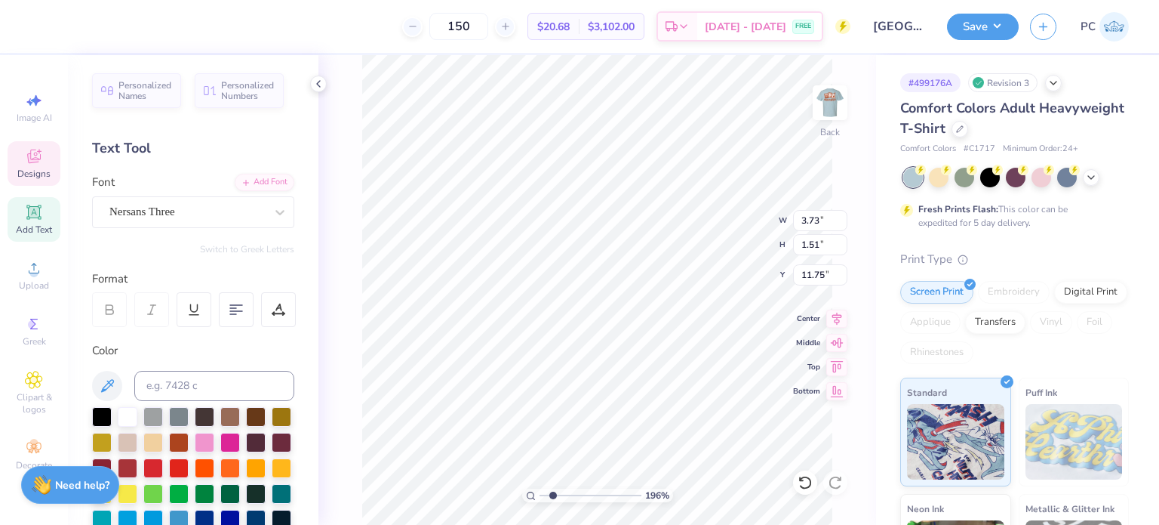
type input "1.66"
type input "11.67"
click at [124, 414] on div at bounding box center [128, 415] width 20 height 20
type input "4.30"
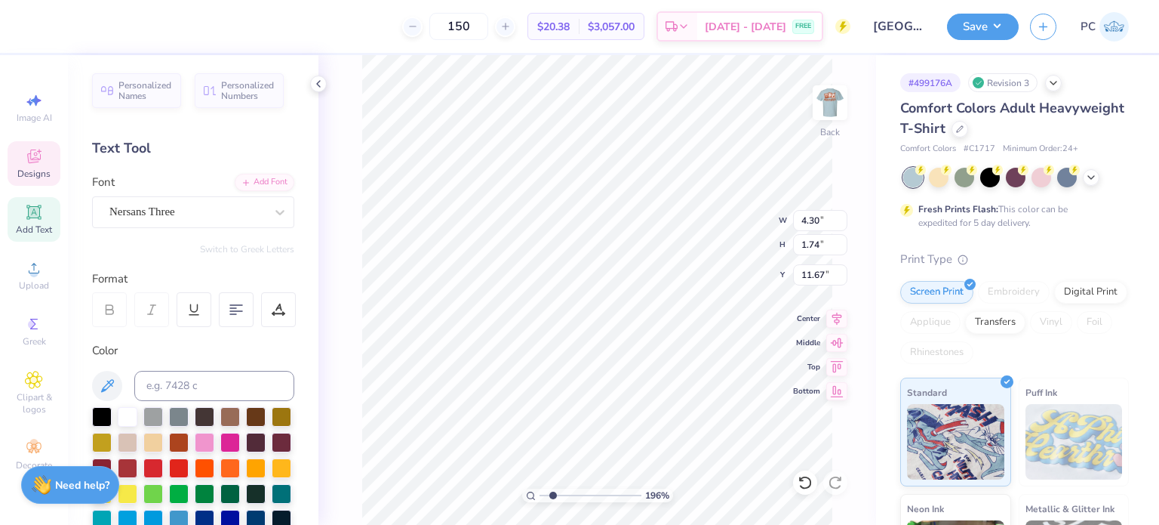
type input "1.74"
type input "4.50"
type input "1.82"
type input "11.73"
type input "16.67"
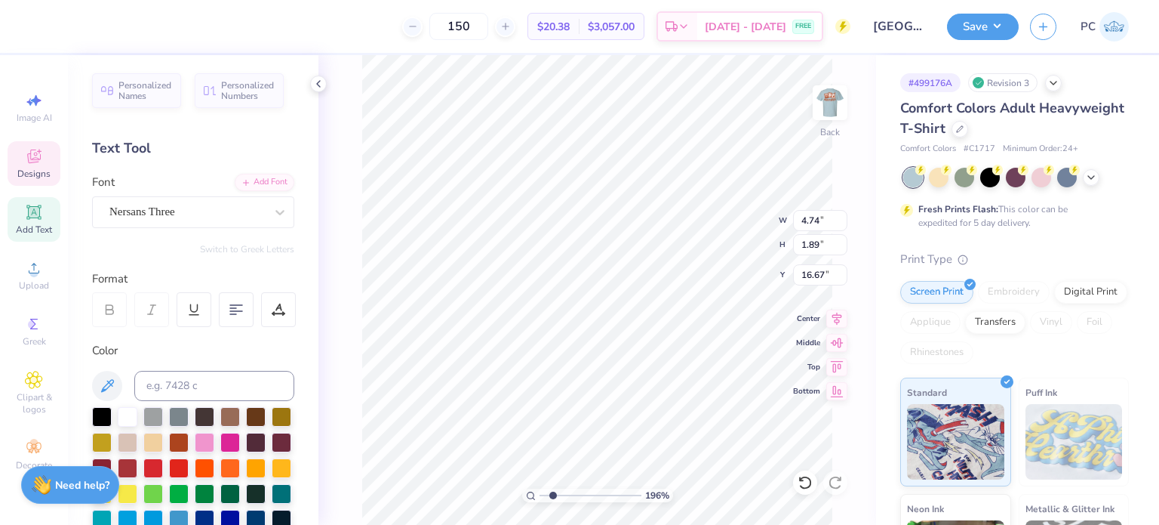
scroll to position [12, 6]
type textarea "STUDENT BODY"
type input "4.05"
type input "1.56"
type input "14.82"
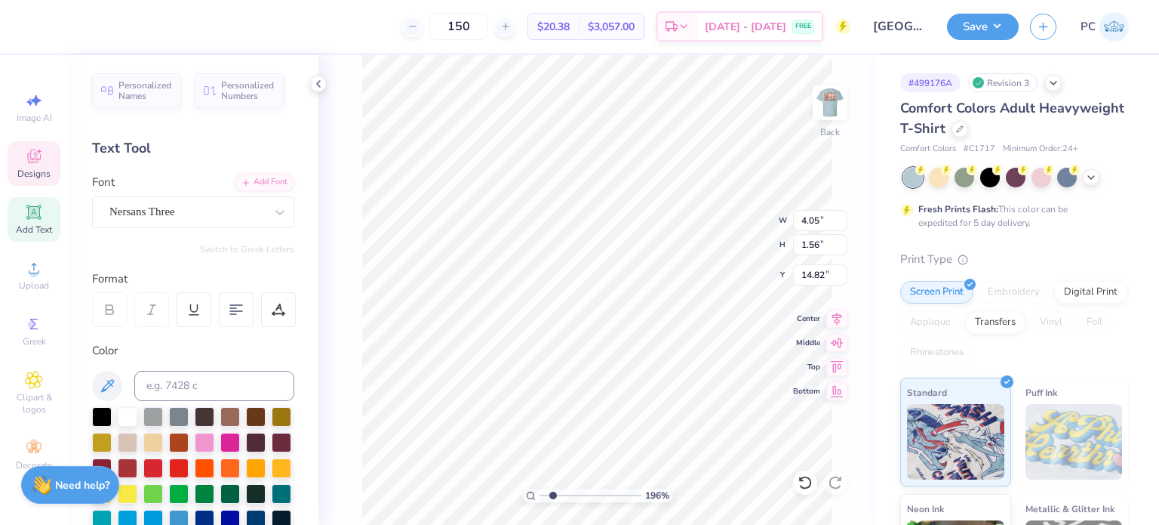
type input "4.43"
type input "1.71"
type input "14.57"
type input "4.70"
type input "1.81"
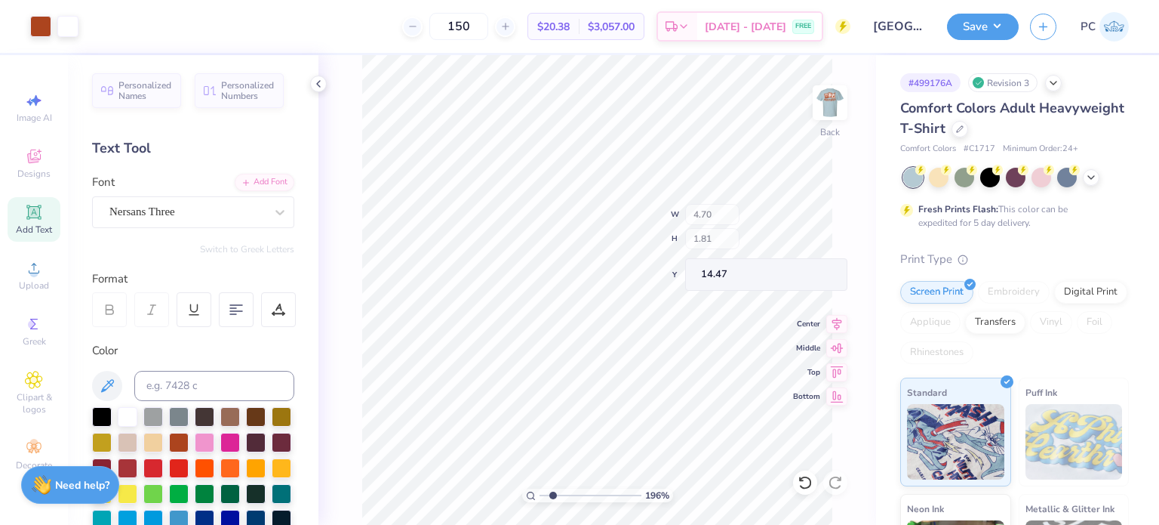
type input "14.53"
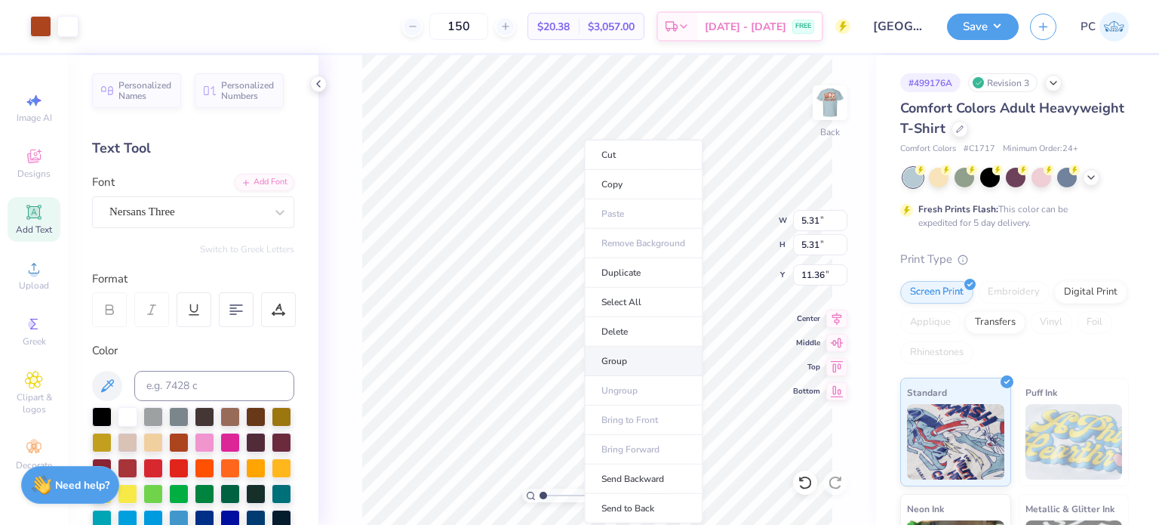
click at [611, 350] on li "Group" at bounding box center [643, 360] width 119 height 29
type input "1.47421409547703"
type input "1.76"
type input "14.91"
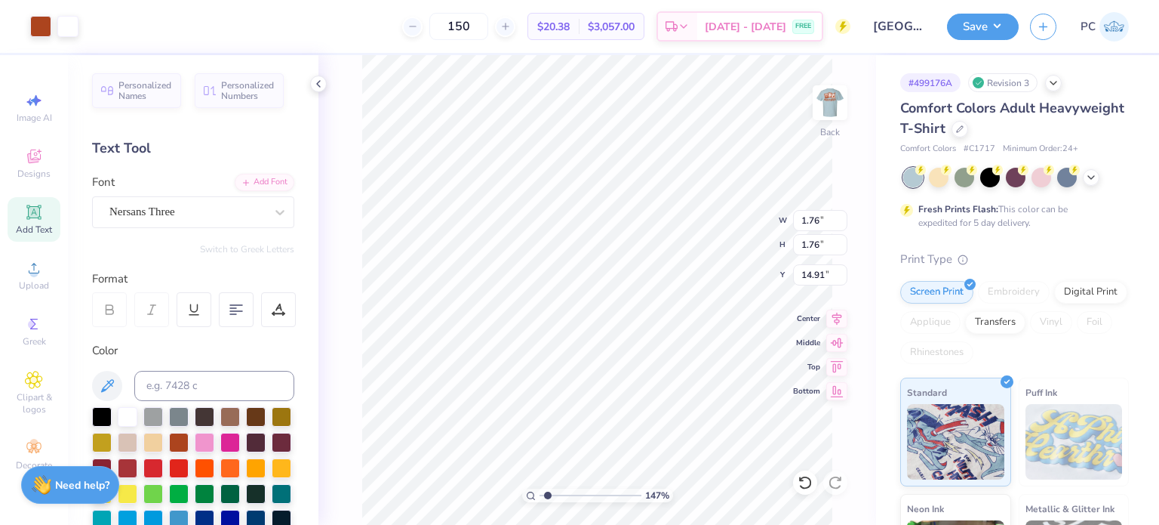
type input "1.47421409547703"
type input "5.56"
type input "3.72563327783338"
type input "0.93"
type input "3.72563327783338"
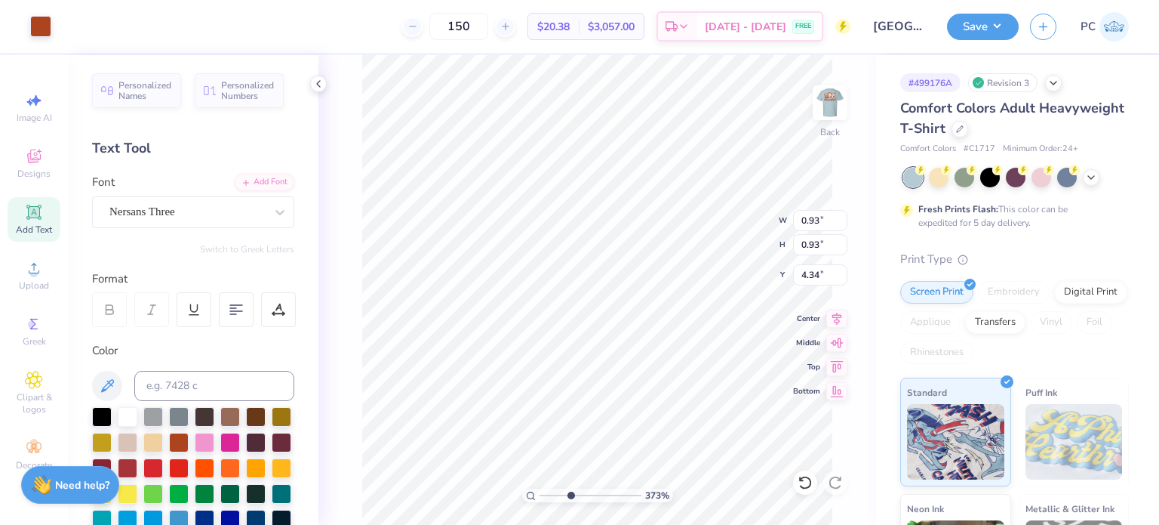
type input "3.74"
type input "3.72563327783338"
type input "0.73"
type input "0.96"
drag, startPoint x: 824, startPoint y: 272, endPoint x: 803, endPoint y: 272, distance: 21.1
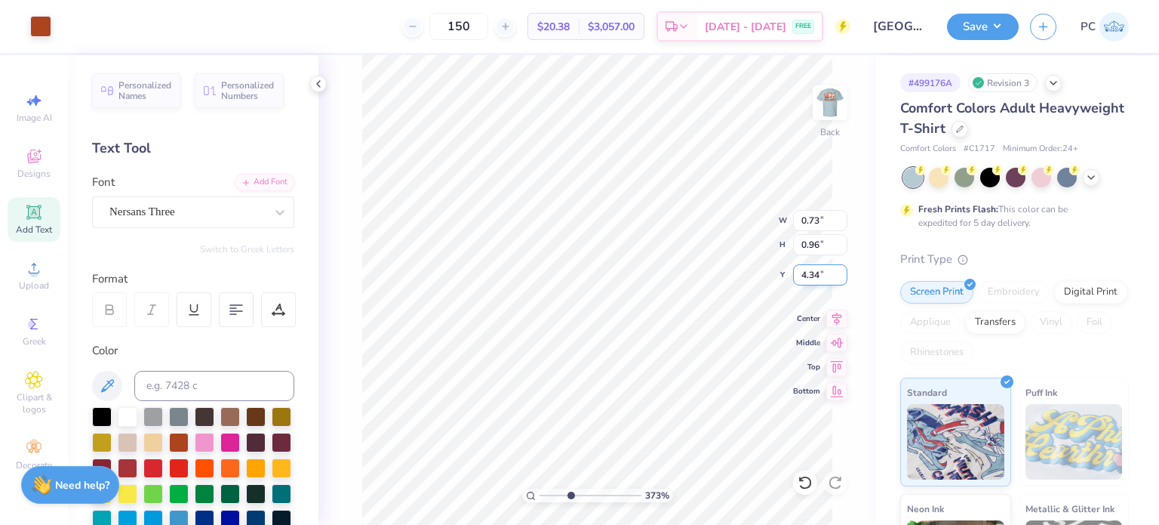
click at [803, 272] on input "4.34" at bounding box center [820, 274] width 54 height 21
type input "3.74"
type input "3.72563327783338"
type input "0.83"
type input "0.93"
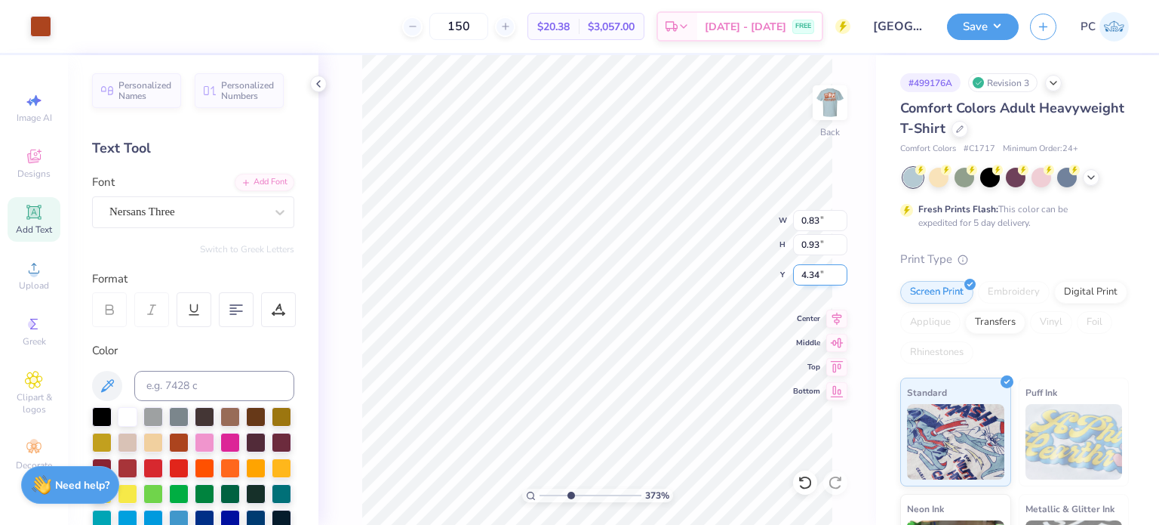
drag, startPoint x: 819, startPoint y: 277, endPoint x: 803, endPoint y: 276, distance: 15.9
click at [803, 276] on input "4.34" at bounding box center [820, 274] width 54 height 21
type input "3.74"
type input "3.72563327783338"
type input "4.70"
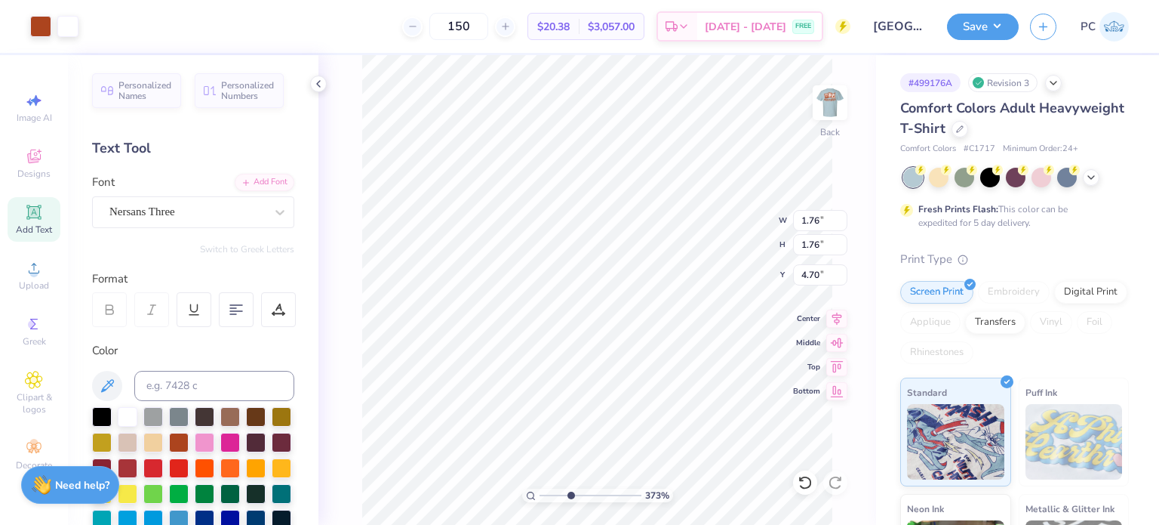
type input "3.72563327783338"
type input "1.41"
type input "5.04"
type input "3.72563327783338"
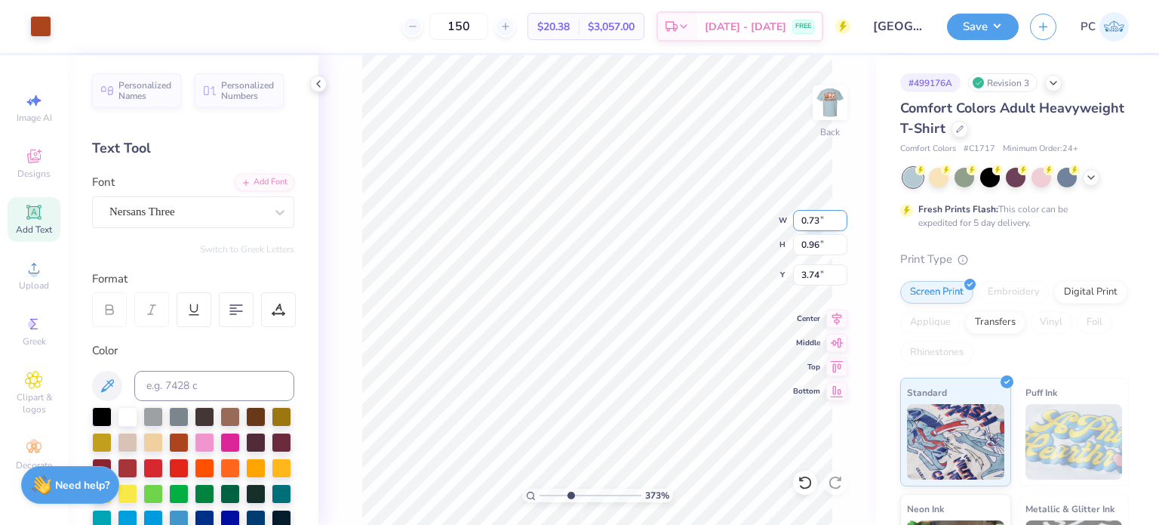
type input "0.76"
type input "0.99"
type input "3.71"
type input "3.72563327783338"
type input "0.76"
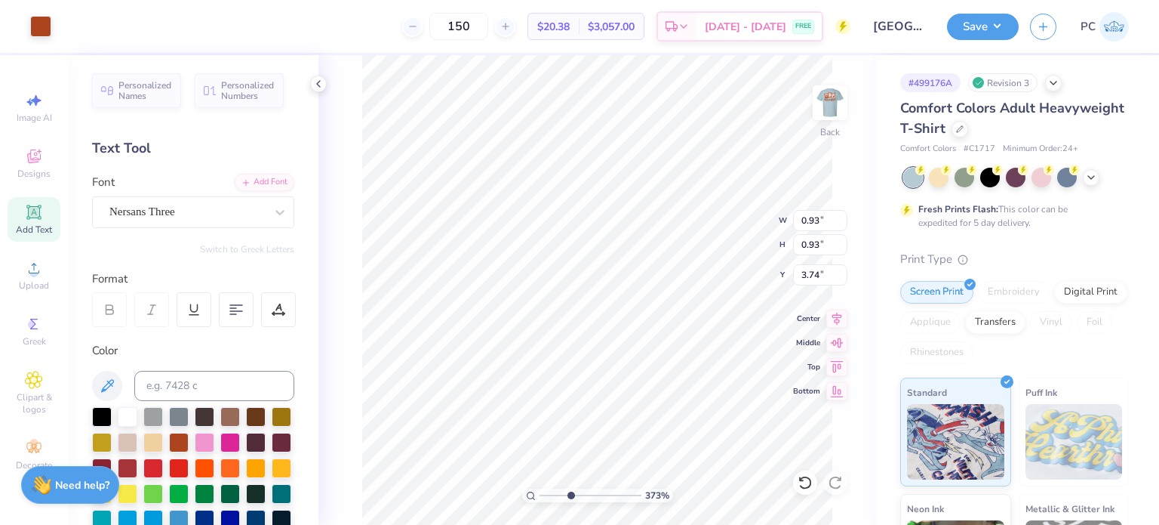
type input "0.99"
type input "3.71"
type input "3.72563327783338"
type input "0.83"
type input "0.93"
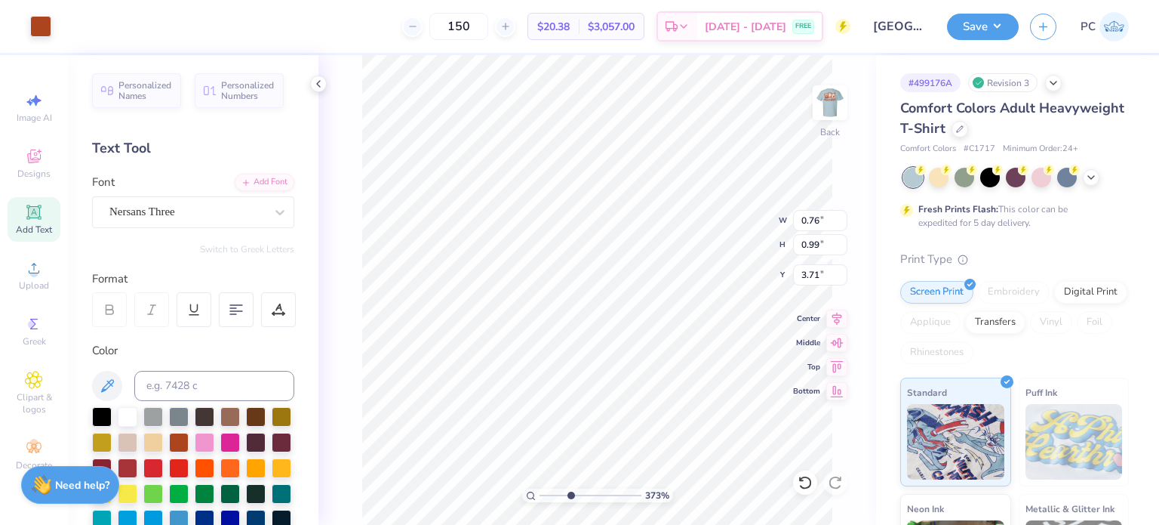
type input "3.74"
type input "3.72563327783338"
type input "7.24"
type input "3.72563327783338"
type input "1.41"
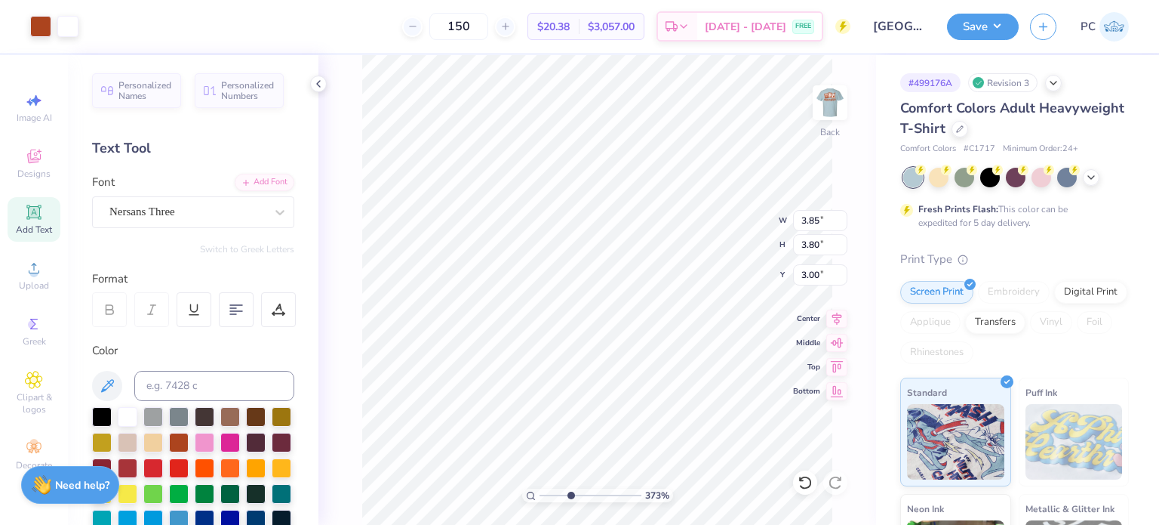
type input "1.41"
type input "5.04"
type input "3.72563327783338"
type input "3.40"
type input "3.72563327783338"
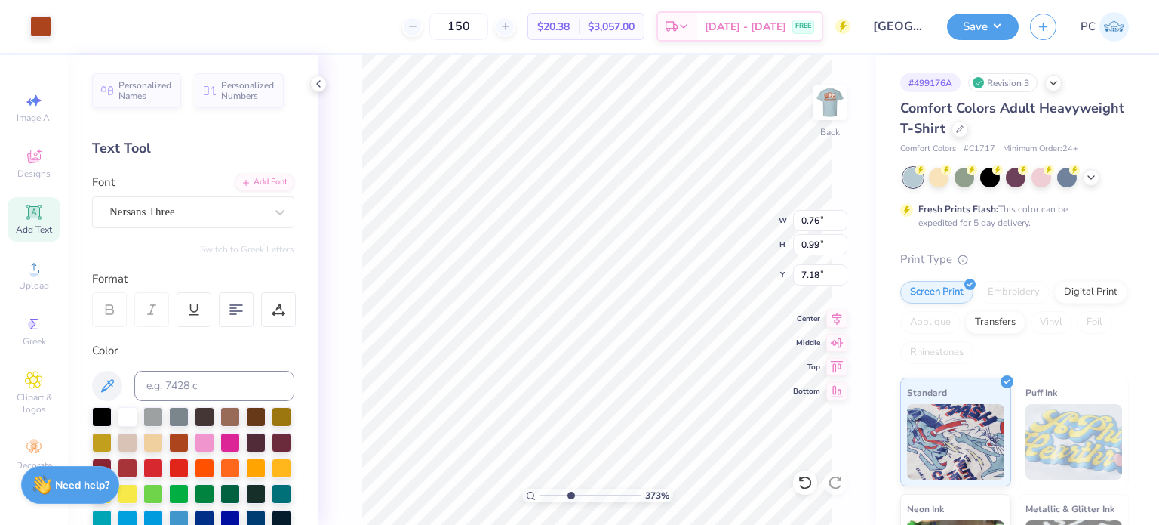
type input "7.21"
type input "3.72563327783338"
type input "5.06"
type input "3.72563327783338"
type input "2.42"
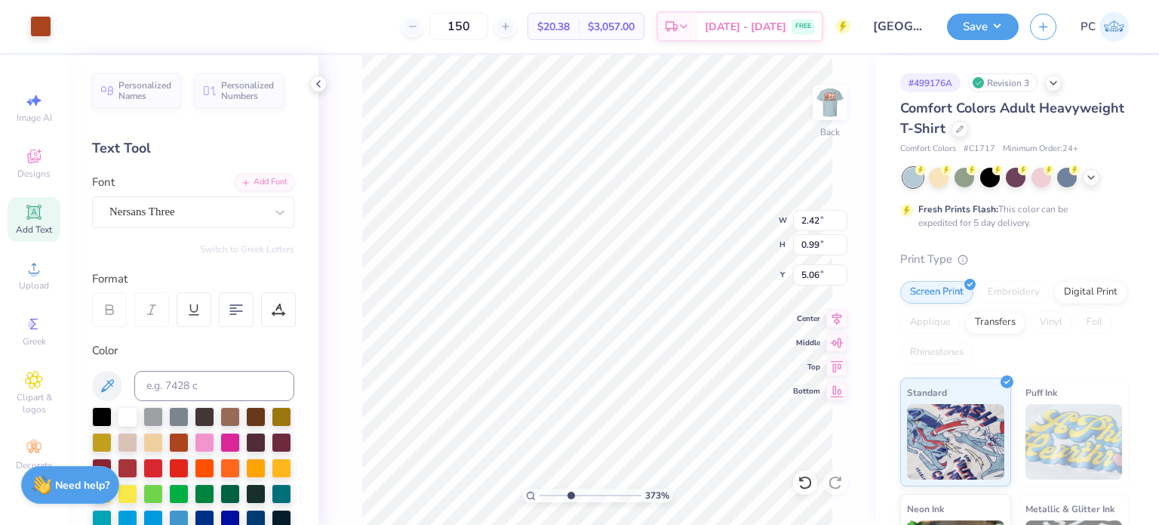
type input "0.84"
type input "5.20"
type input "3.72563327783338"
type input "1.43"
type input "0.57"
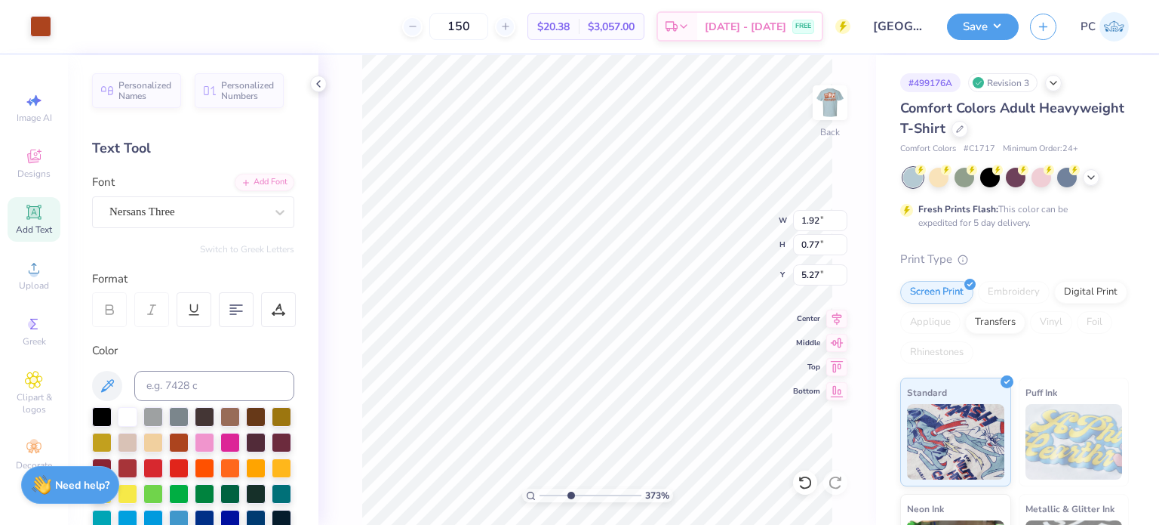
type input "5.46"
type input "3.72563327783338"
type input "3.95"
type input "3.72563327783338"
type input "0.65"
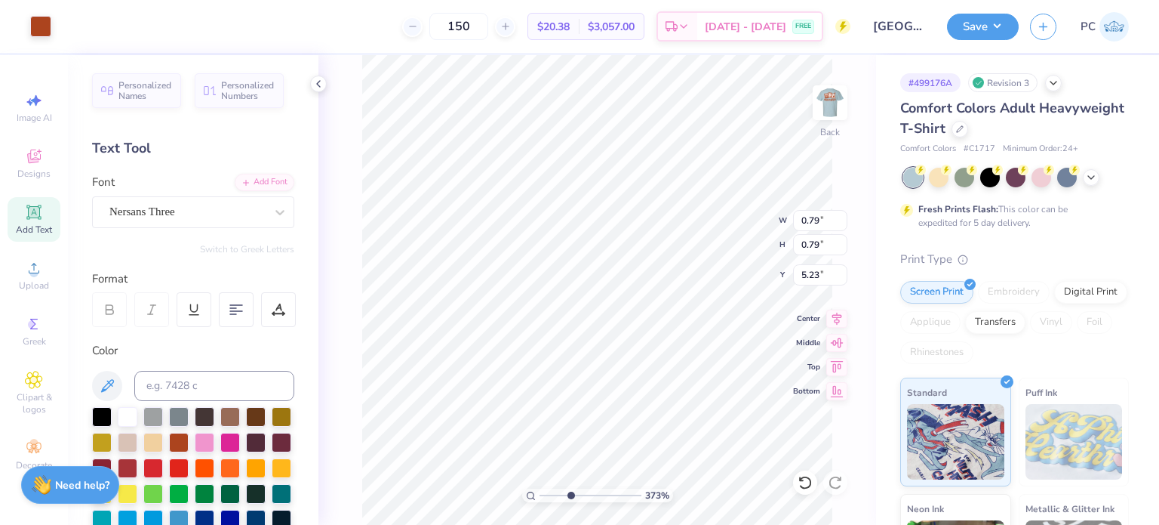
type input "0.84"
type input "5.20"
type input "3.72563327783338"
type input "0.79"
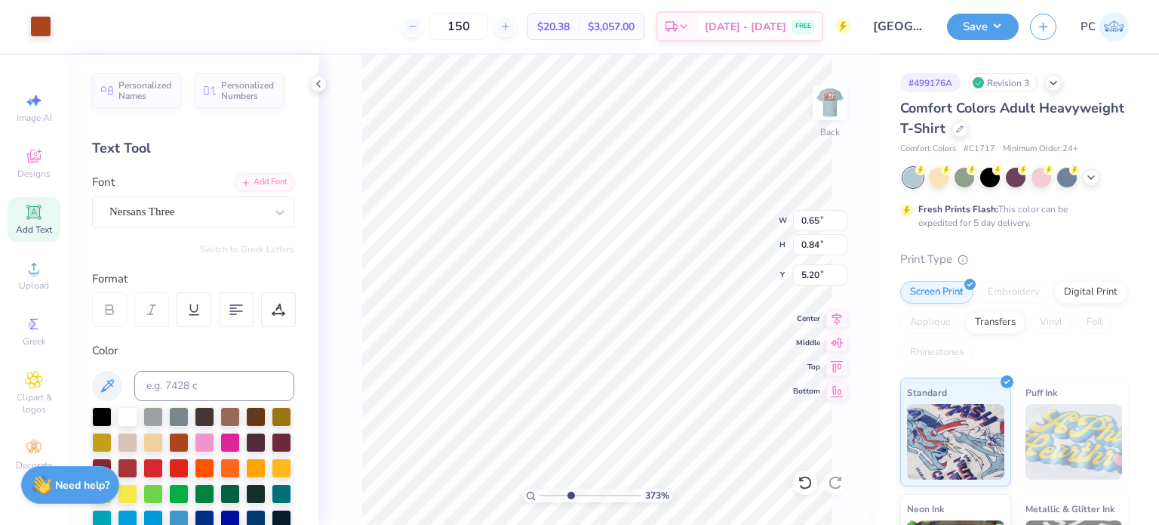
type input "5.23"
type input "3.72563327783338"
type input "0.65"
type input "0.84"
type input "5.20"
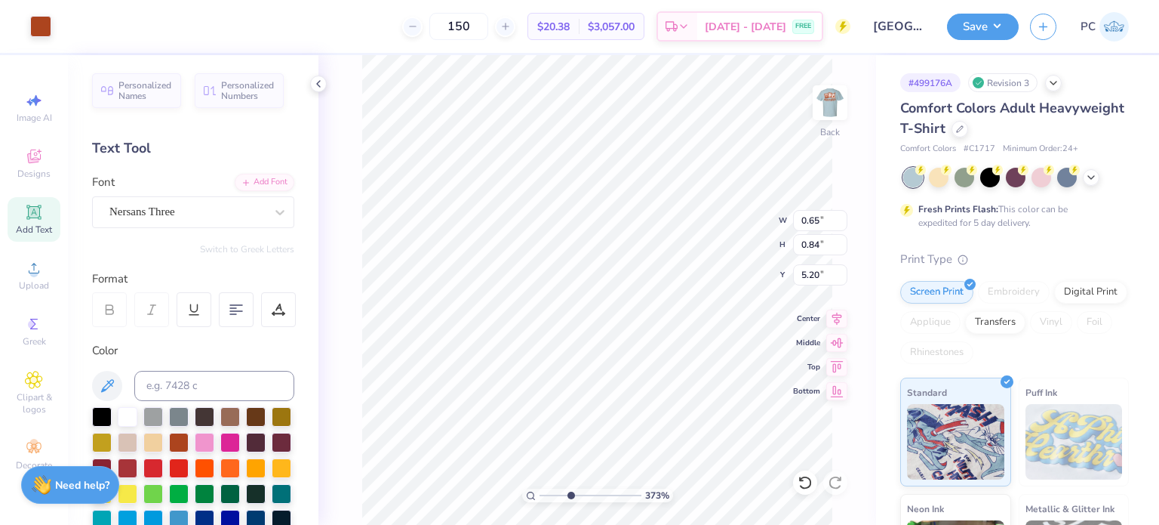
type input "3.72563327783338"
type input "1.53"
type input "3.72563327783338"
type input "0.70"
type input "0.79"
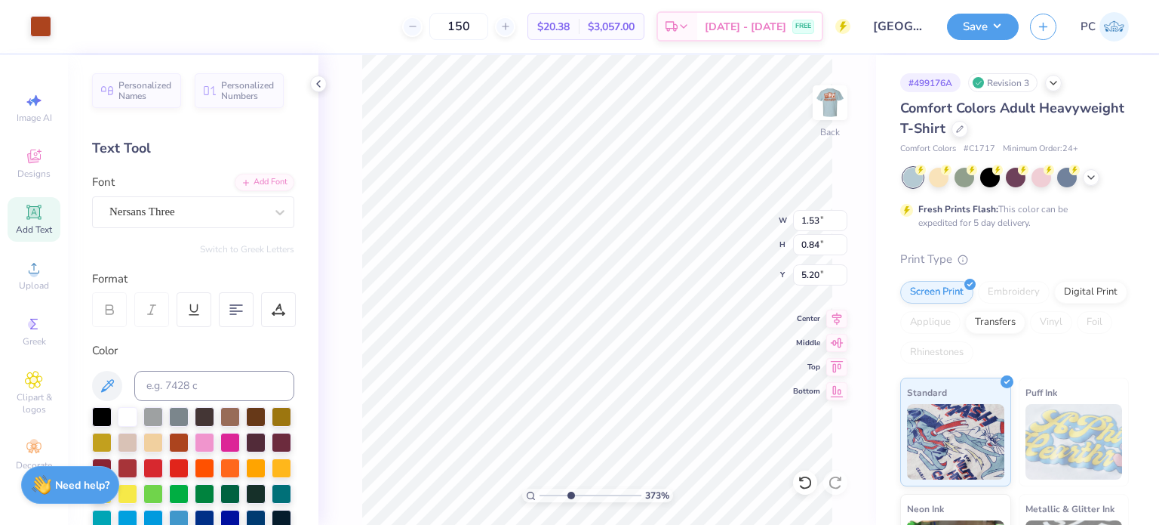
type input "5.23"
type input "3.72563327783338"
type input "2.42"
type input "3.72563327783338"
type input "5.20"
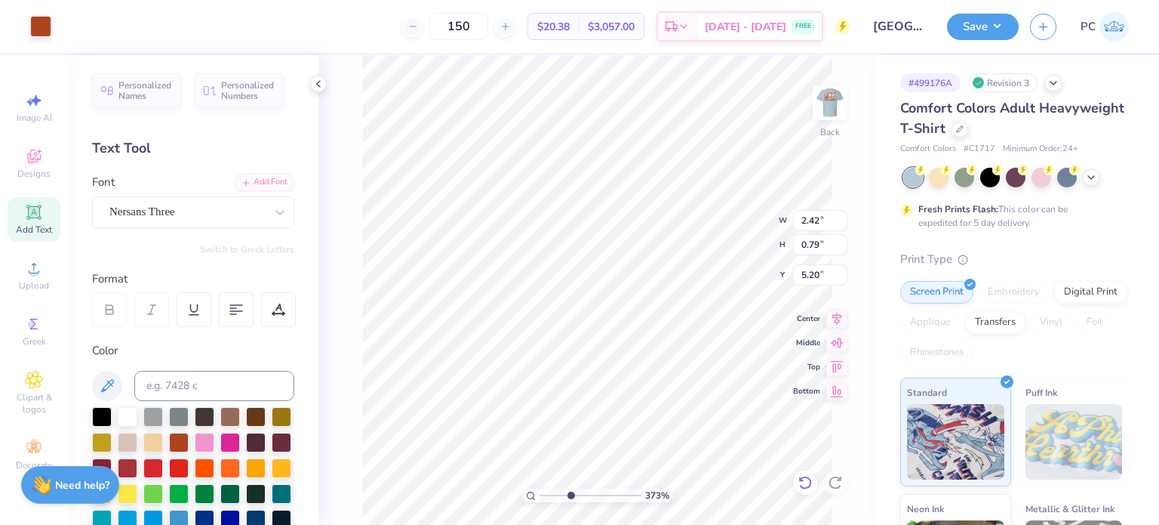
click at [799, 476] on icon at bounding box center [805, 482] width 15 height 15
type input "3.72563327783338"
type input "5.23"
type input "3.72563327783338"
type input "0.84"
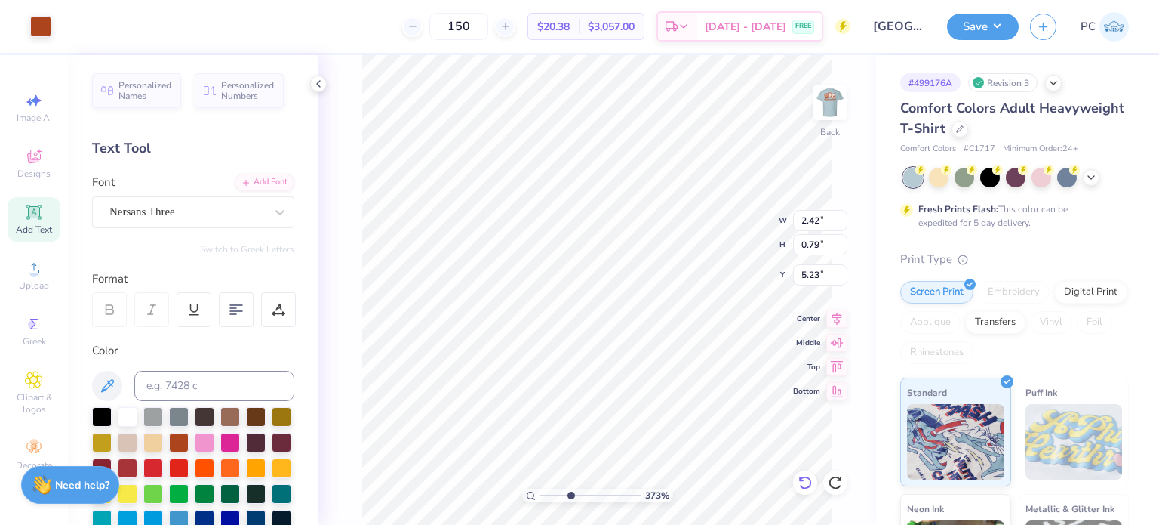
type input "5.19"
type input "3.72563327783338"
type input "2.73"
type input "0.95"
type input "5.08"
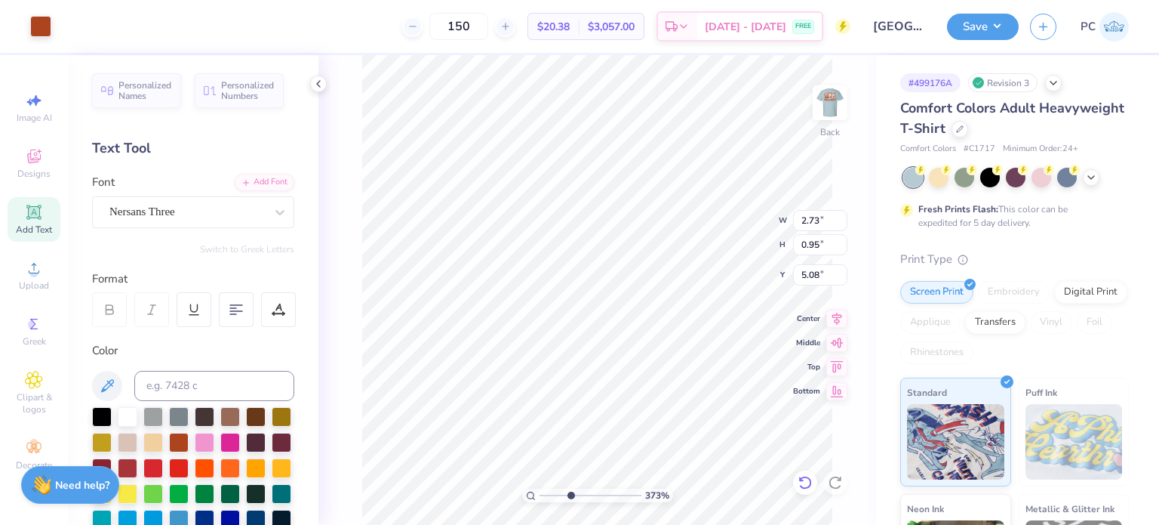
type input "3.72563327783338"
type input "5.06"
type input "1"
click at [985, 23] on button "Save" at bounding box center [983, 24] width 72 height 26
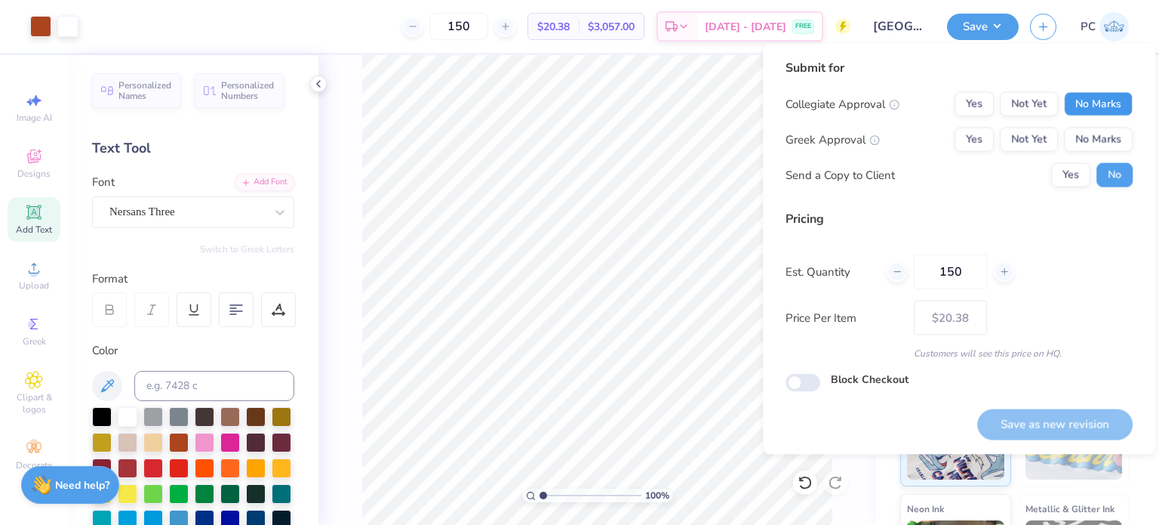
click at [1098, 104] on button "No Marks" at bounding box center [1098, 104] width 69 height 24
click at [1104, 139] on button "No Marks" at bounding box center [1098, 140] width 69 height 24
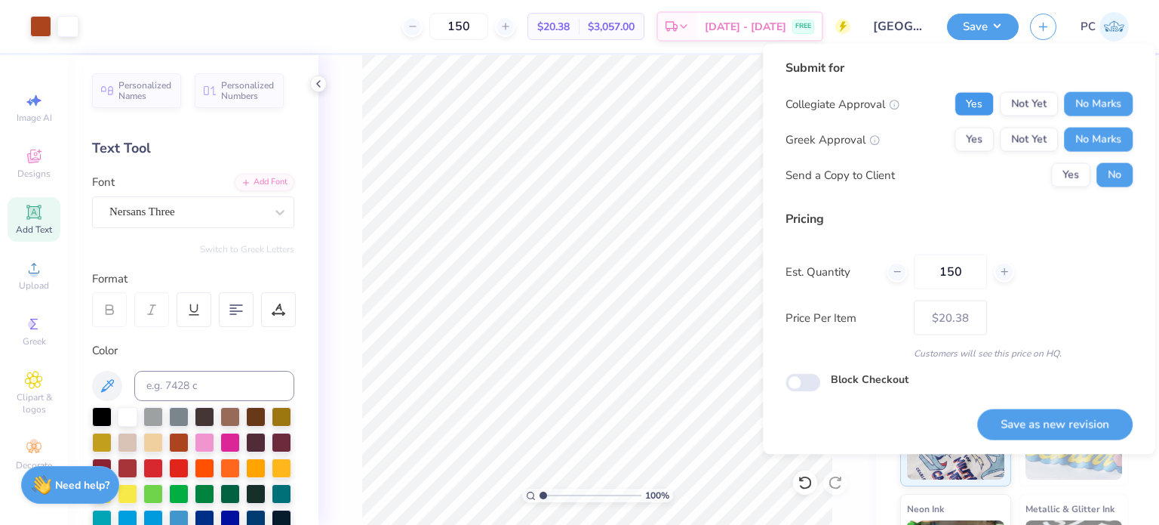
click at [978, 109] on button "Yes" at bounding box center [974, 104] width 39 height 24
click at [1052, 413] on button "Save as new revision" at bounding box center [1055, 423] width 155 height 31
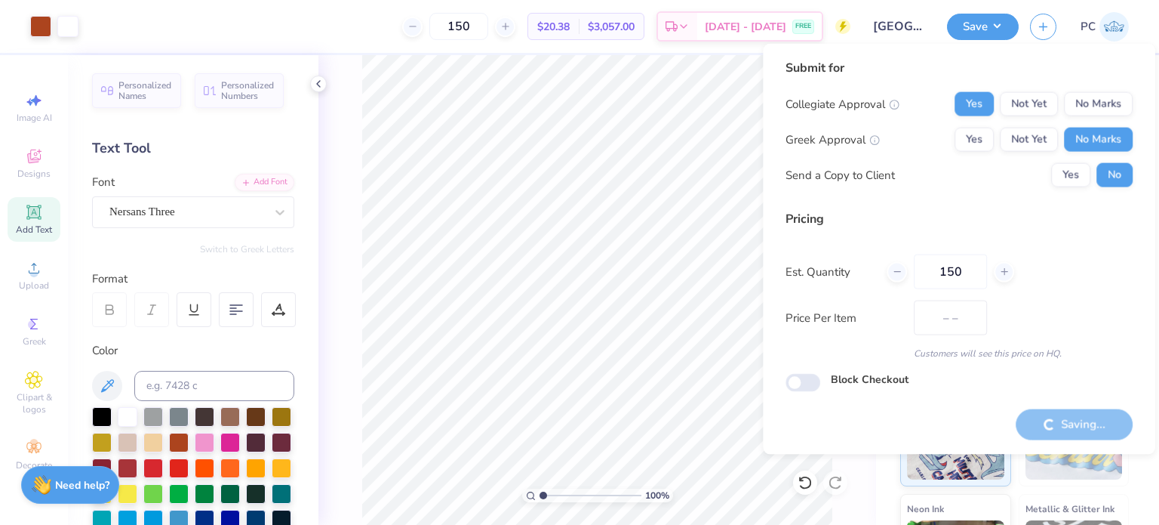
type input "$20.38"
